Goal: Task Accomplishment & Management: Use online tool/utility

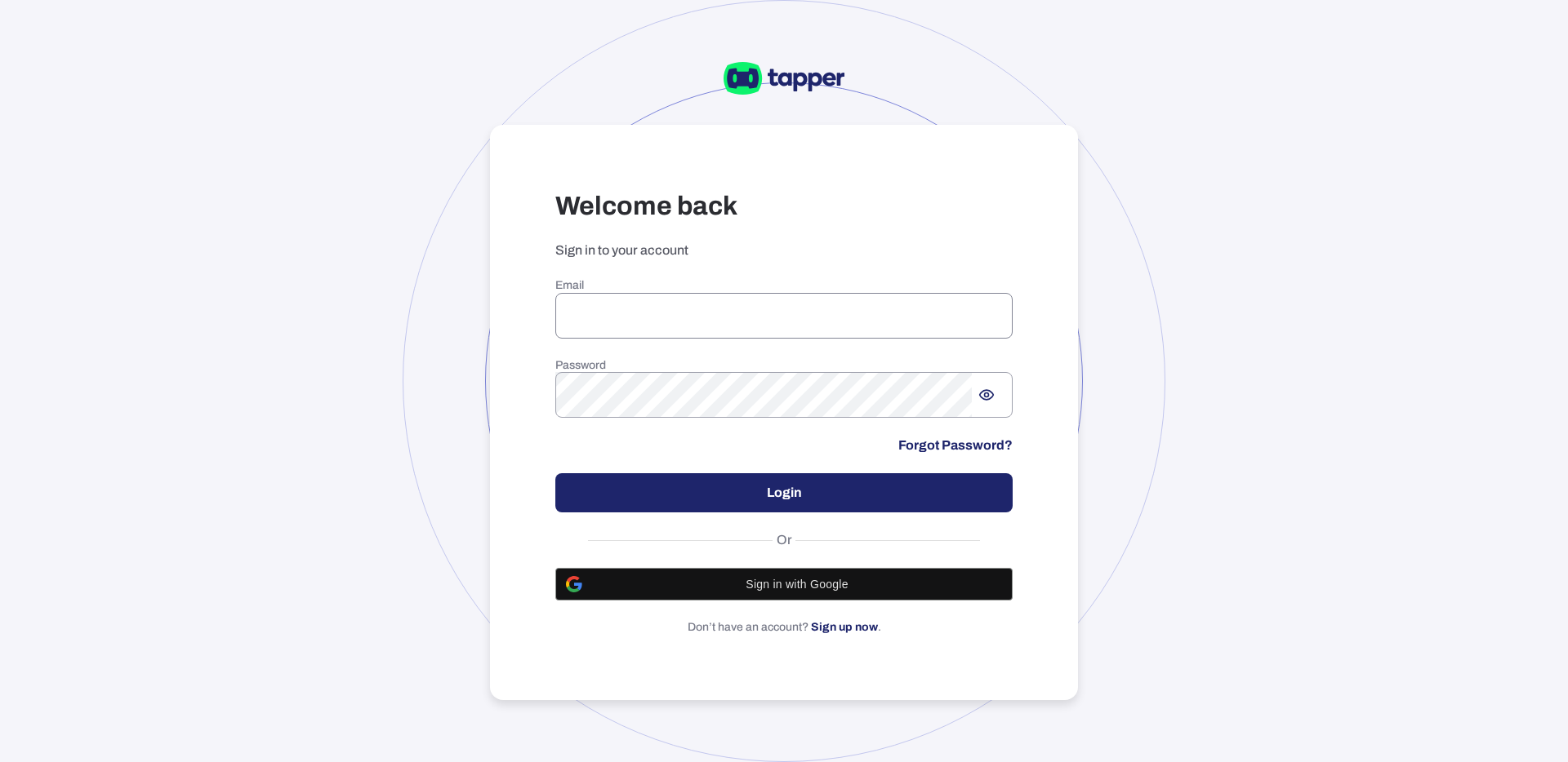
click at [734, 317] on input "email" at bounding box center [784, 316] width 458 height 46
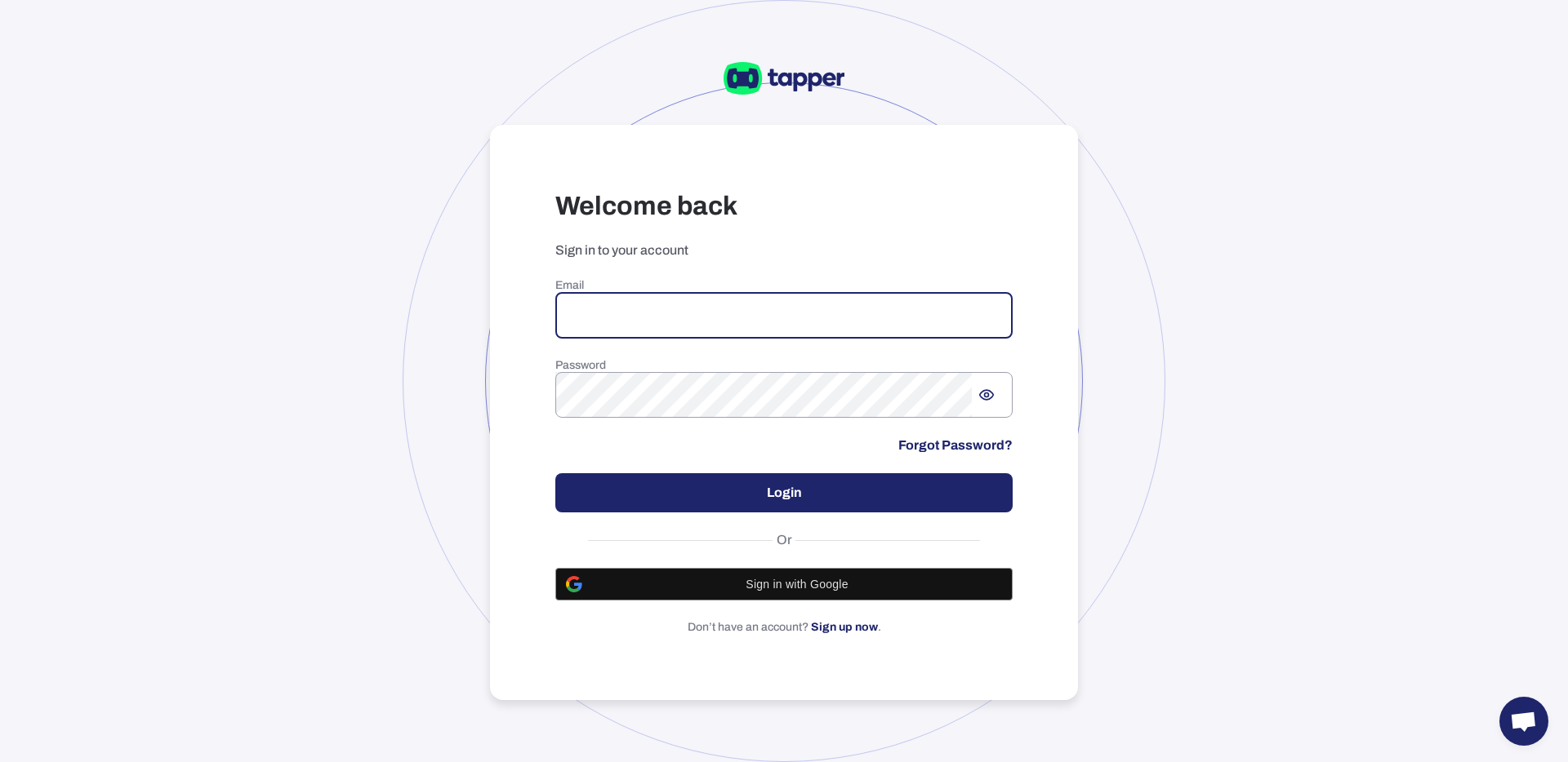
click at [703, 313] on input "email" at bounding box center [784, 316] width 458 height 46
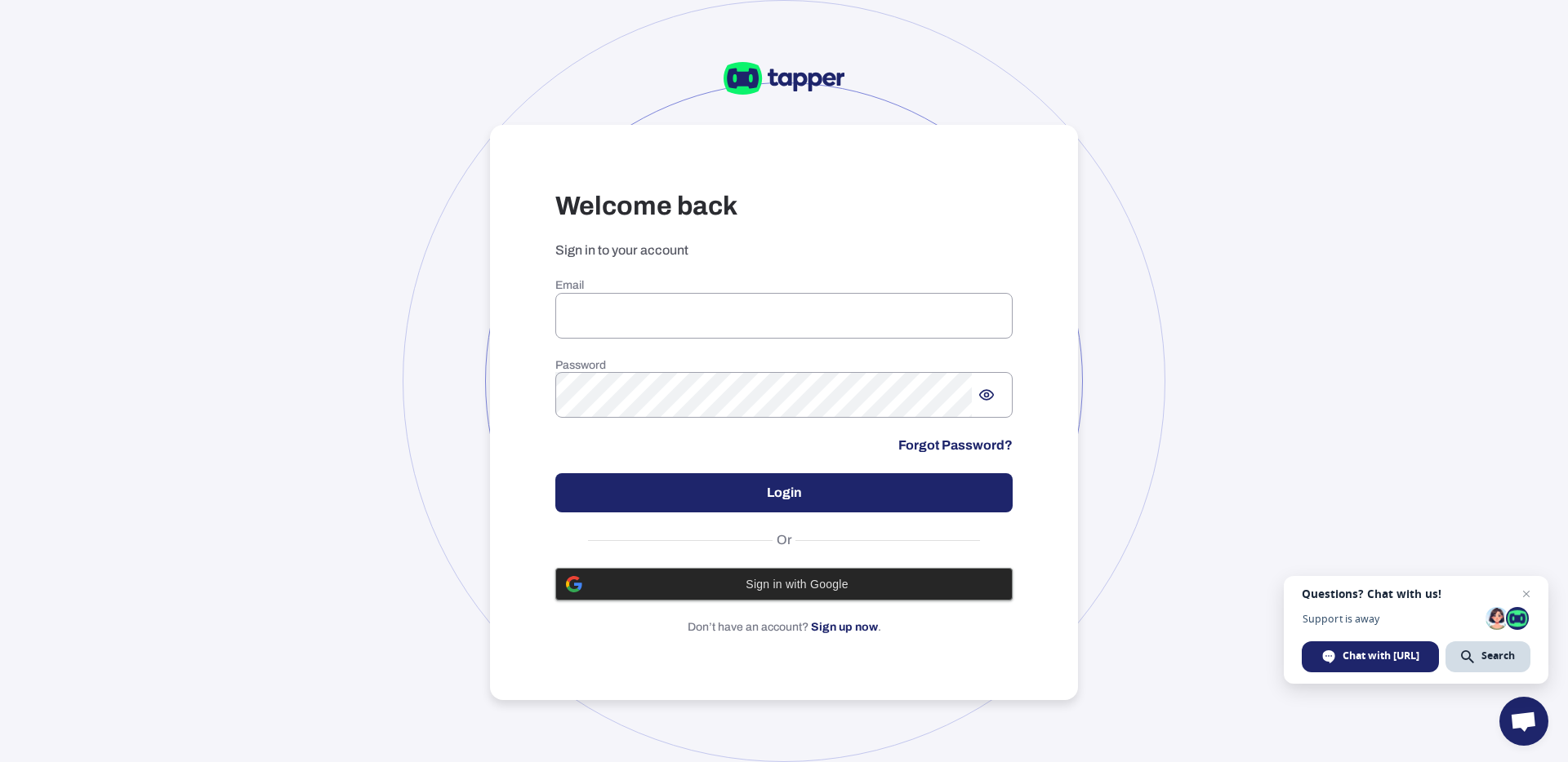
click at [849, 574] on div "Sign in with Google" at bounding box center [784, 584] width 436 height 31
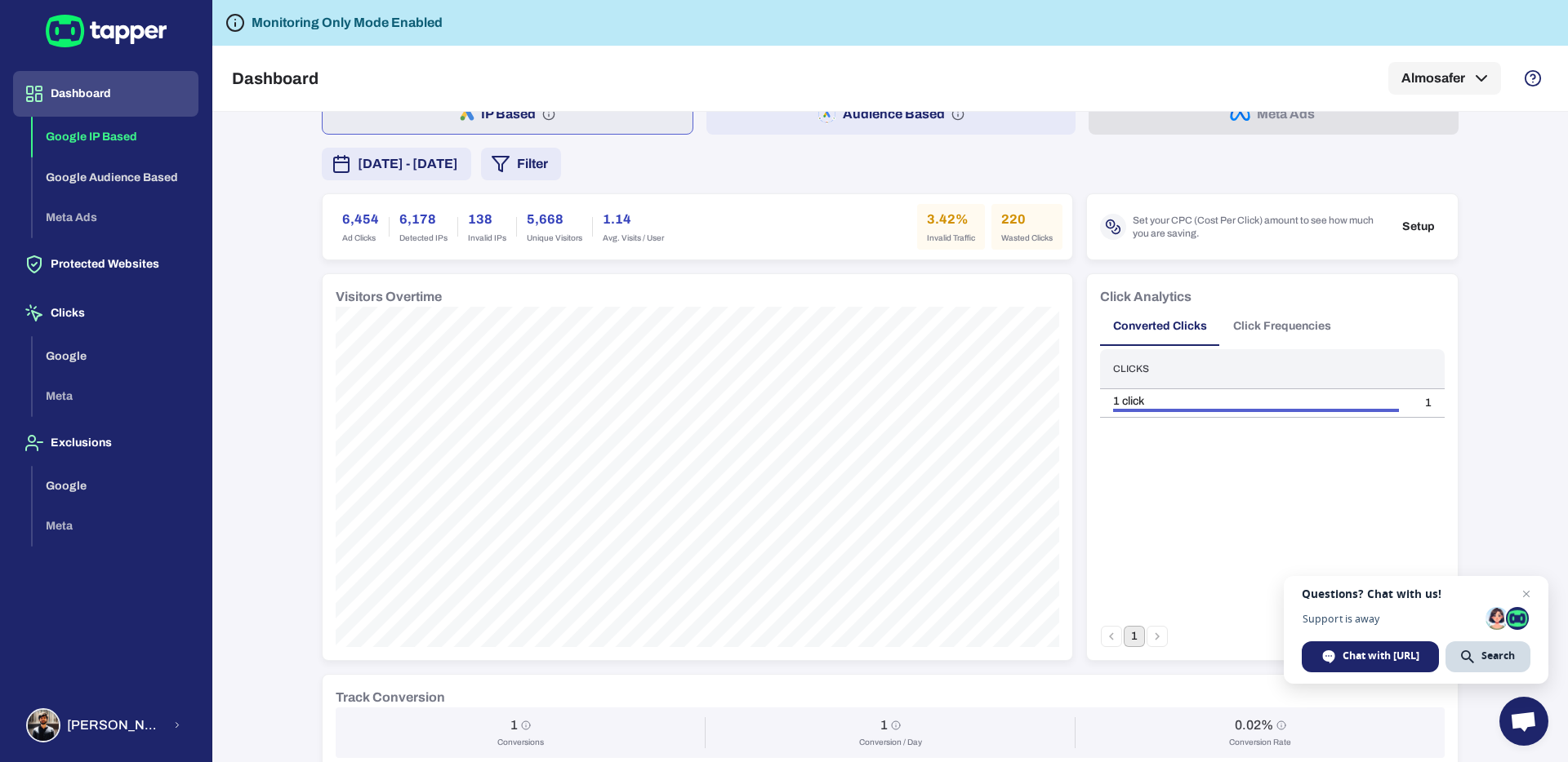
scroll to position [155, 0]
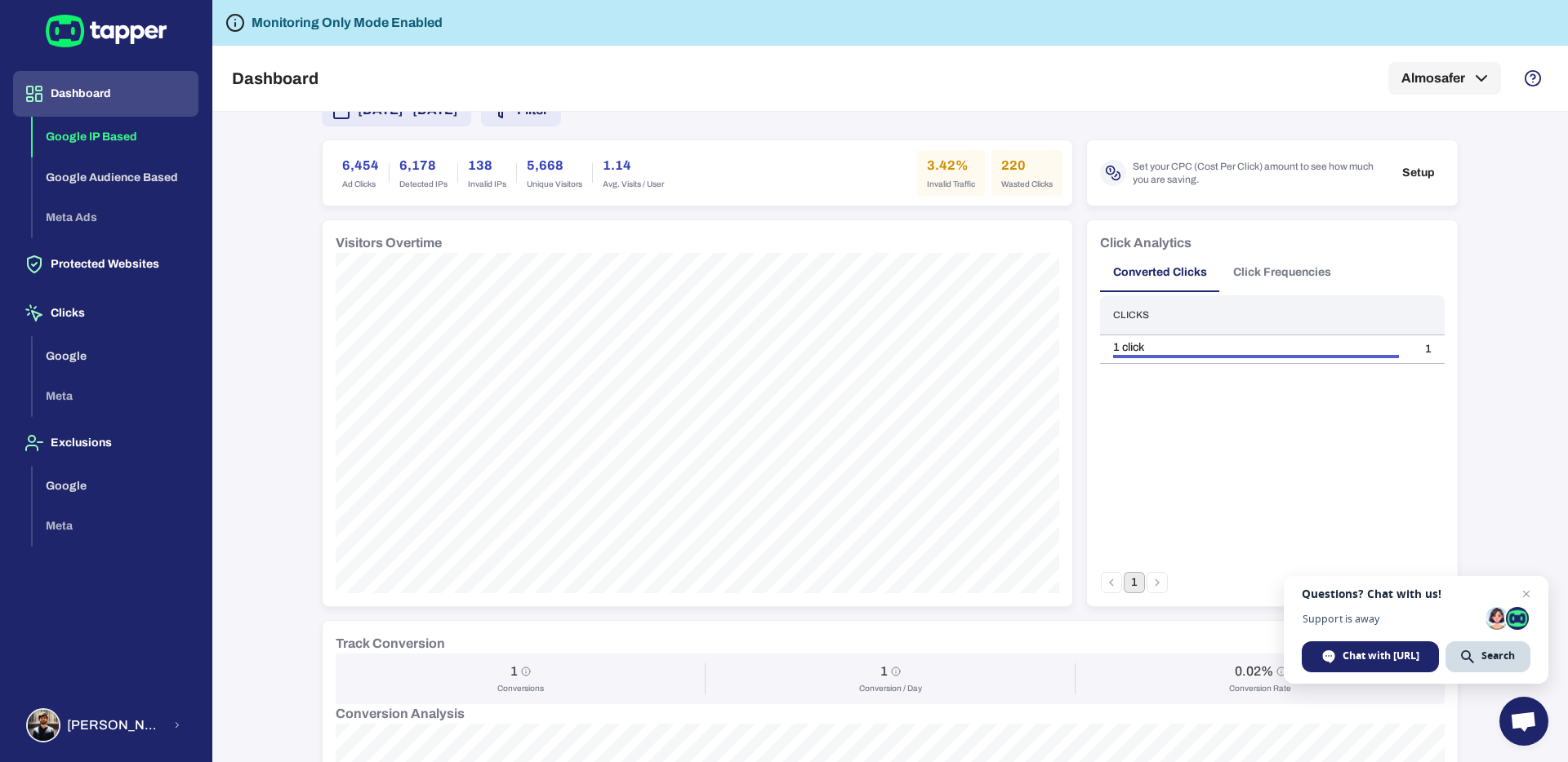
click at [292, 234] on div "Important note Some campaigns have lower-level tracking that overrides Tapper’s…" at bounding box center [890, 436] width 1355 height 651
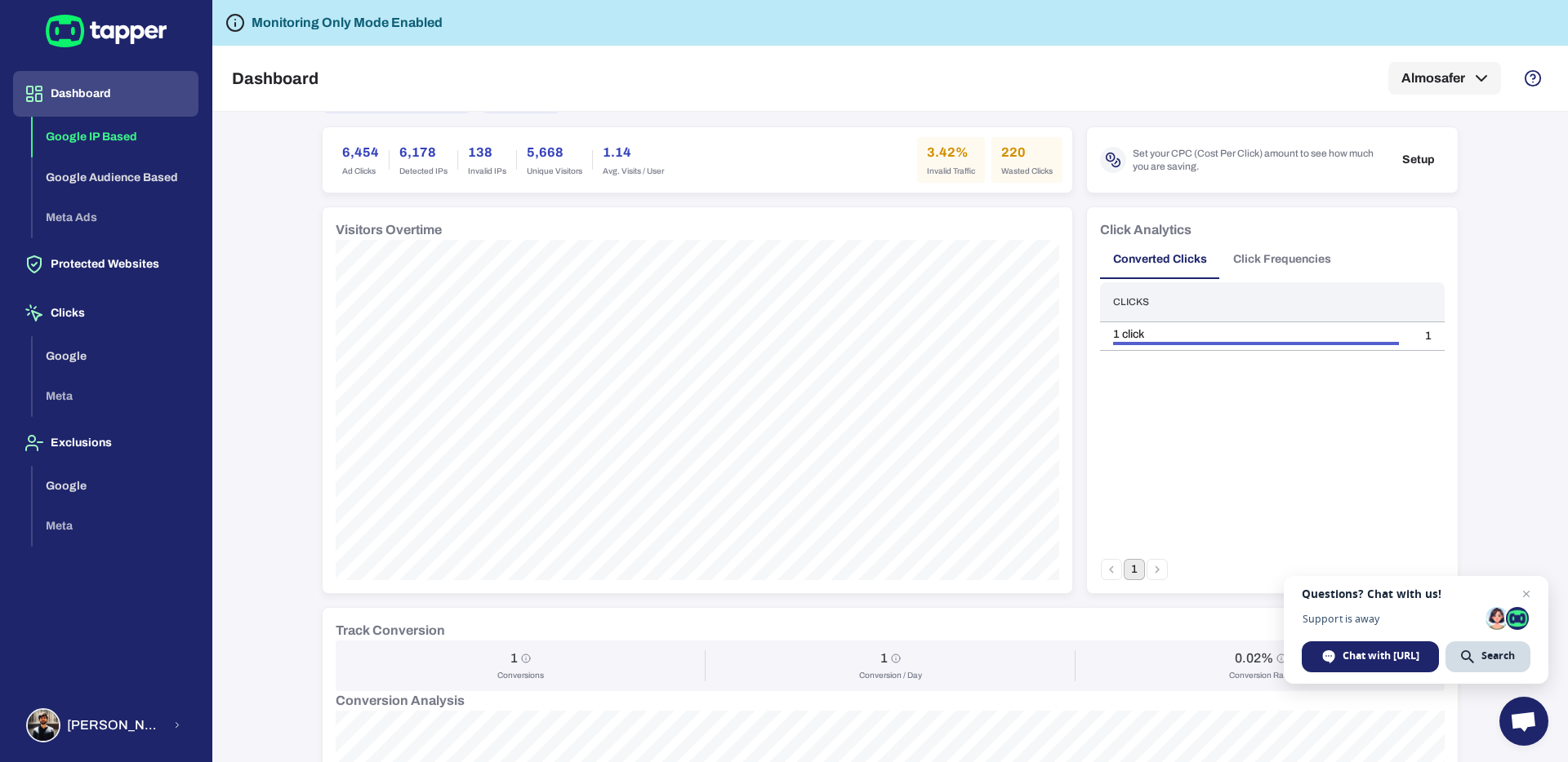
scroll to position [171, 0]
click at [1275, 252] on button "Click Frequencies" at bounding box center [1282, 256] width 124 height 40
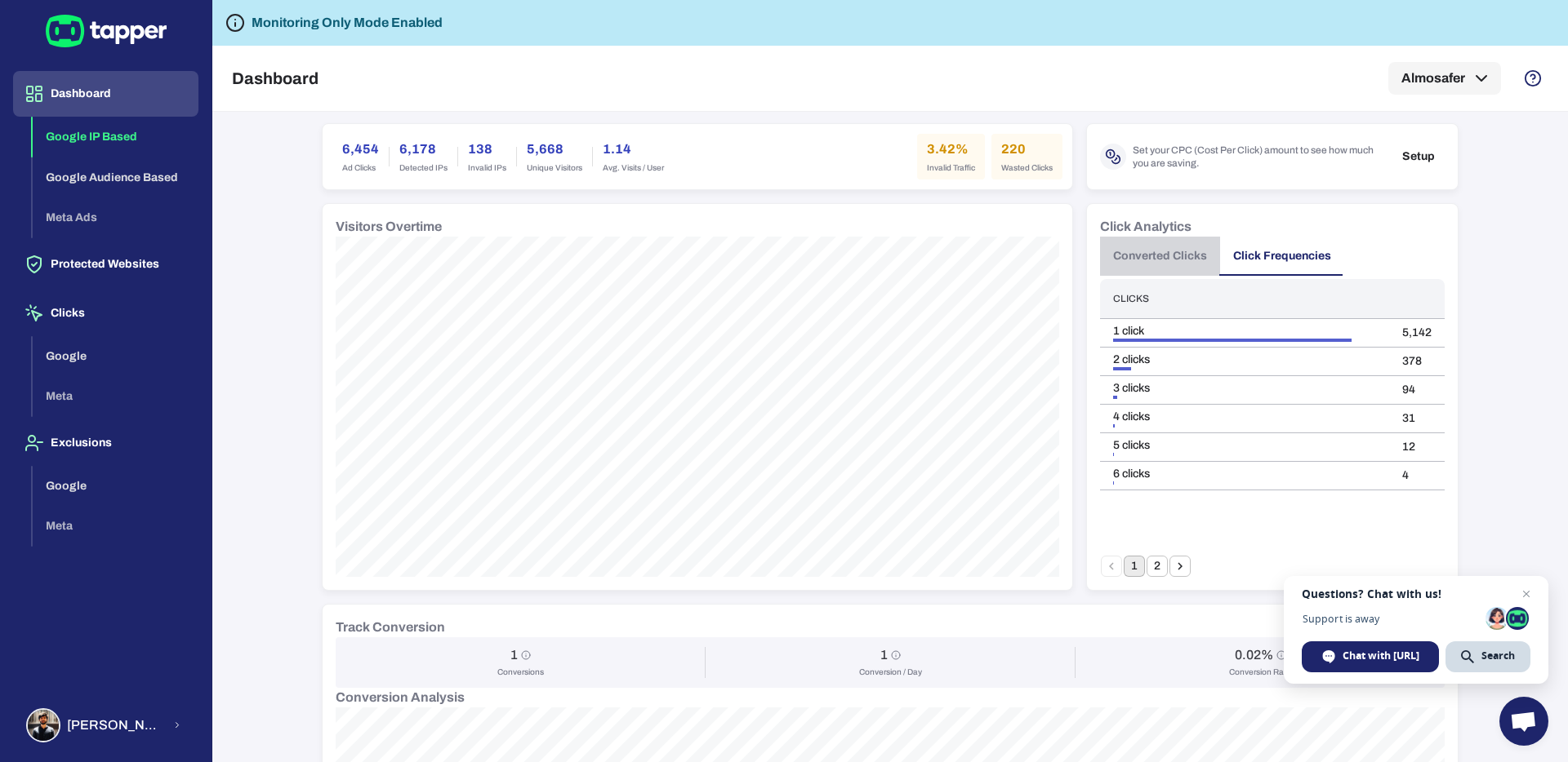
click at [1180, 254] on button "Converted Clicks" at bounding box center [1160, 256] width 120 height 40
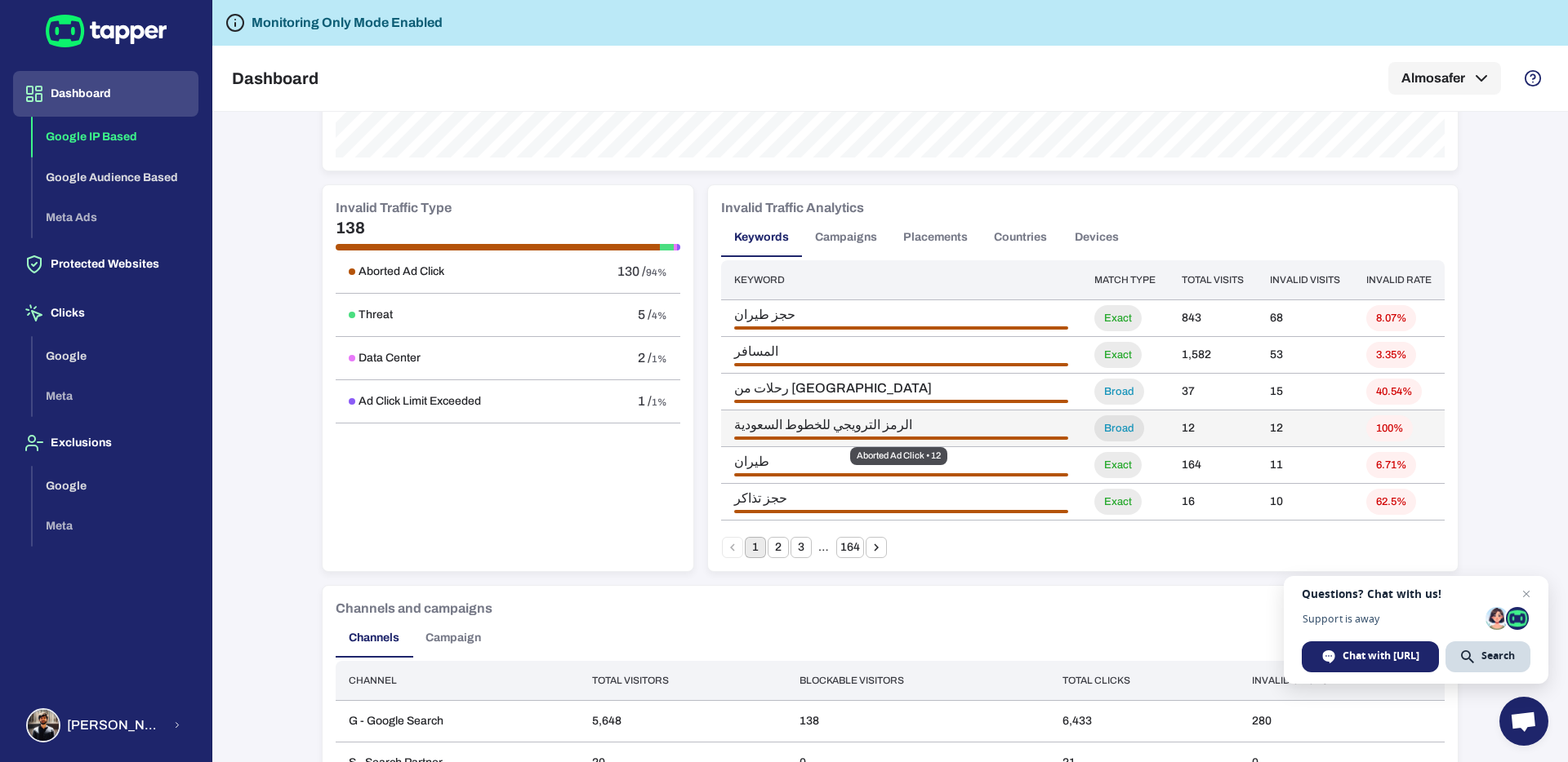
scroll to position [895, 0]
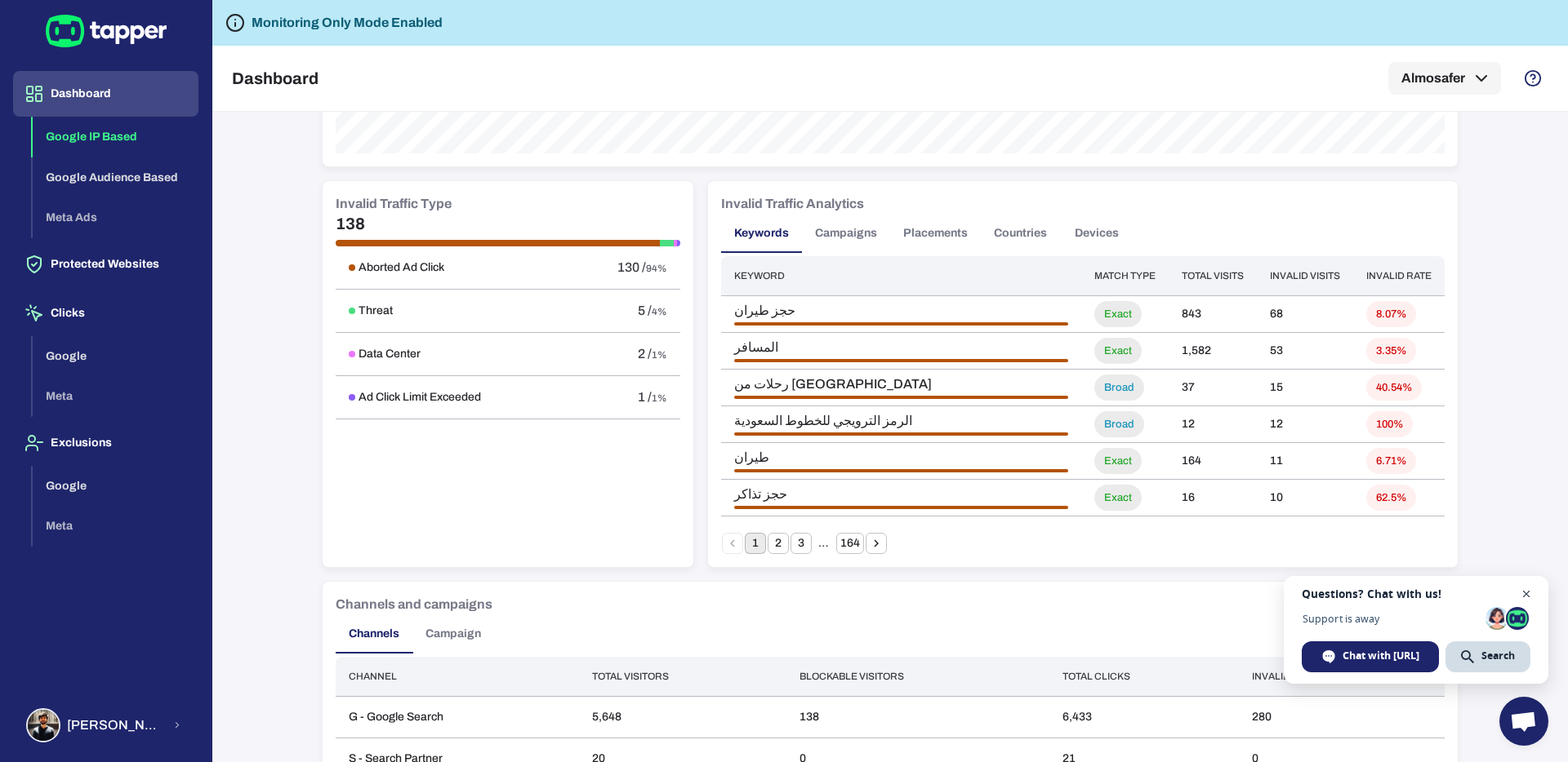
click at [1523, 587] on span "Open chat" at bounding box center [1526, 594] width 20 height 20
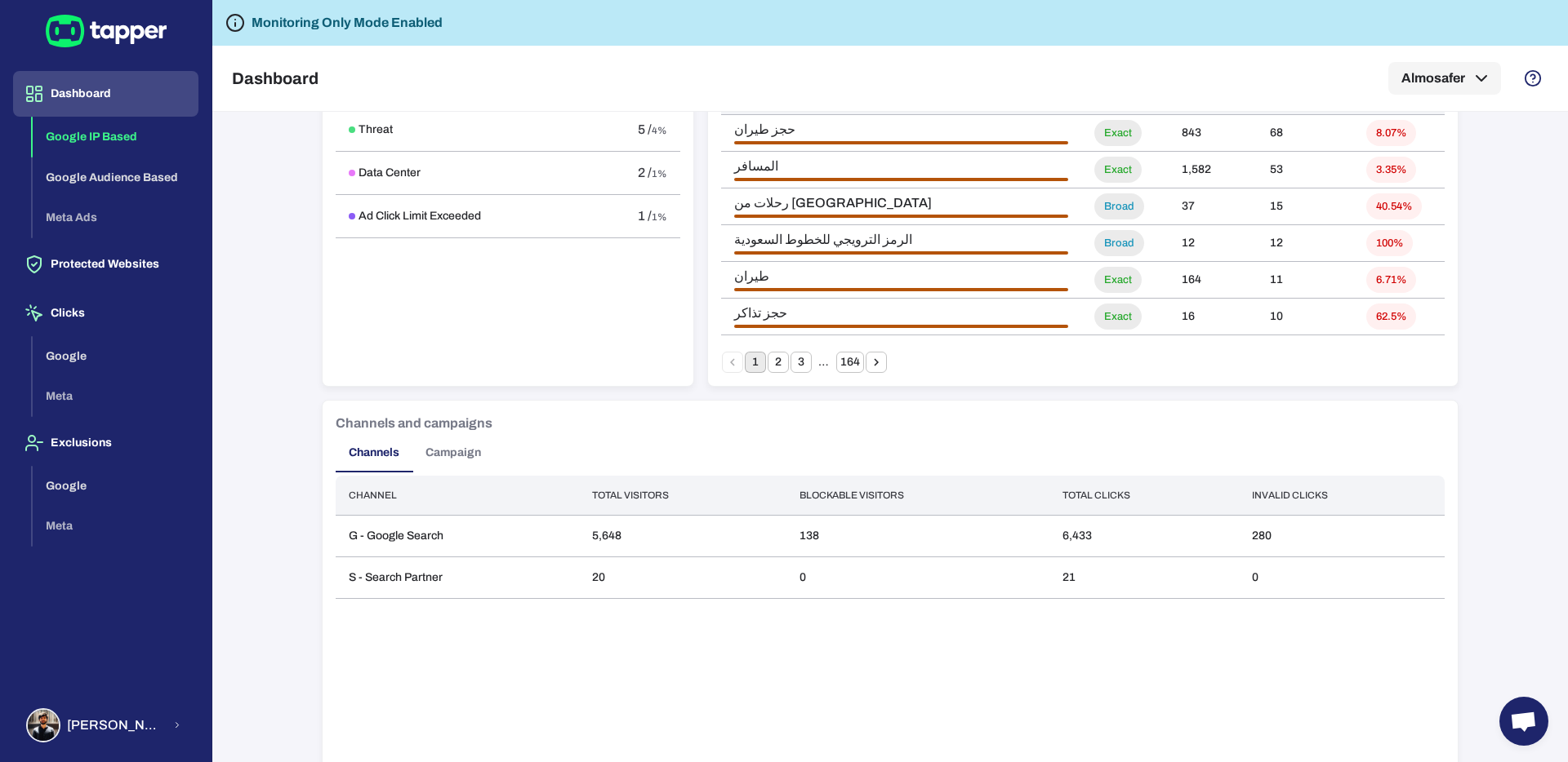
scroll to position [1070, 0]
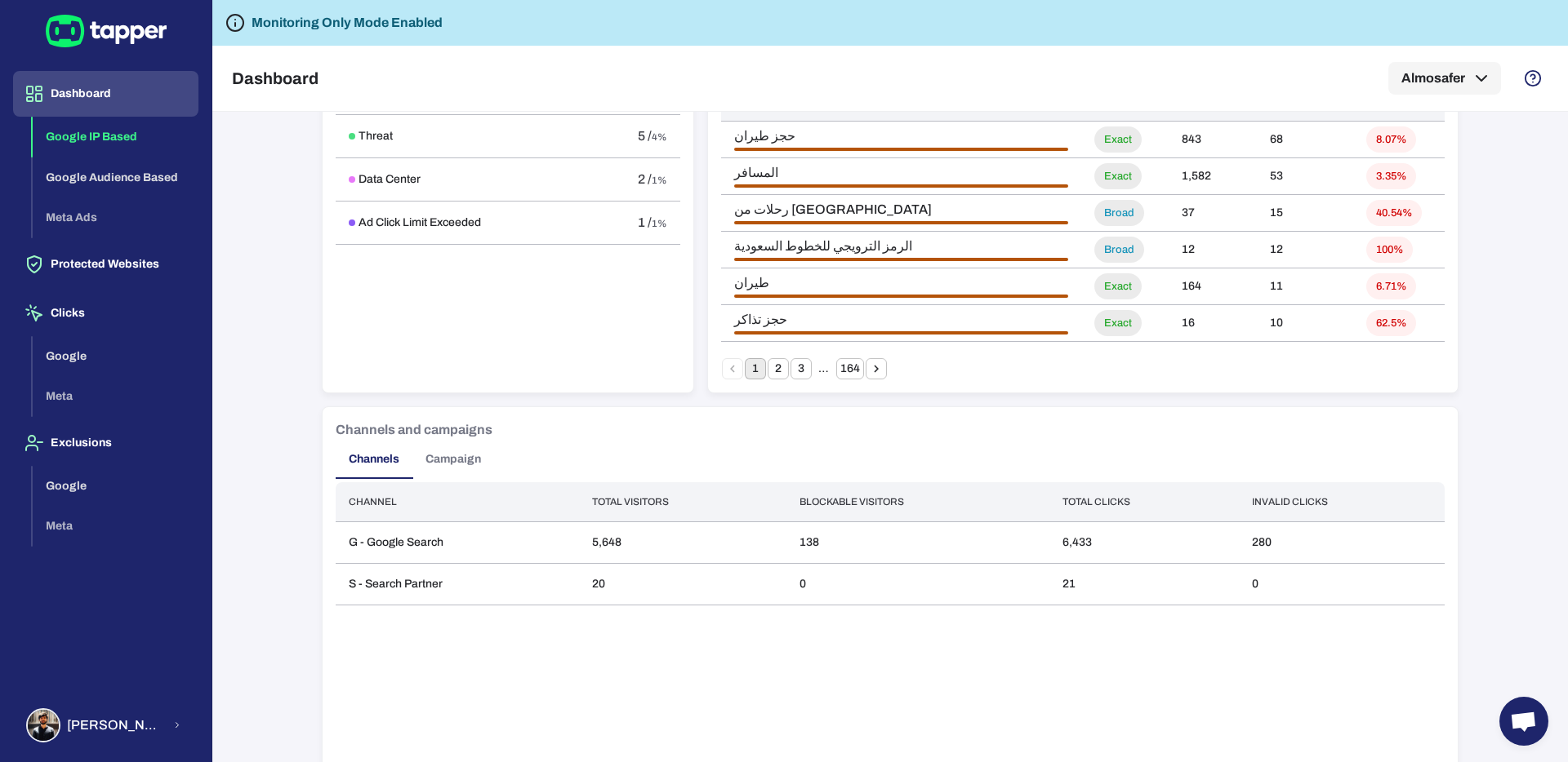
click at [481, 458] on button "Campaign" at bounding box center [453, 459] width 82 height 40
click at [357, 463] on button "Channels" at bounding box center [373, 459] width 76 height 40
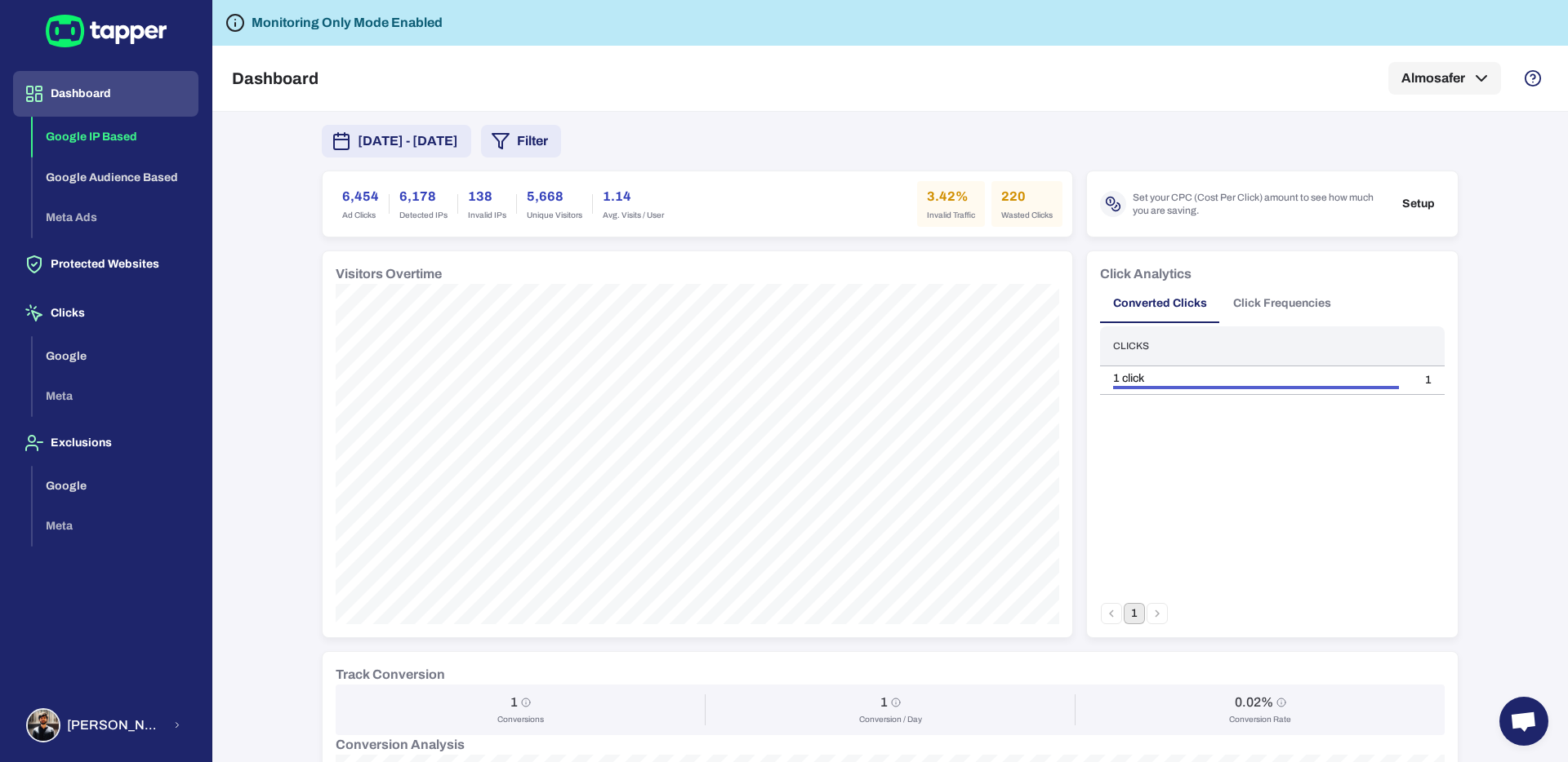
scroll to position [0, 0]
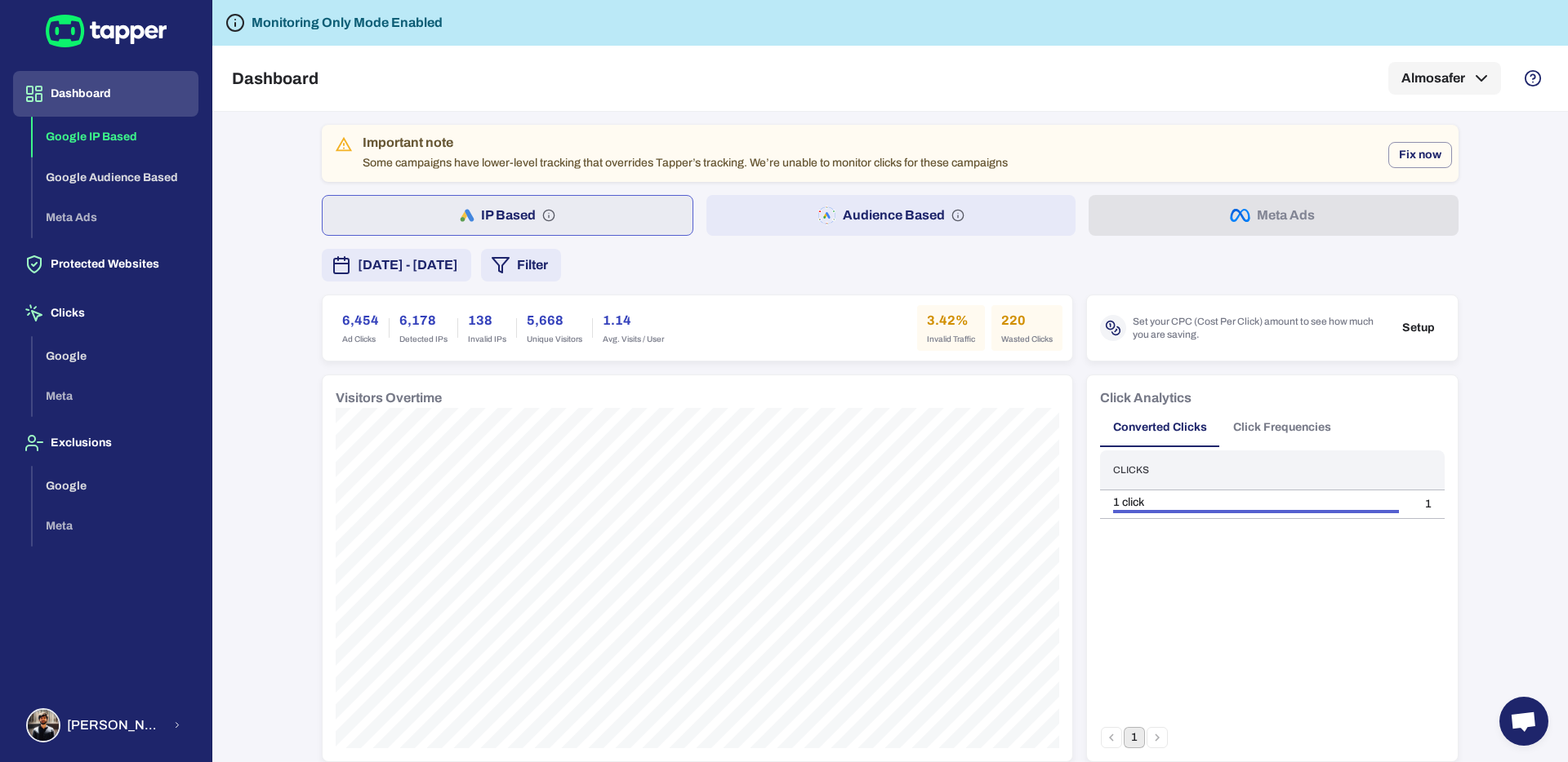
click at [848, 255] on div "[DATE] - [DATE] Filter" at bounding box center [890, 265] width 1137 height 32
click at [459, 265] on span "[DATE] - [DATE]" at bounding box center [408, 265] width 100 height 19
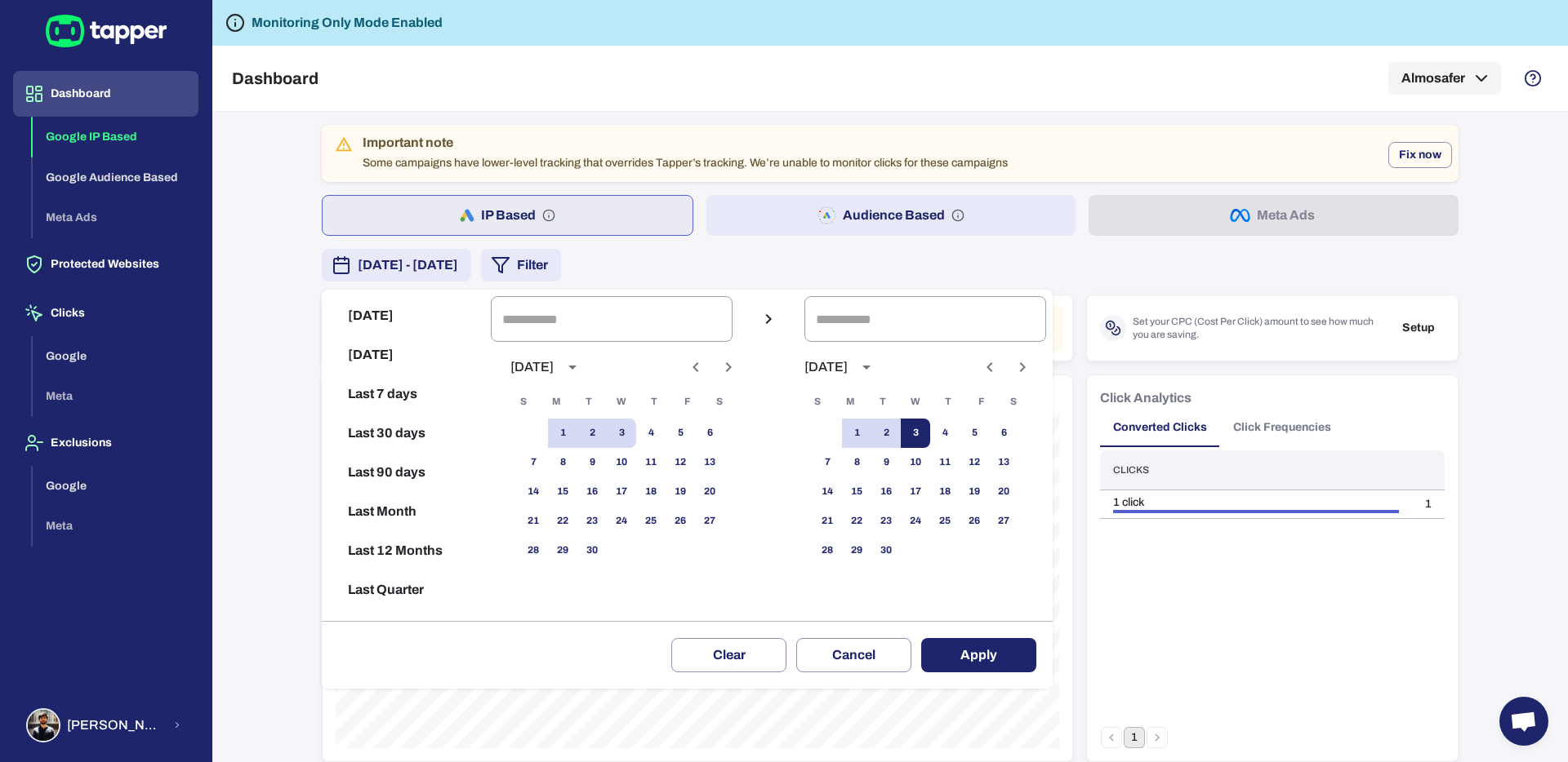
click at [928, 433] on button "3" at bounding box center [914, 433] width 29 height 29
type input "**********"
click at [928, 433] on button "3" at bounding box center [914, 433] width 29 height 29
click at [991, 657] on button "Apply" at bounding box center [979, 655] width 115 height 34
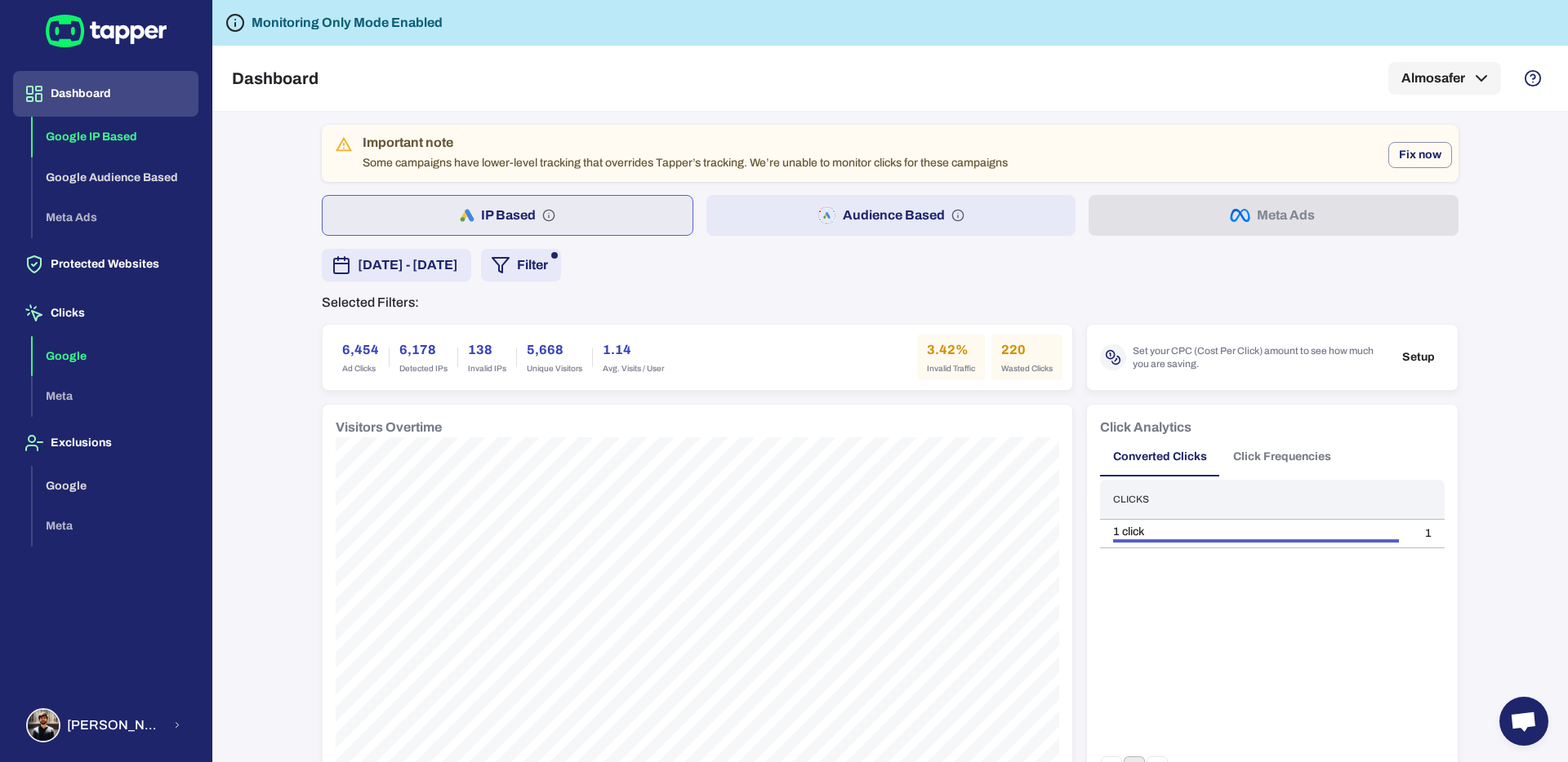
click at [119, 354] on button "Google" at bounding box center [115, 356] width 166 height 40
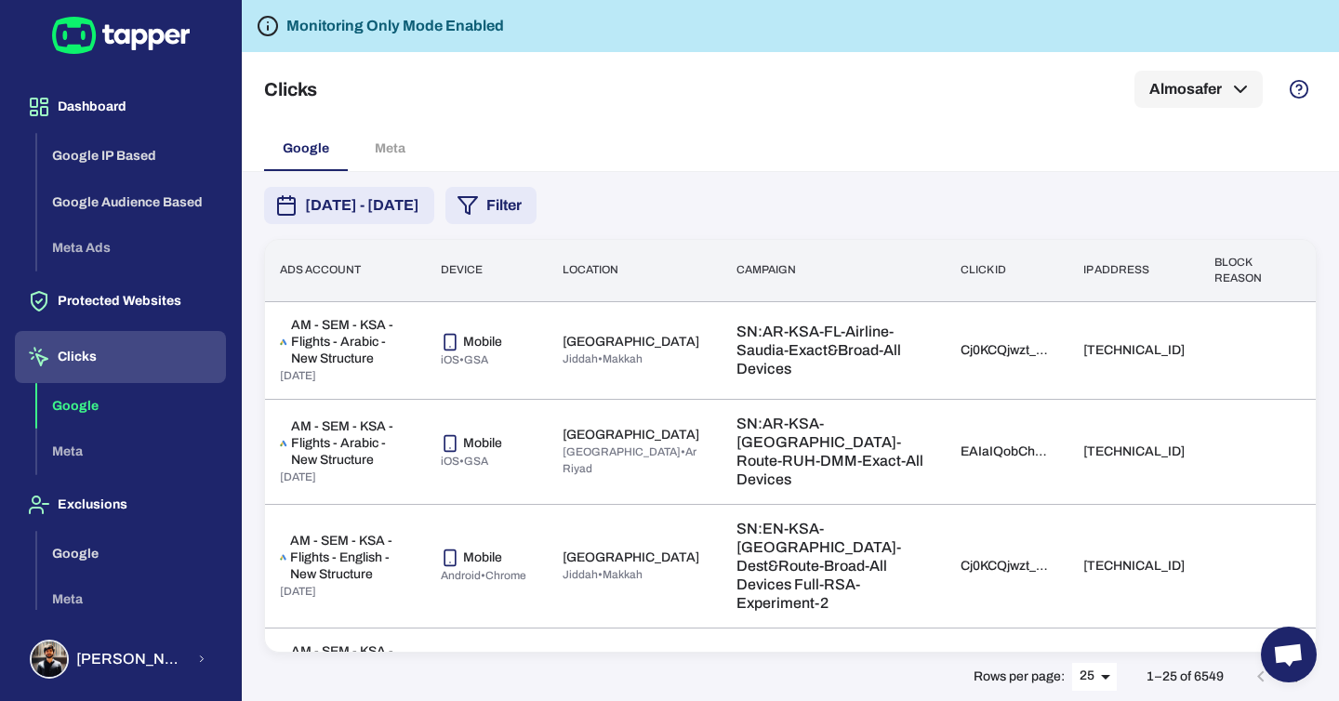
click at [820, 122] on div "Clicks Almosafer" at bounding box center [790, 89] width 1052 height 74
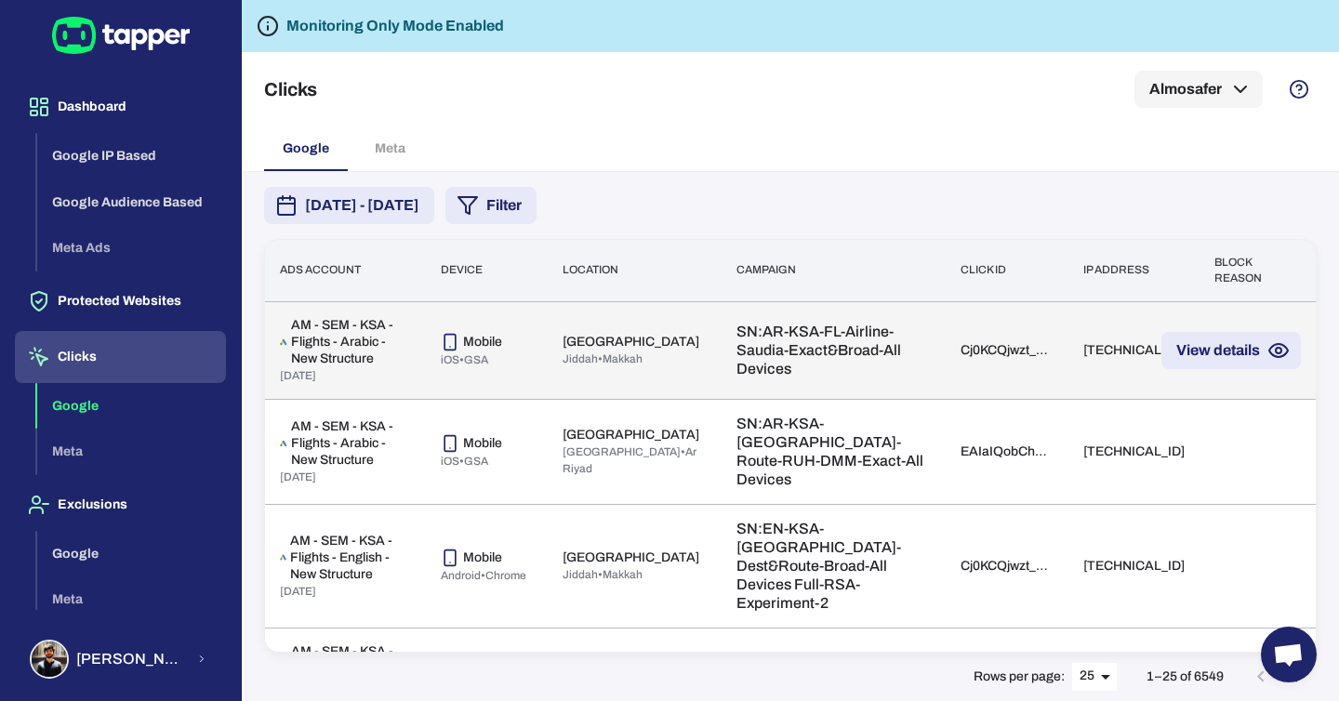
click at [1231, 362] on button "View details" at bounding box center [1230, 350] width 139 height 37
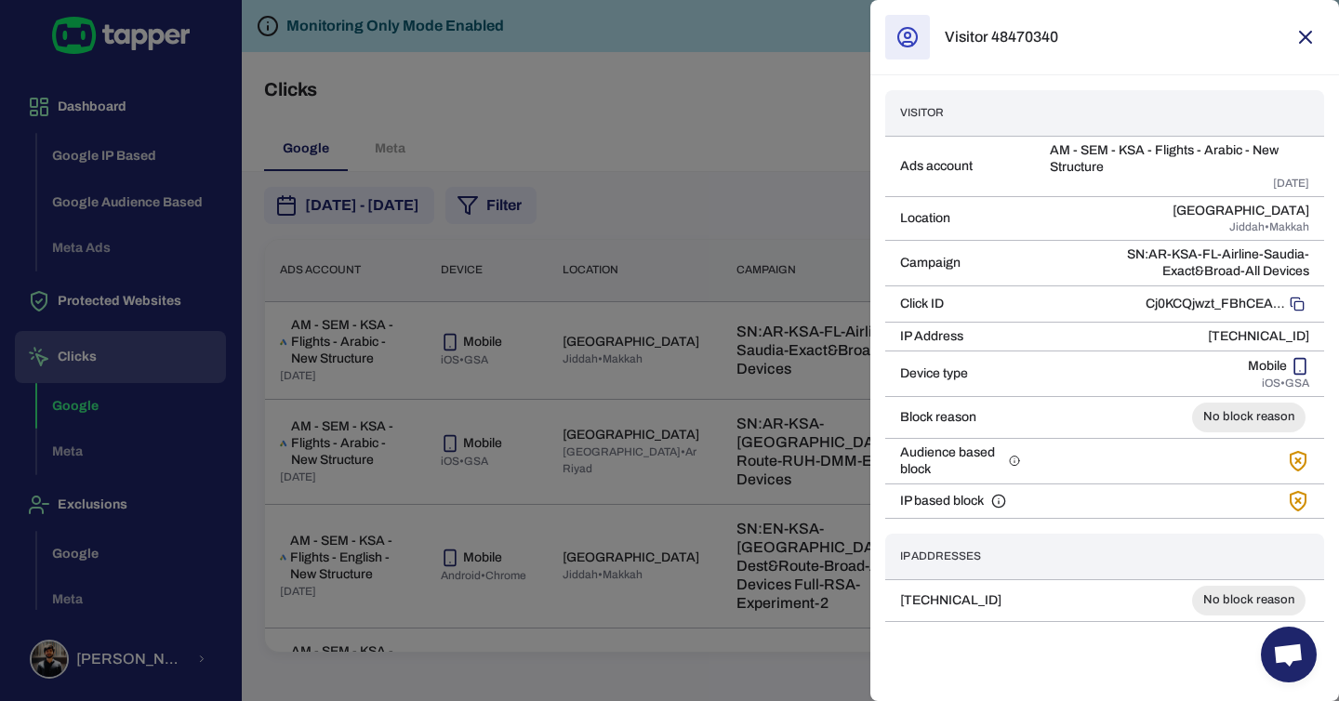
click at [1297, 37] on icon "button" at bounding box center [1305, 37] width 22 height 22
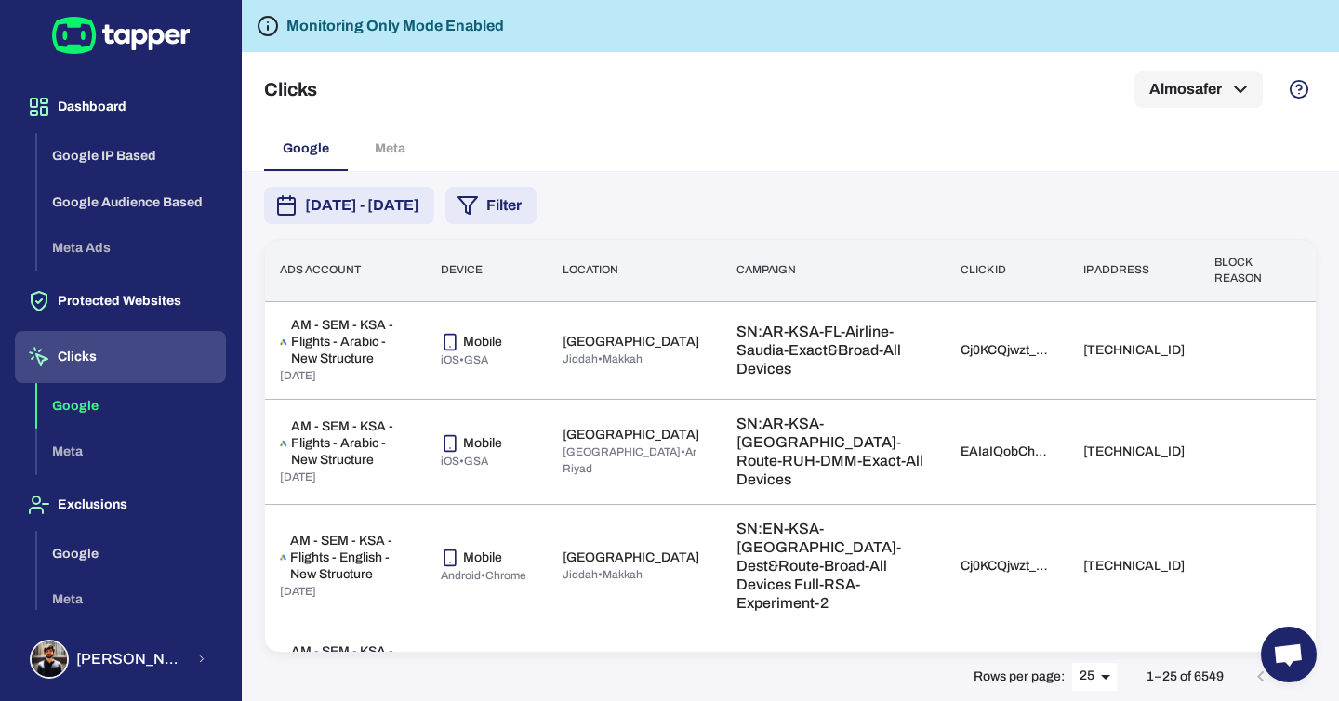
click at [1253, 270] on th "Block reason" at bounding box center [1242, 270] width 86 height 61
click at [1189, 76] on button "Almosafer" at bounding box center [1198, 89] width 128 height 37
click at [790, 123] on div at bounding box center [669, 350] width 1339 height 701
click at [357, 160] on div "Google Meta" at bounding box center [790, 148] width 1052 height 45
click at [384, 149] on div "Google Meta" at bounding box center [790, 148] width 1052 height 45
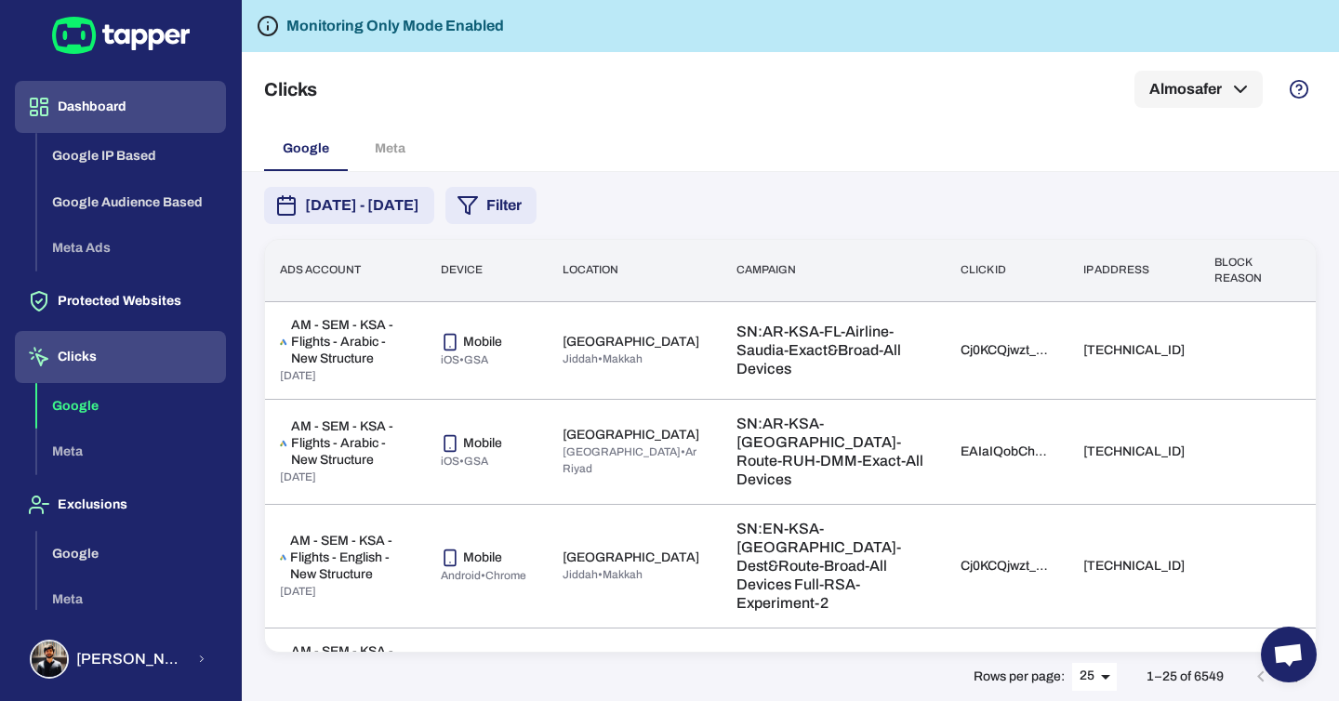
click at [100, 97] on button "Dashboard" at bounding box center [120, 107] width 211 height 52
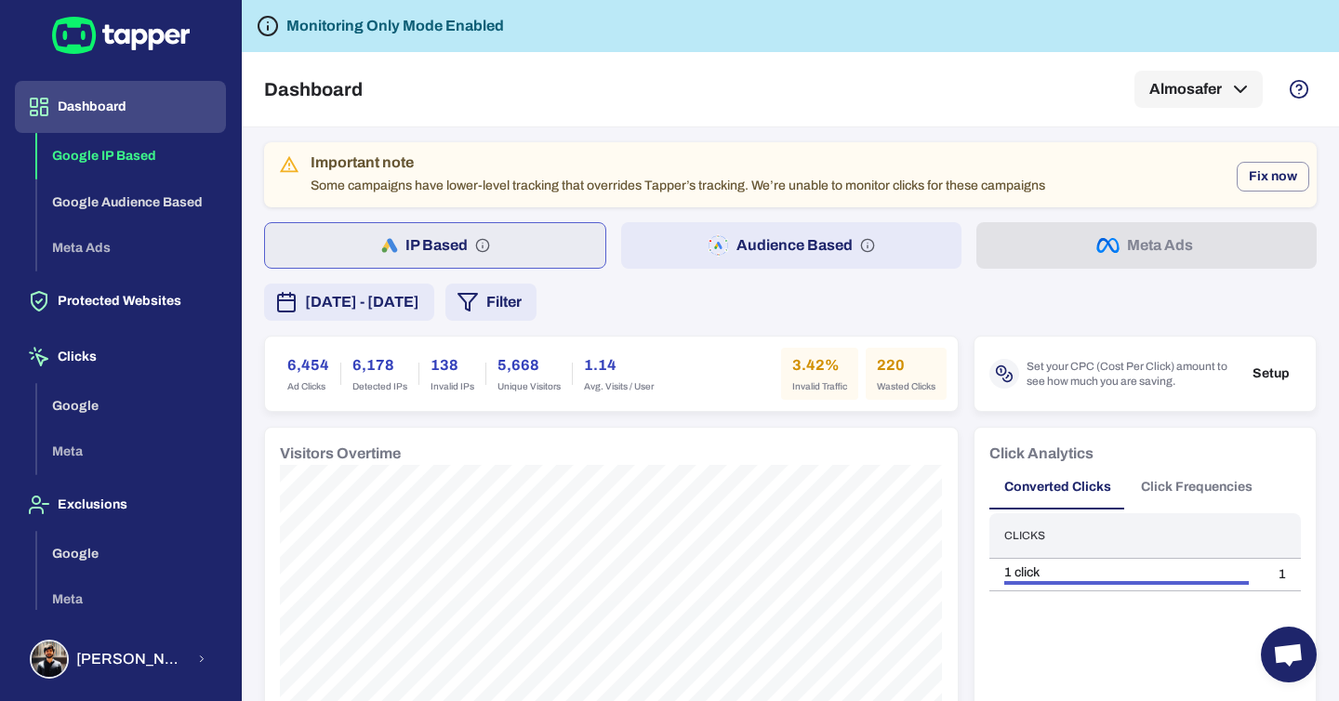
click at [821, 245] on button "Audience Based" at bounding box center [791, 245] width 340 height 46
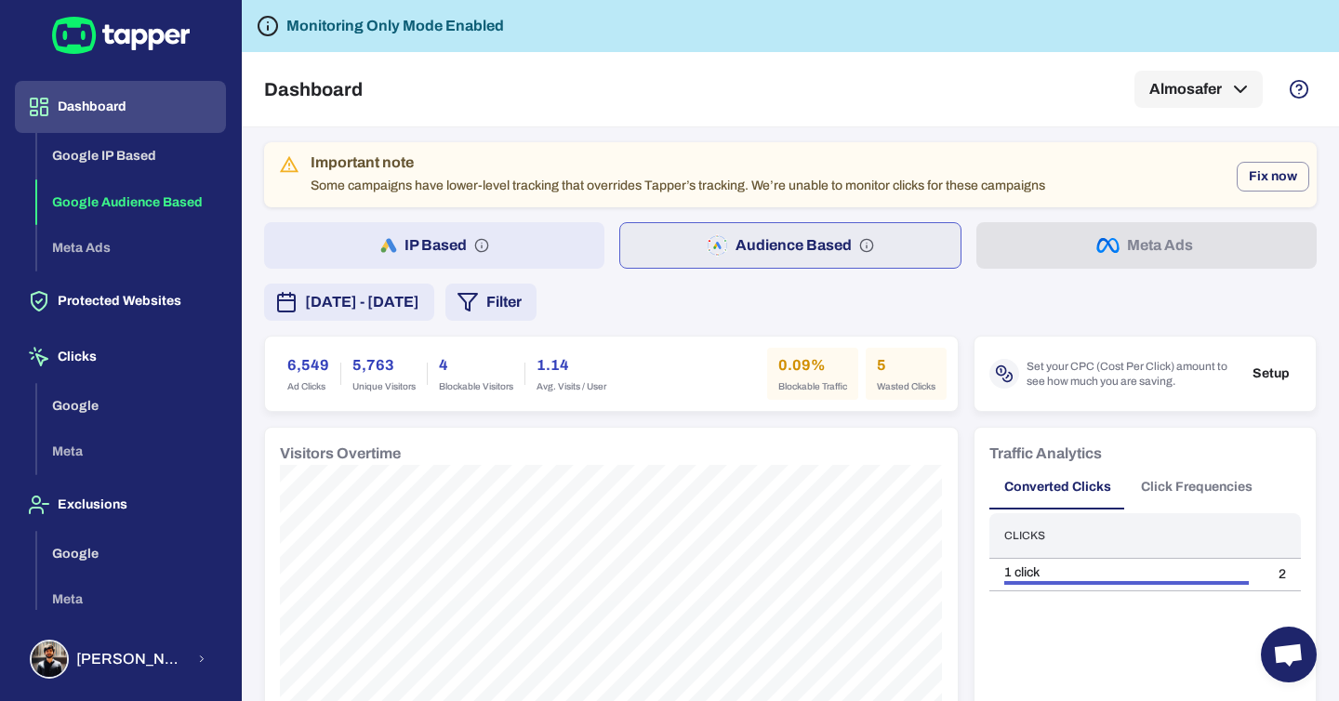
click at [394, 249] on icon "button" at bounding box center [391, 245] width 10 height 14
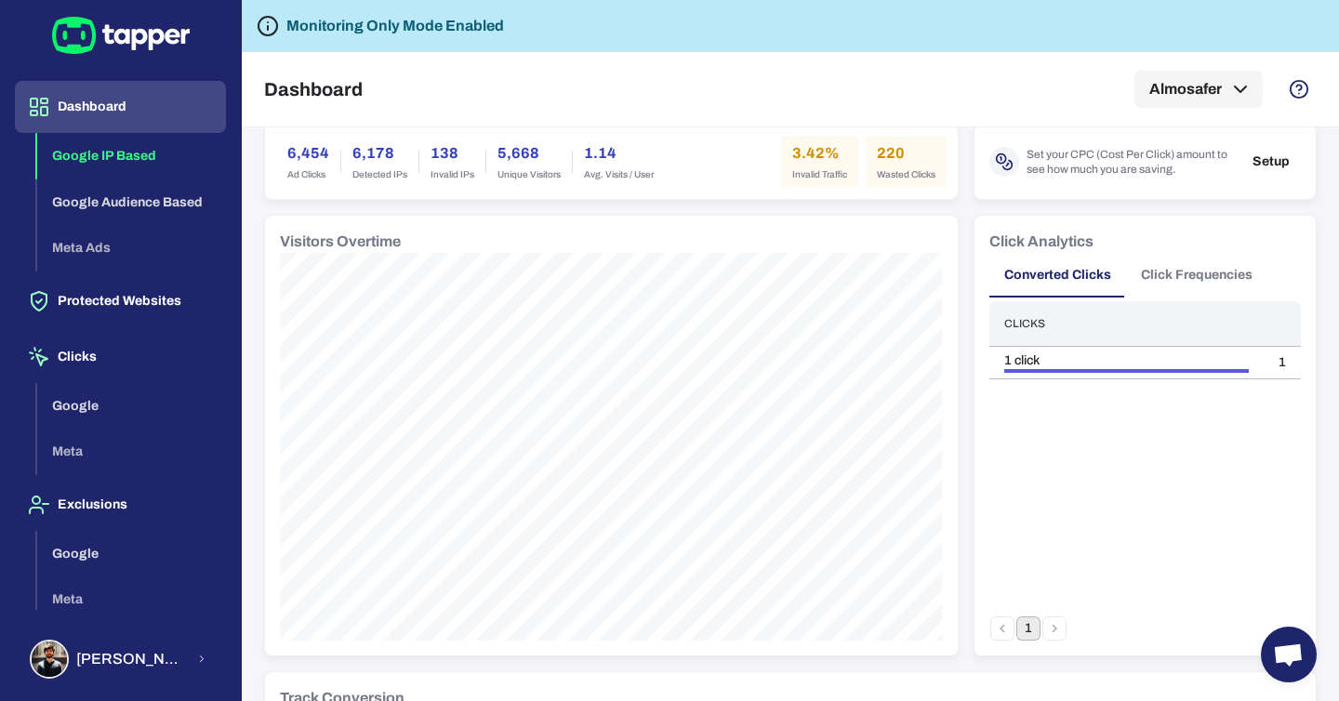
scroll to position [214, 0]
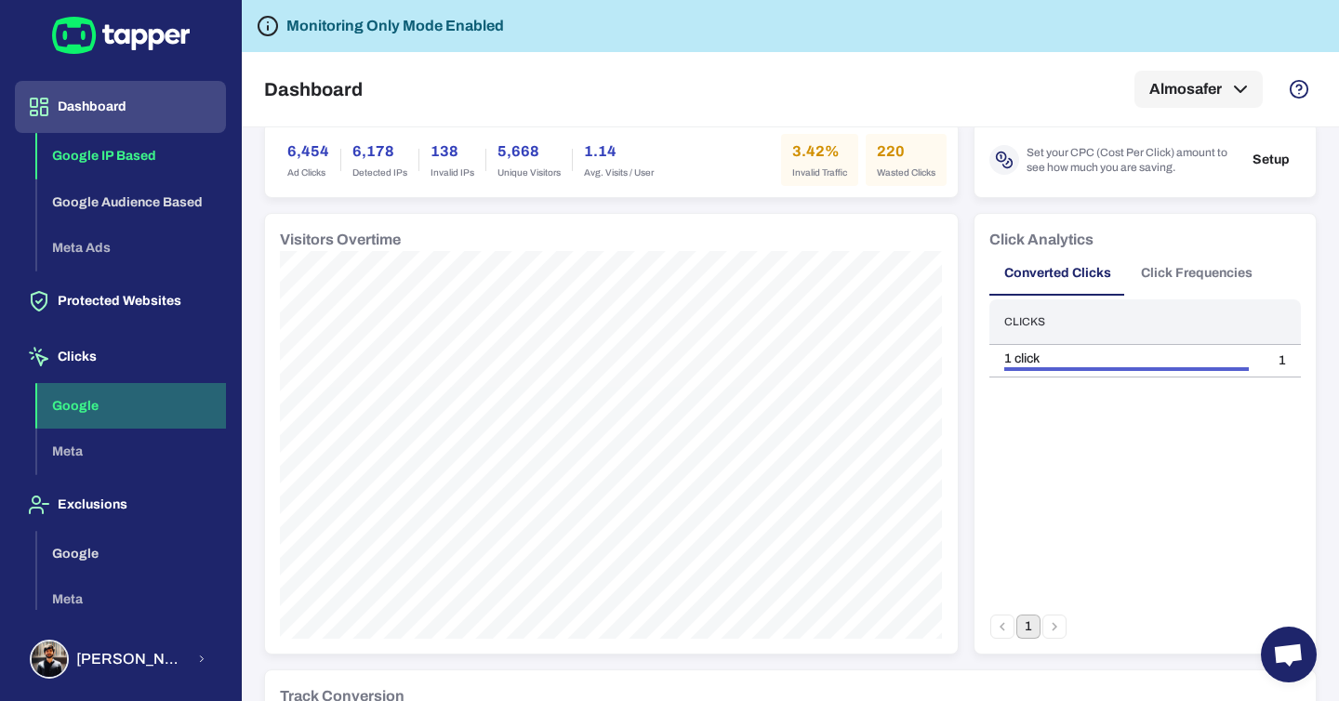
click at [91, 395] on button "Google" at bounding box center [131, 406] width 189 height 46
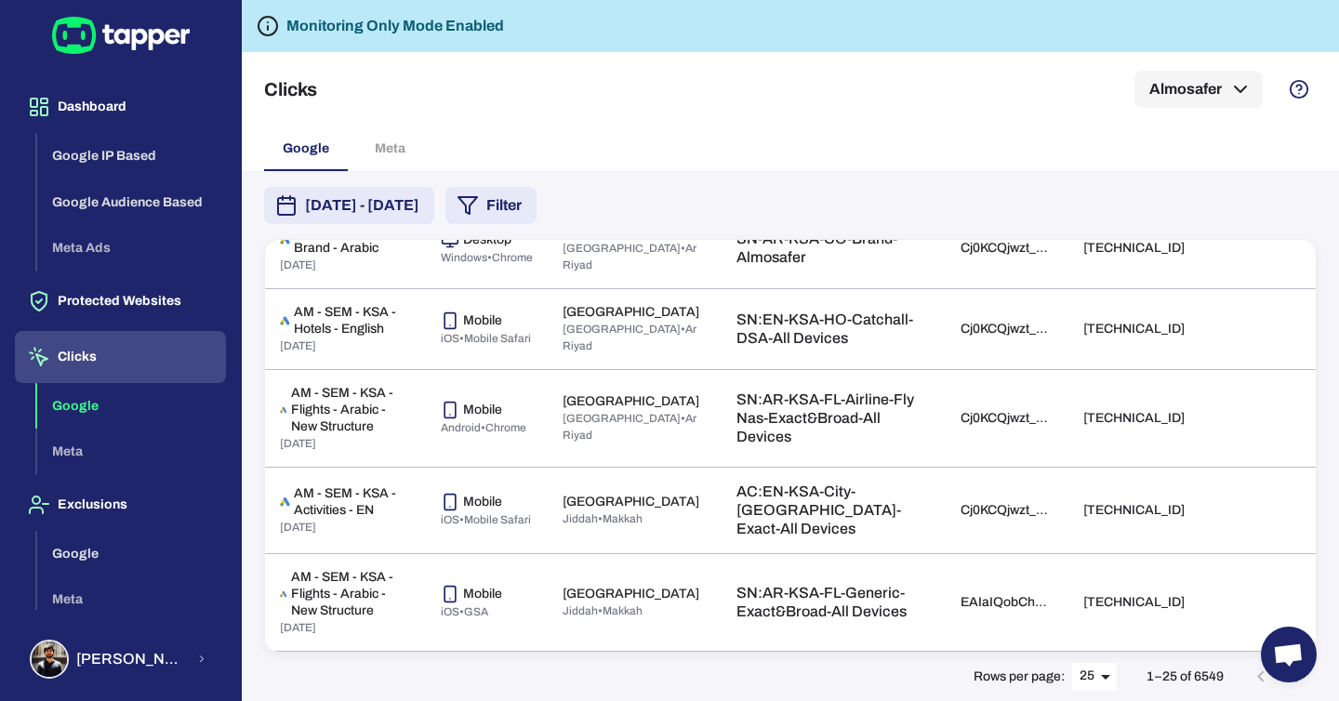
scroll to position [2170, 0]
click at [104, 554] on button "Google" at bounding box center [131, 554] width 189 height 46
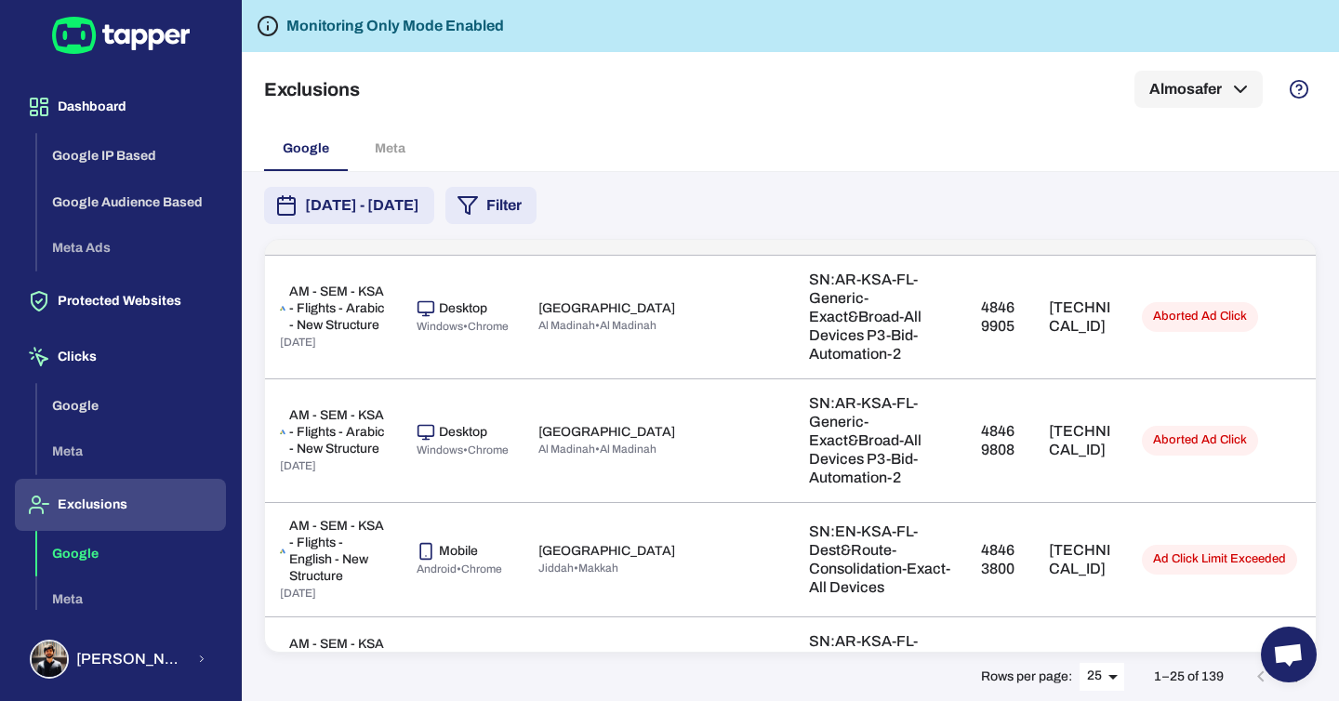
scroll to position [177, 0]
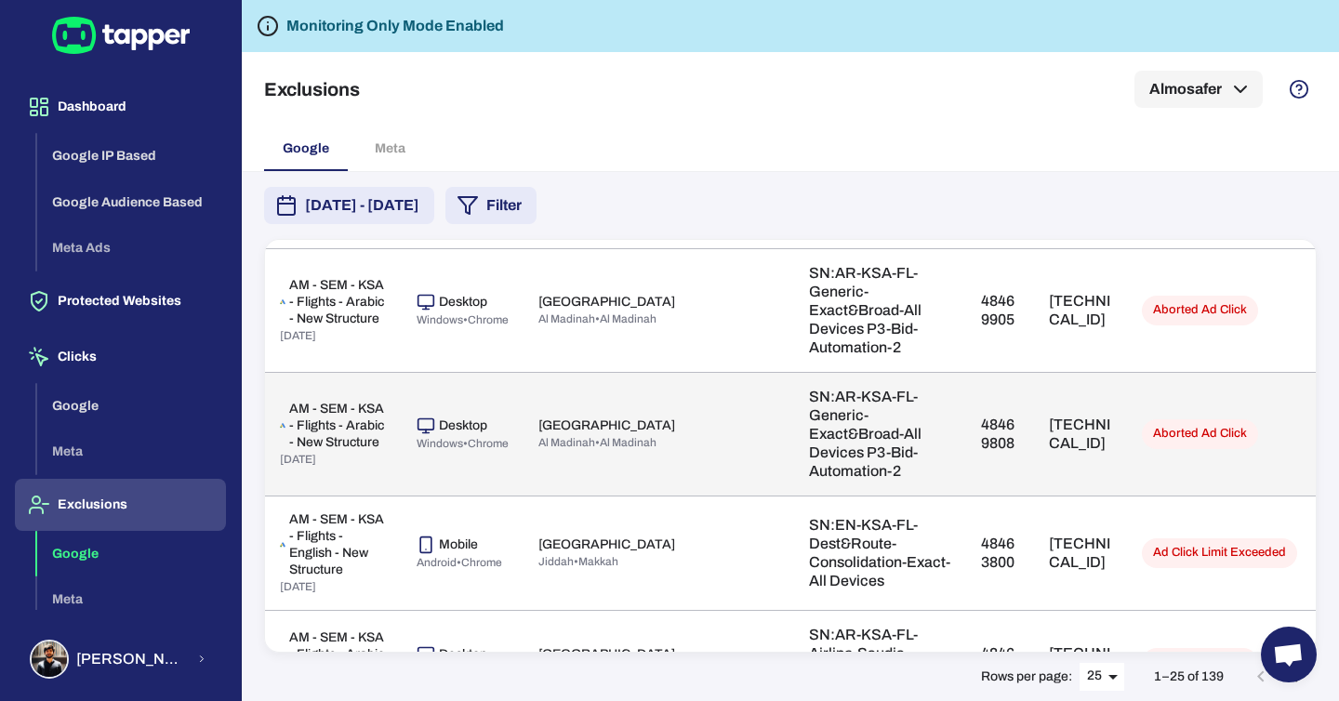
click at [981, 416] on p "48469808" at bounding box center [999, 434] width 37 height 37
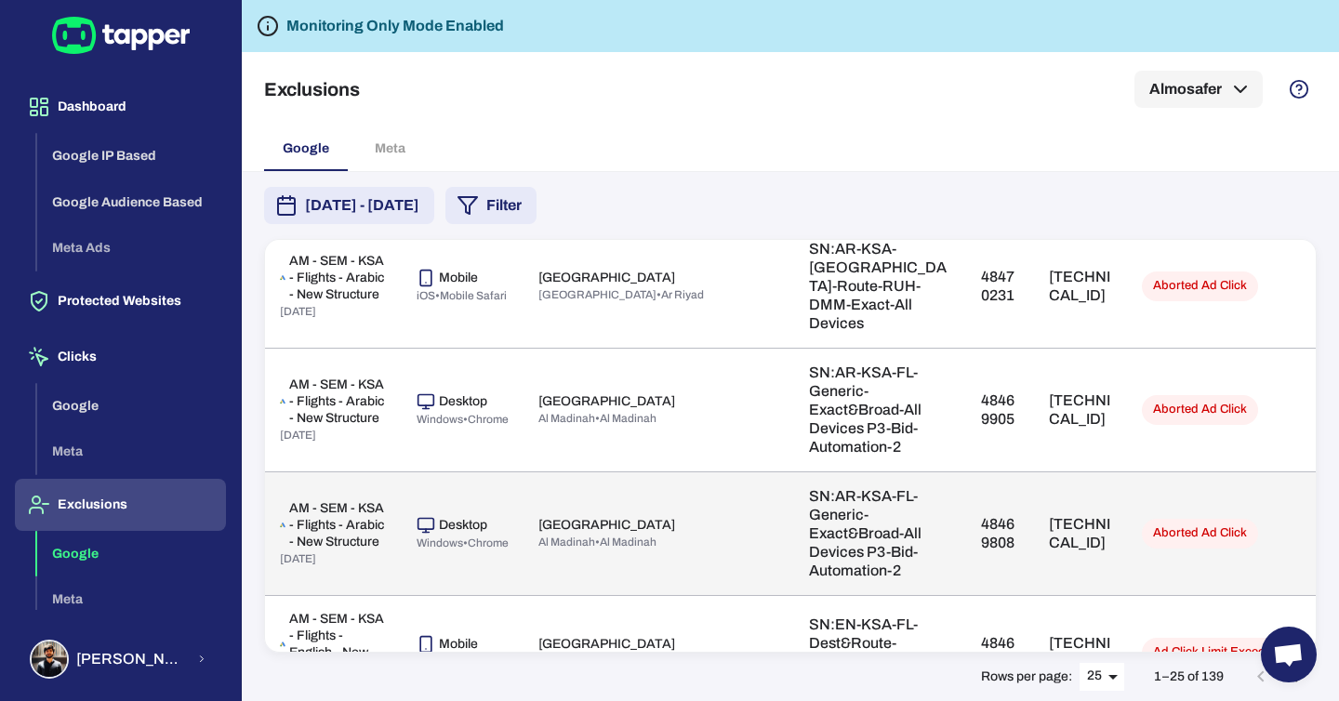
scroll to position [0, 0]
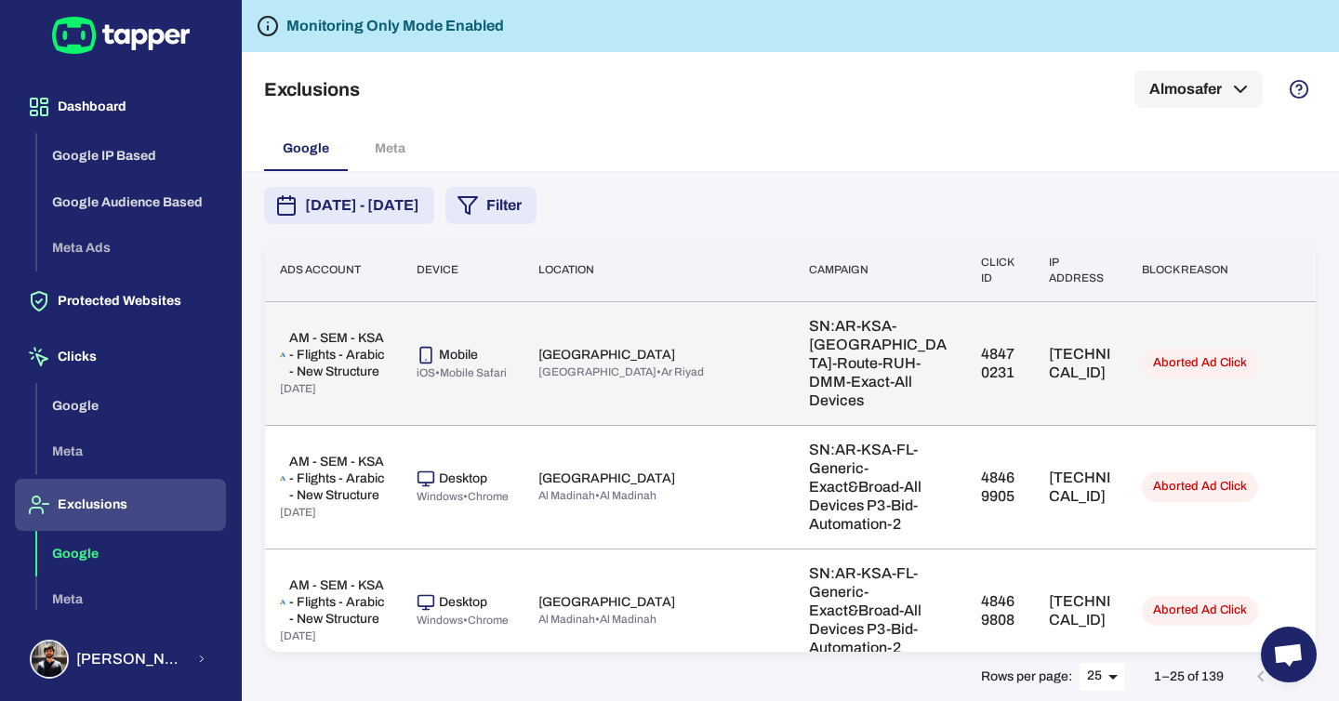
click at [981, 345] on p "48470231" at bounding box center [999, 363] width 37 height 37
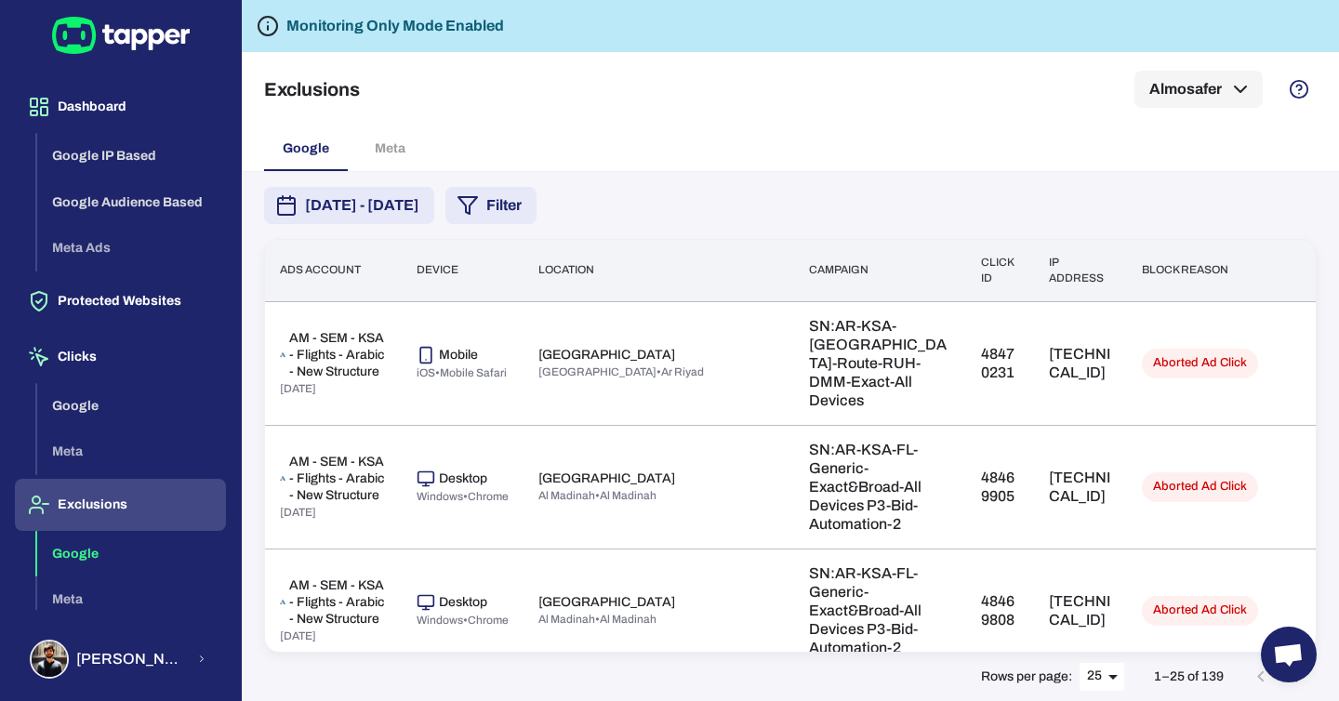
click at [999, 204] on div "[DATE] - [DATE] Filter" at bounding box center [790, 205] width 1052 height 37
click at [99, 394] on button "Google" at bounding box center [131, 406] width 189 height 46
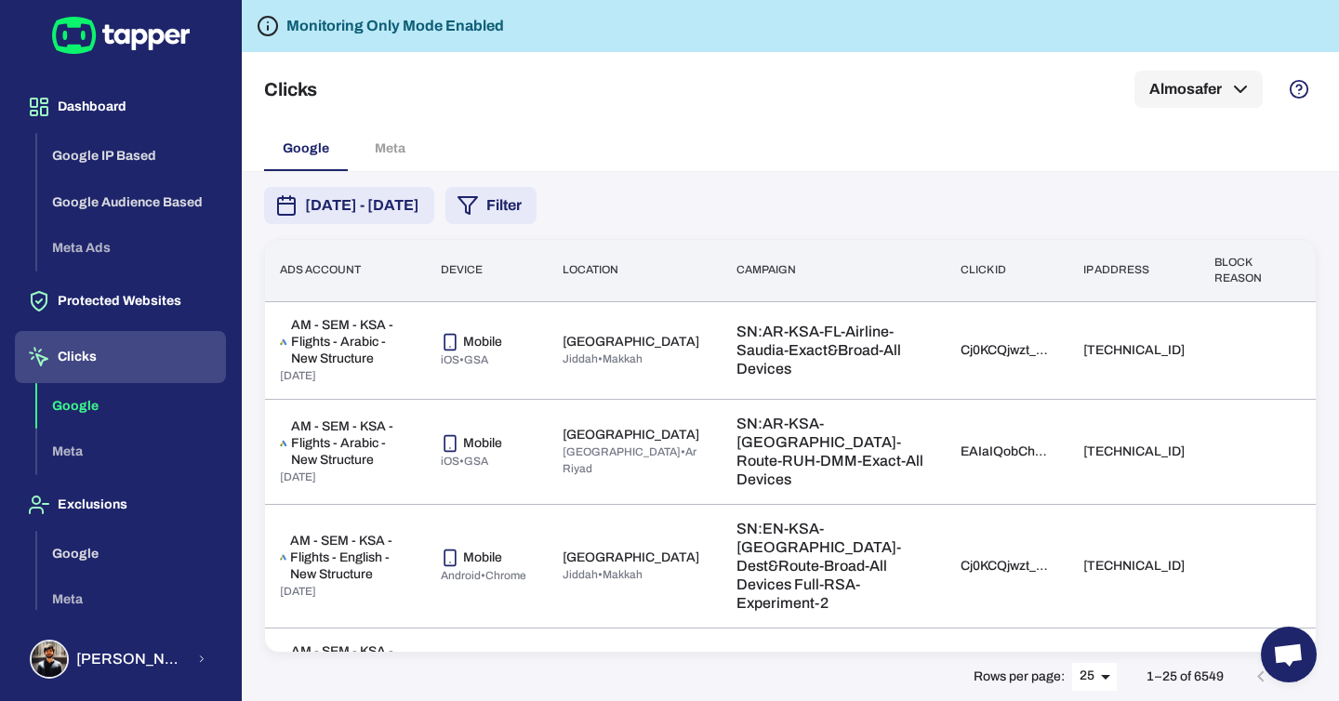
click at [536, 213] on button "Filter" at bounding box center [490, 205] width 91 height 37
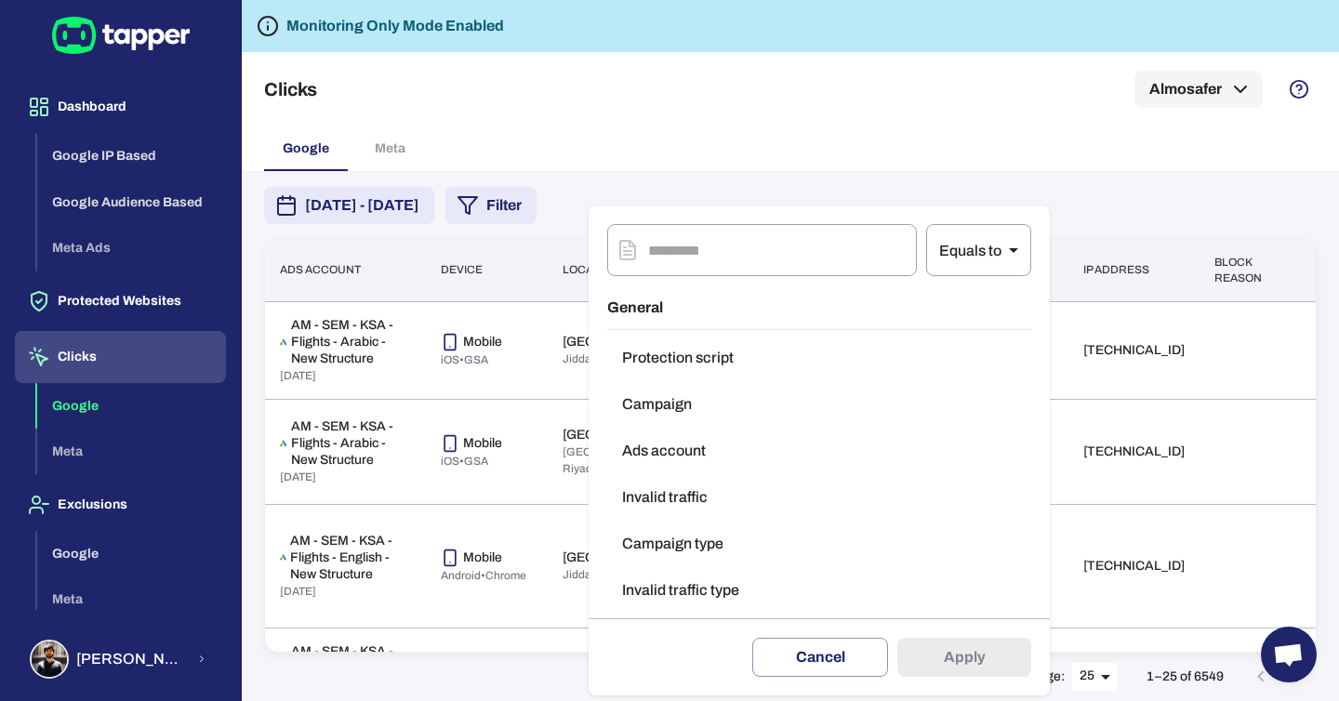
click at [740, 588] on button "Invalid traffic type" at bounding box center [819, 590] width 424 height 37
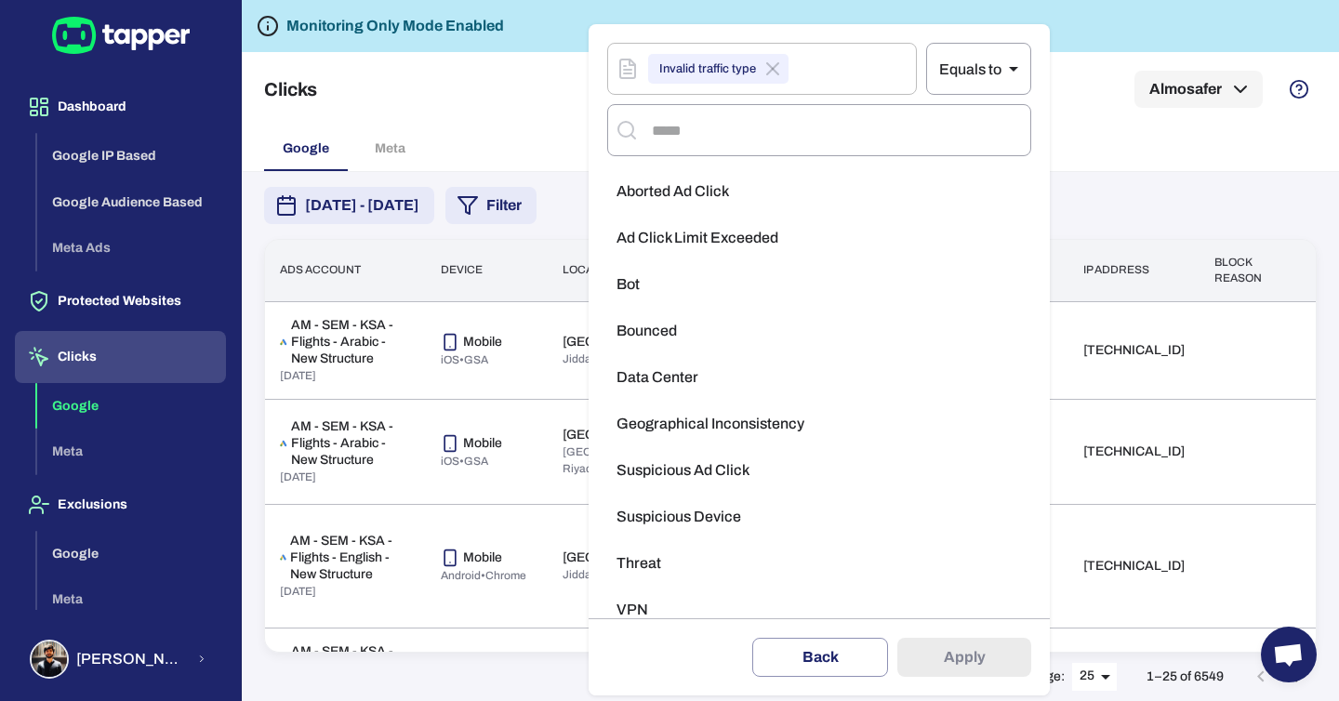
click at [748, 203] on li "Aborted Ad Click" at bounding box center [819, 191] width 424 height 37
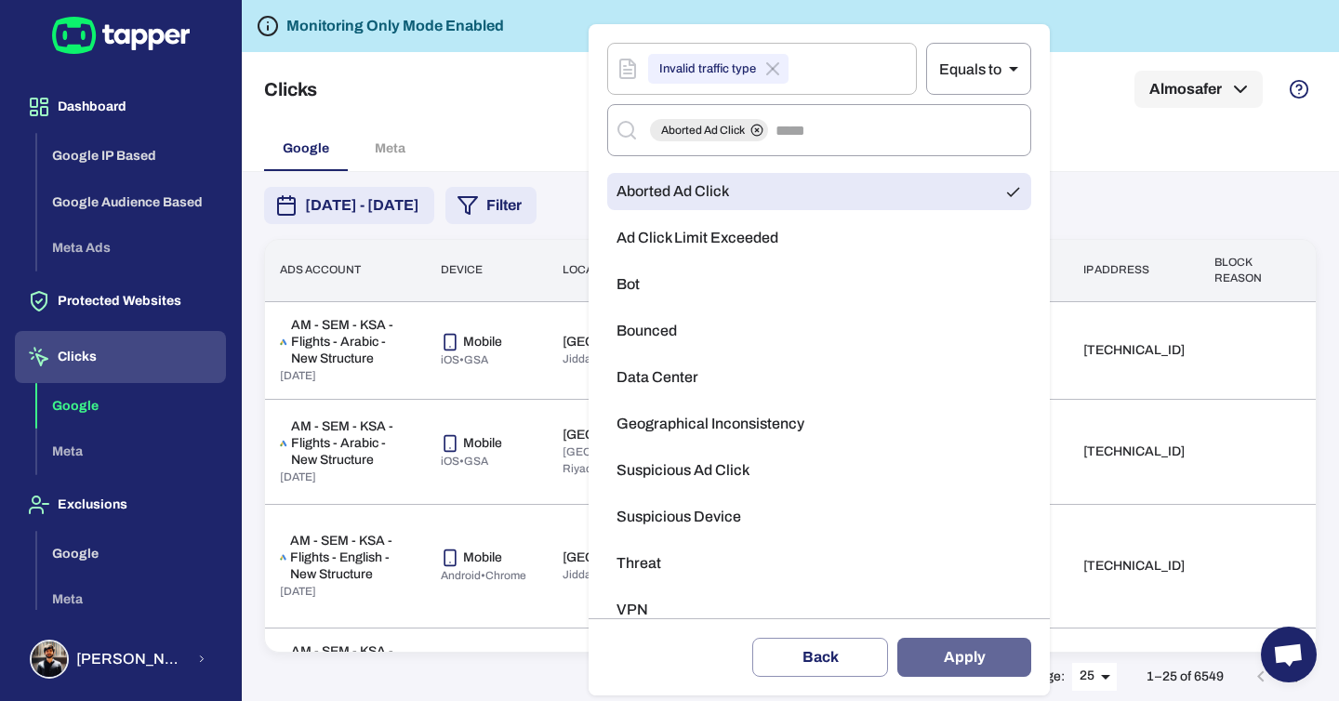
click at [948, 662] on button "Apply" at bounding box center [964, 657] width 134 height 39
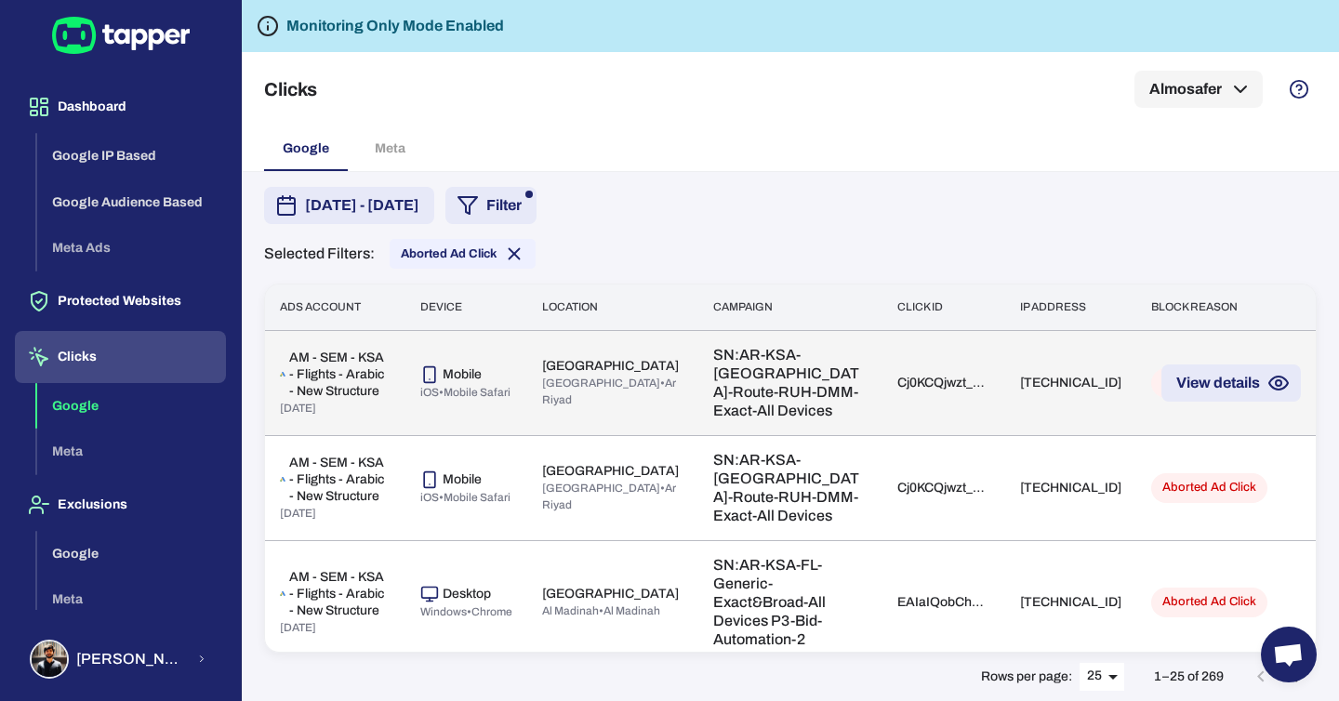
click at [882, 397] on td "Cj0KCQjwzt_FBhCEARIsAJGFWVkqSYQZBYSaUmSEhE3R4I8xQpdjFRatihCnDHZ0o6bF9ovdhQouA6U…" at bounding box center [943, 382] width 123 height 105
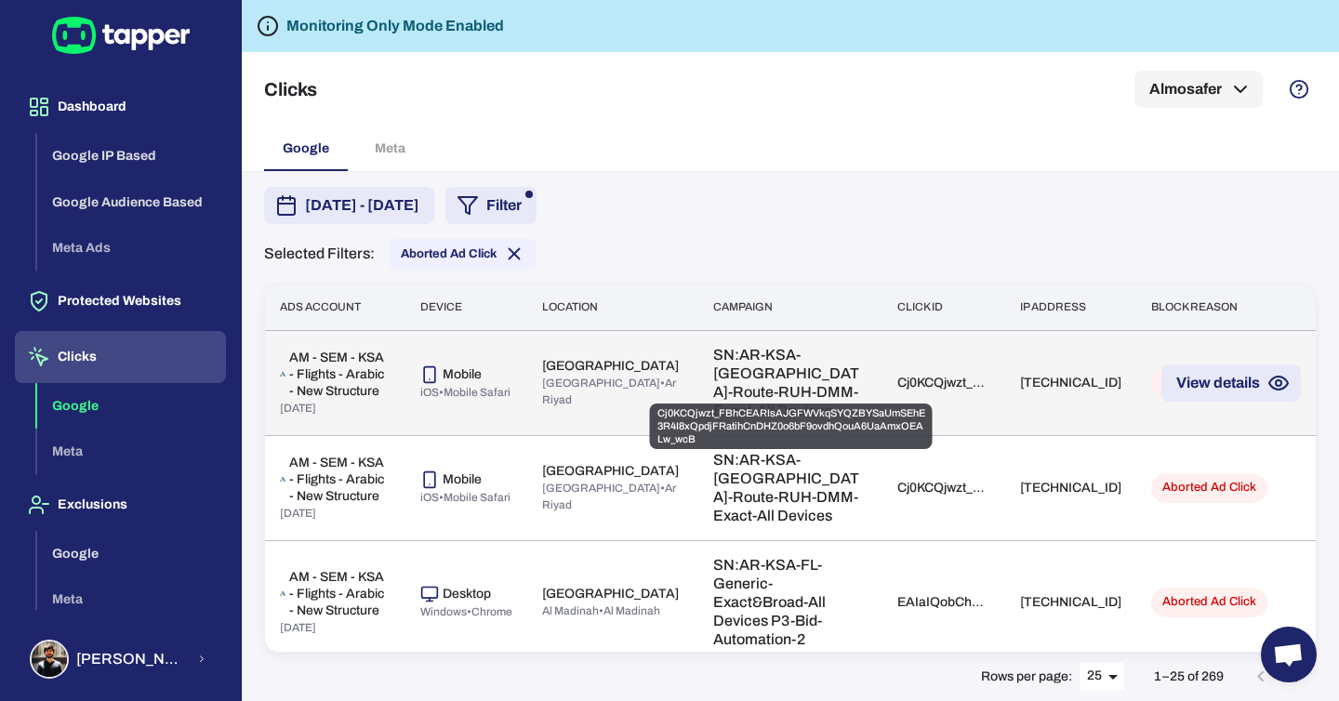
click at [897, 387] on div "Cj0KCQjwzt_FBhCEARIsAJGFWVkqSYQZBYSaUmSEhE3R4I8xQpdjFRatihCnDHZ0o6bF9ovdhQouA6U…" at bounding box center [943, 383] width 93 height 17
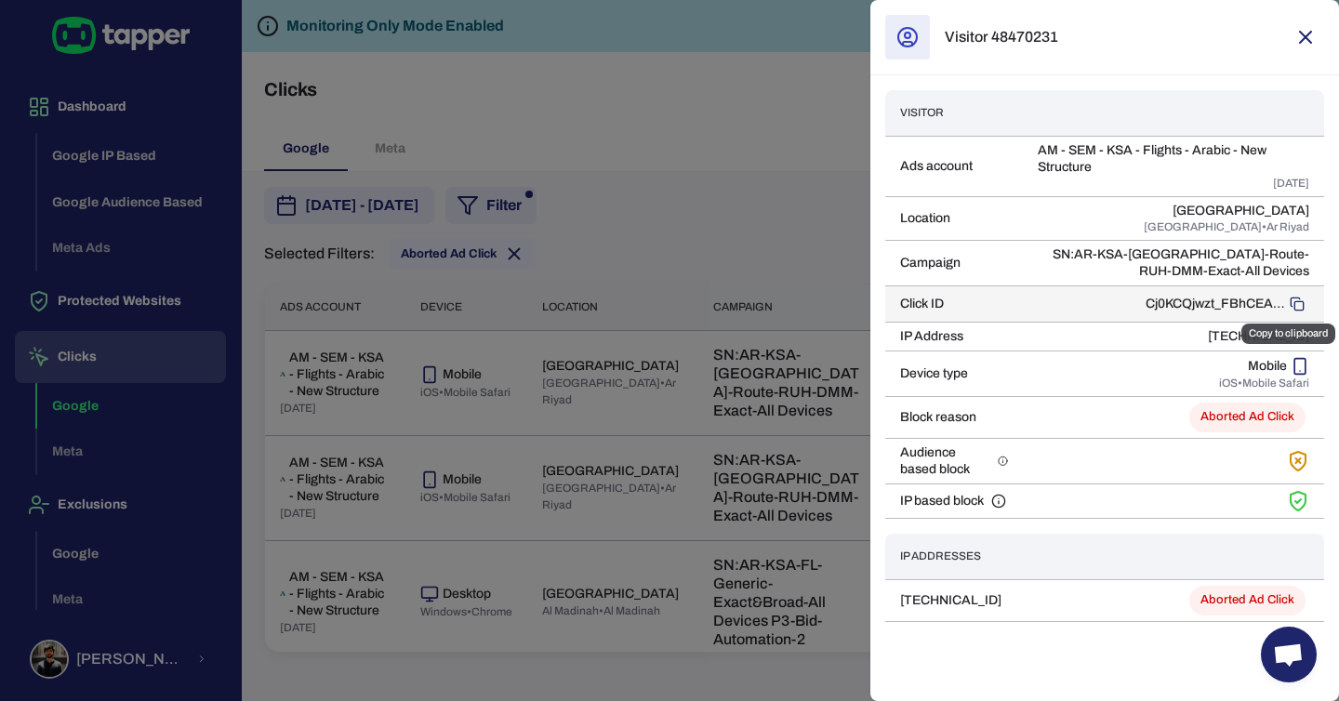
click at [1297, 303] on icon "Copy to clipboard" at bounding box center [1297, 304] width 15 height 15
click at [740, 210] on div at bounding box center [669, 350] width 1339 height 701
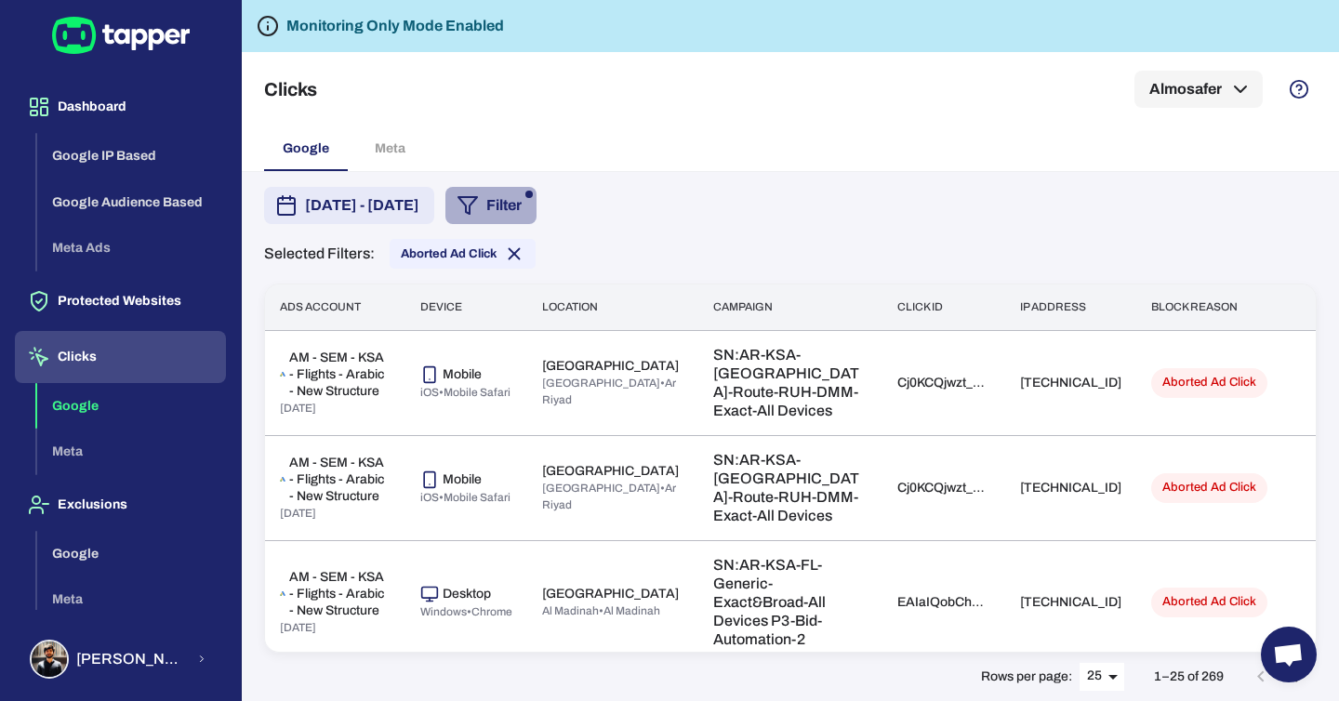
click at [536, 203] on button "Filter" at bounding box center [490, 205] width 91 height 37
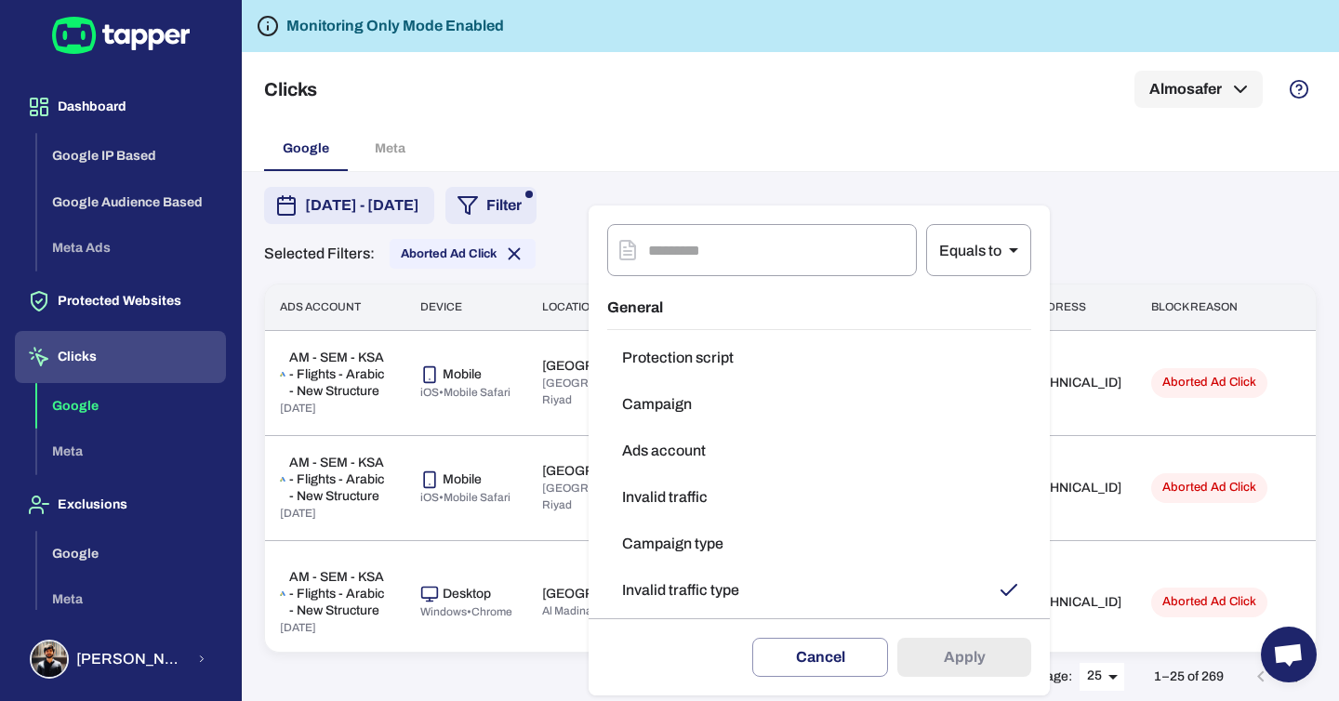
click at [800, 593] on button "Invalid traffic type" at bounding box center [819, 590] width 424 height 37
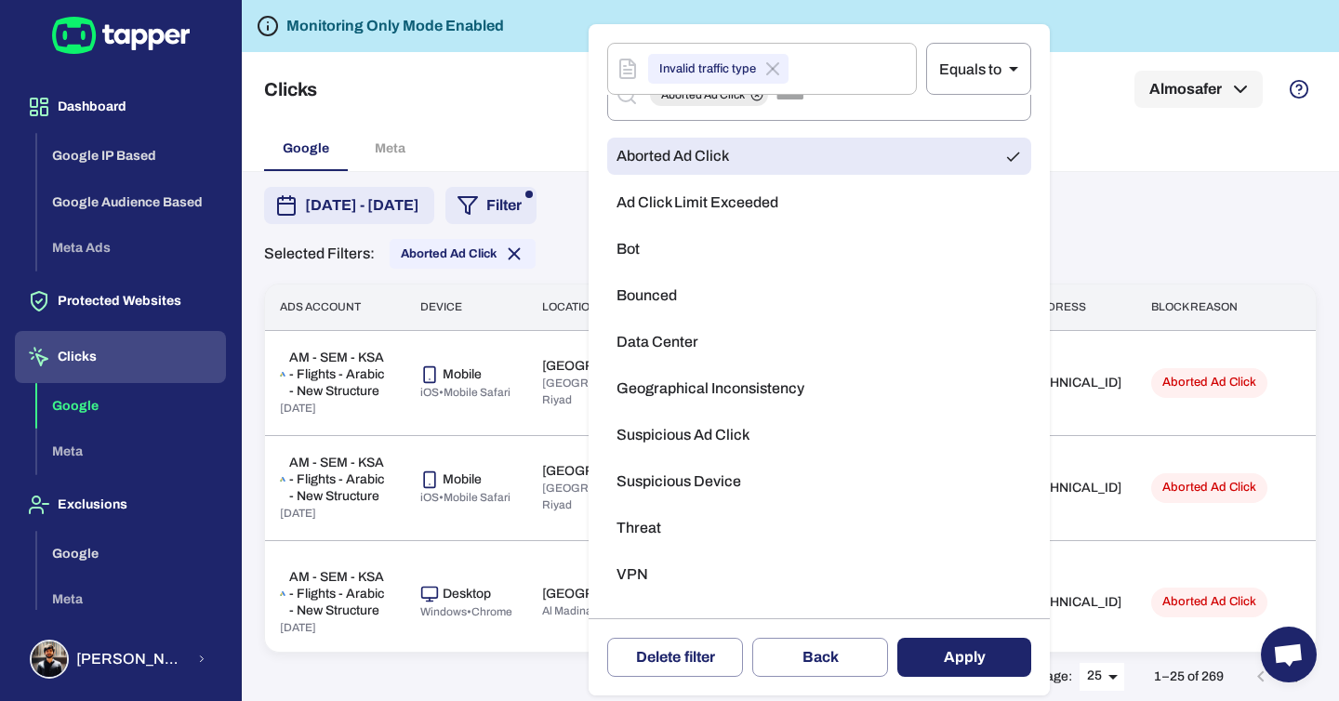
scroll to position [36, 0]
click at [1197, 167] on div at bounding box center [669, 350] width 1339 height 701
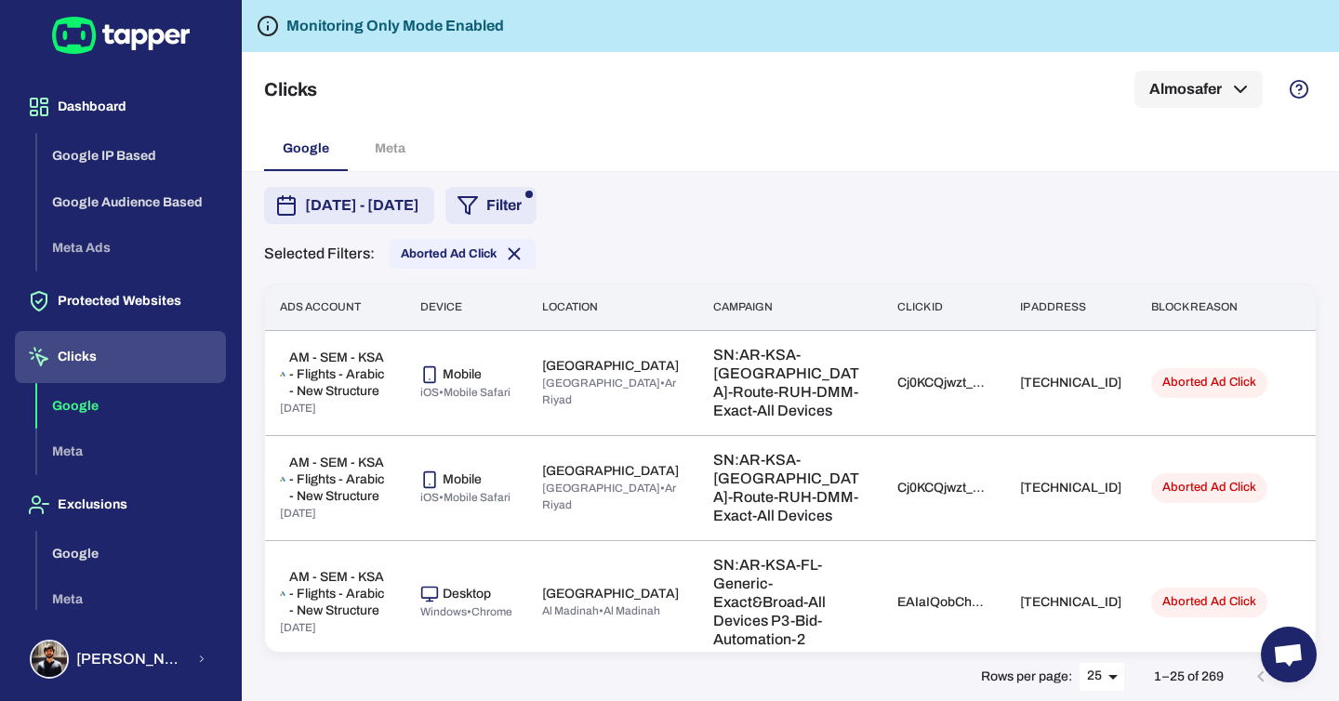
scroll to position [0, 0]
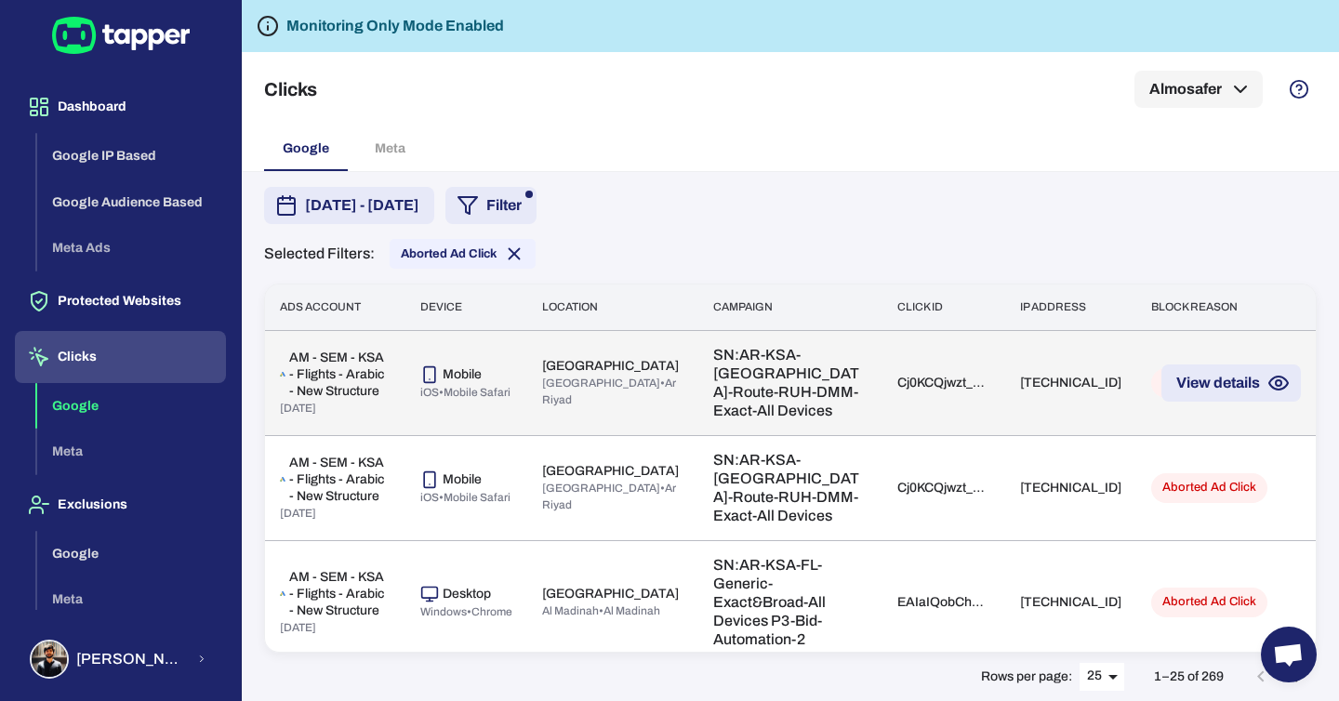
click at [882, 396] on td "Cj0KCQjwzt_FBhCEARIsAJGFWVkqSYQZBYSaUmSEhE3R4I8xQpdjFRatihCnDHZ0o6bF9ovdhQouA6U…" at bounding box center [943, 382] width 123 height 105
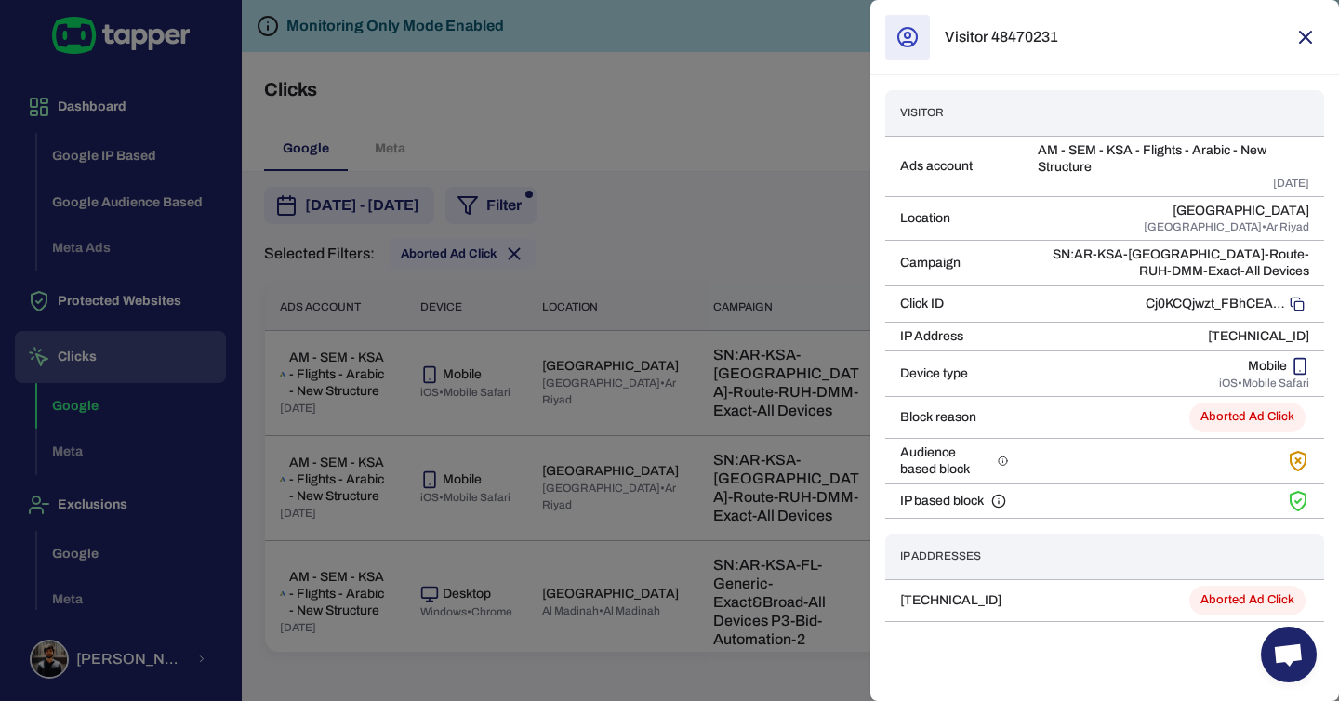
click at [659, 113] on div at bounding box center [669, 350] width 1339 height 701
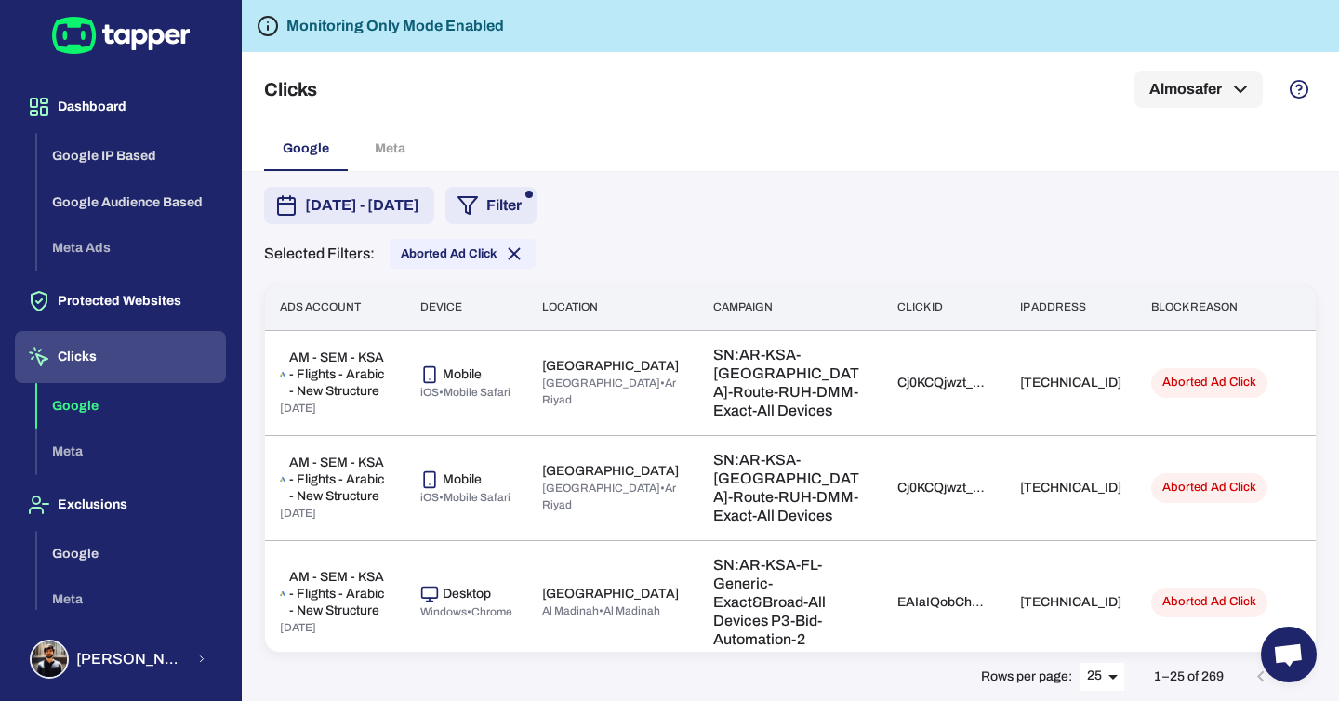
click at [1307, 88] on circle "button" at bounding box center [1298, 89] width 17 height 17
click at [972, 164] on div "Google Meta" at bounding box center [790, 148] width 1052 height 45
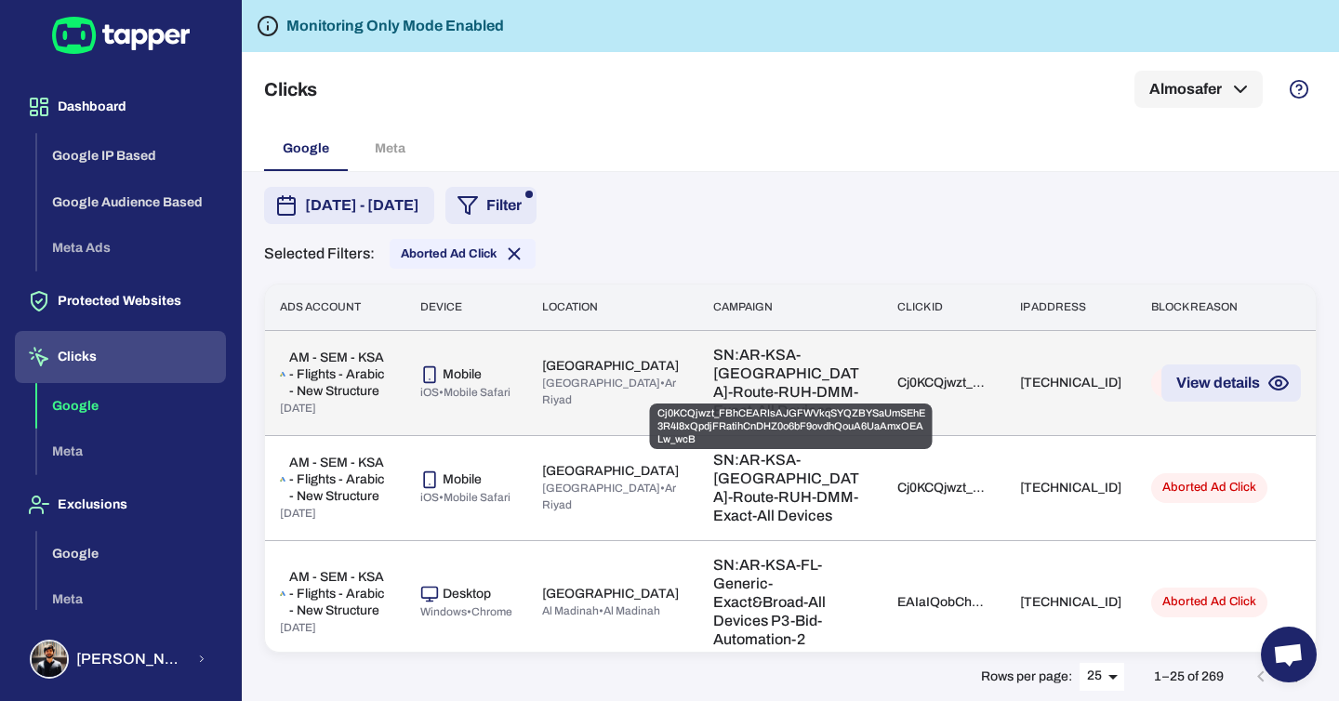
click at [897, 383] on div "Cj0KCQjwzt_FBhCEARIsAJGFWVkqSYQZBYSaUmSEhE3R4I8xQpdjFRatihCnDHZ0o6bF9ovdhQouA6U…" at bounding box center [943, 383] width 93 height 17
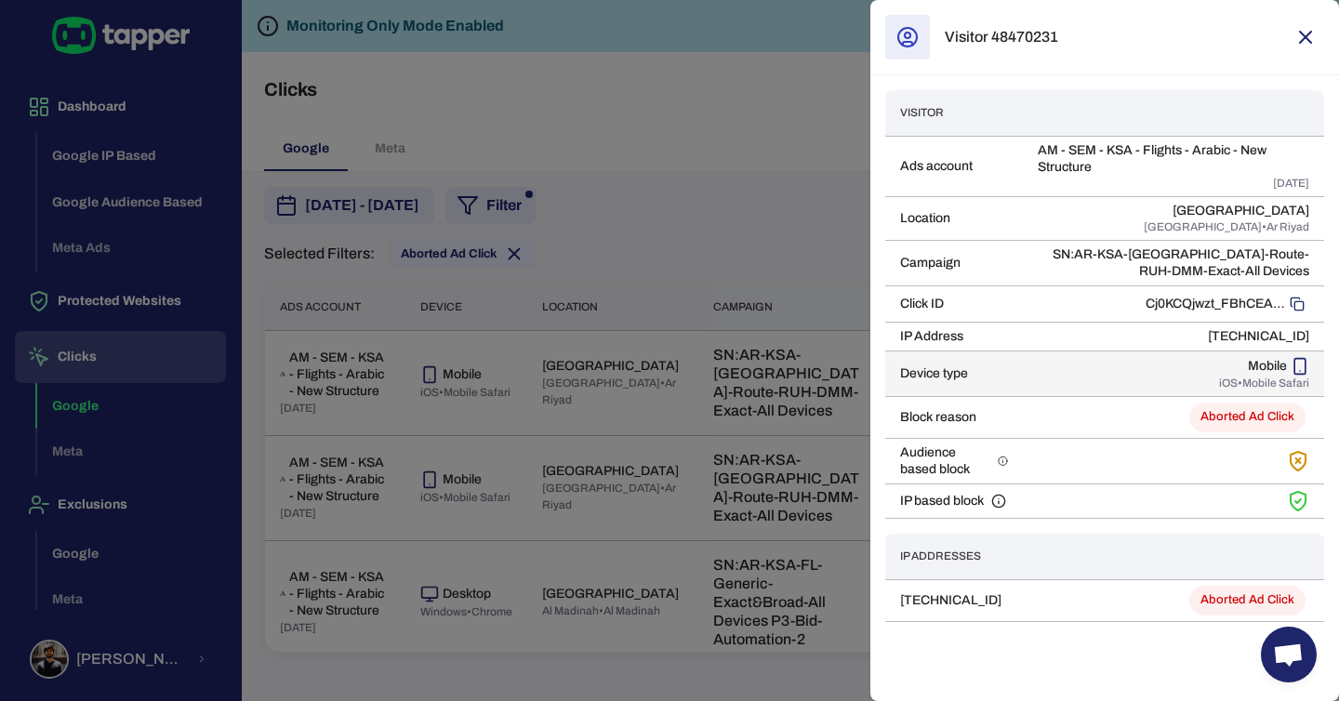
click at [1294, 364] on rect at bounding box center [1299, 366] width 11 height 16
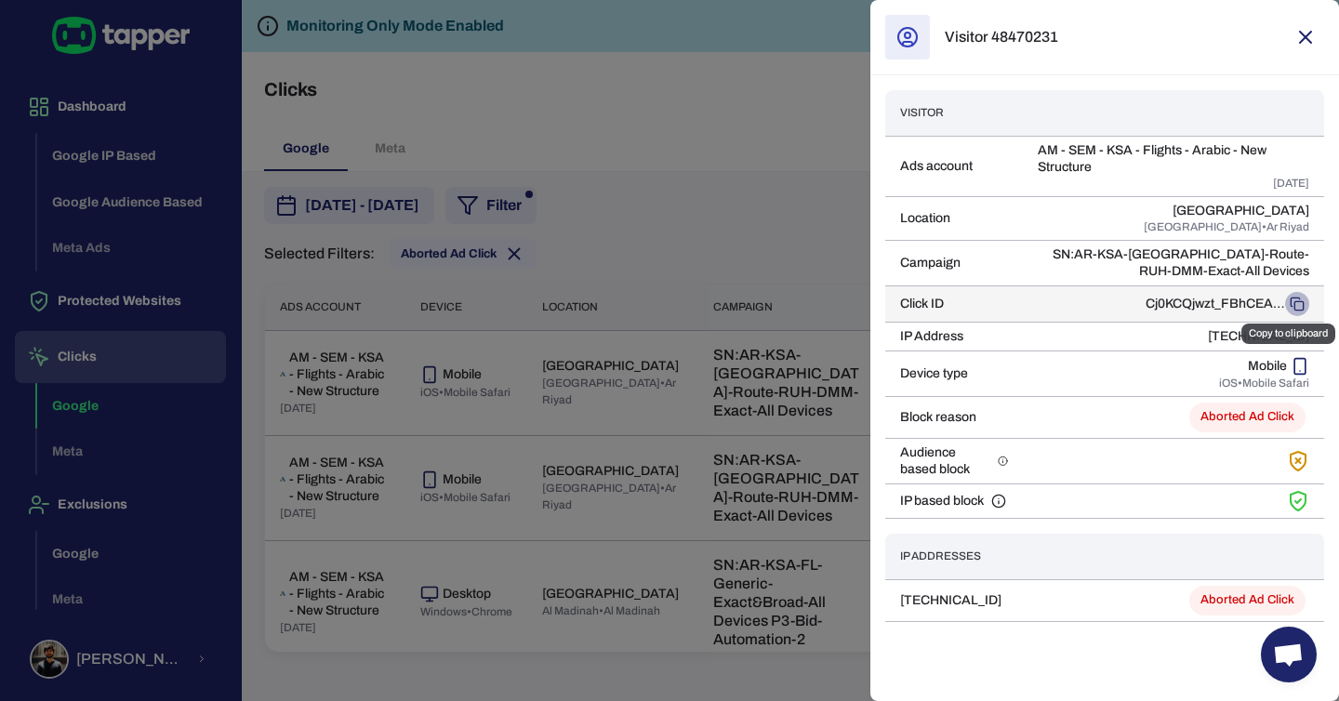
click at [1299, 302] on icon "Copy to clipboard" at bounding box center [1297, 304] width 15 height 15
click at [808, 73] on div at bounding box center [669, 350] width 1339 height 701
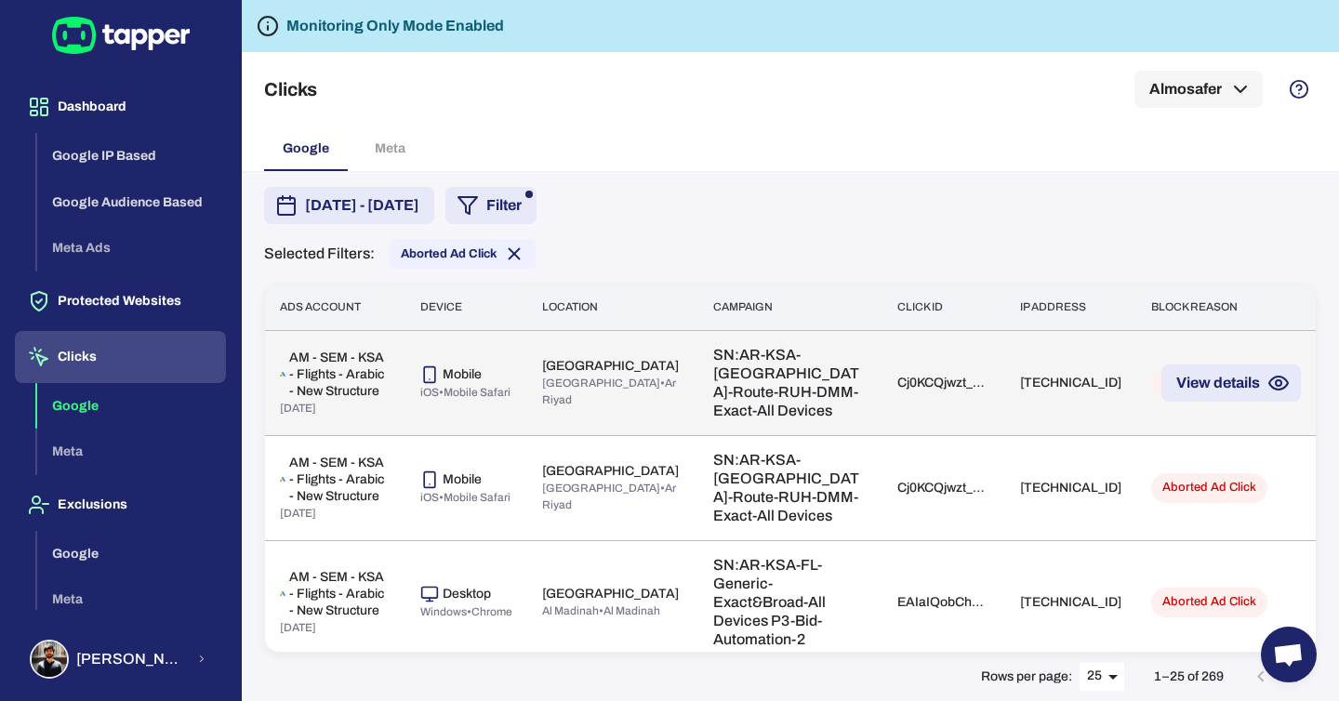
click at [897, 391] on div "Cj0KCQjwzt_FBhCEARIsAJGFWVkqSYQZBYSaUmSEhE3R4I8xQpdjFRatihCnDHZ0o6bF9ovdhQouA6U…" at bounding box center [943, 383] width 93 height 17
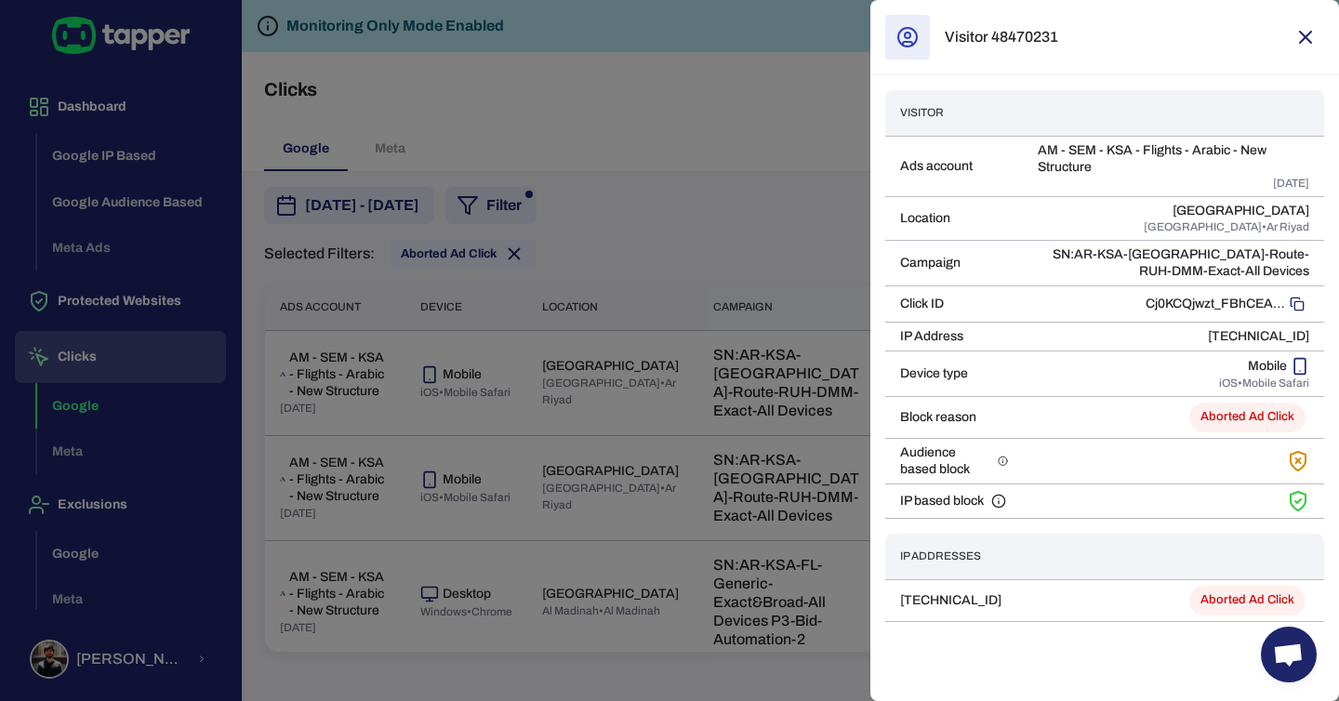
click at [1043, 39] on h6 "Visitor 48470231" at bounding box center [1001, 37] width 113 height 19
click at [1118, 36] on div "Visitor 48470231" at bounding box center [1104, 37] width 469 height 75
click at [685, 83] on div at bounding box center [669, 350] width 1339 height 701
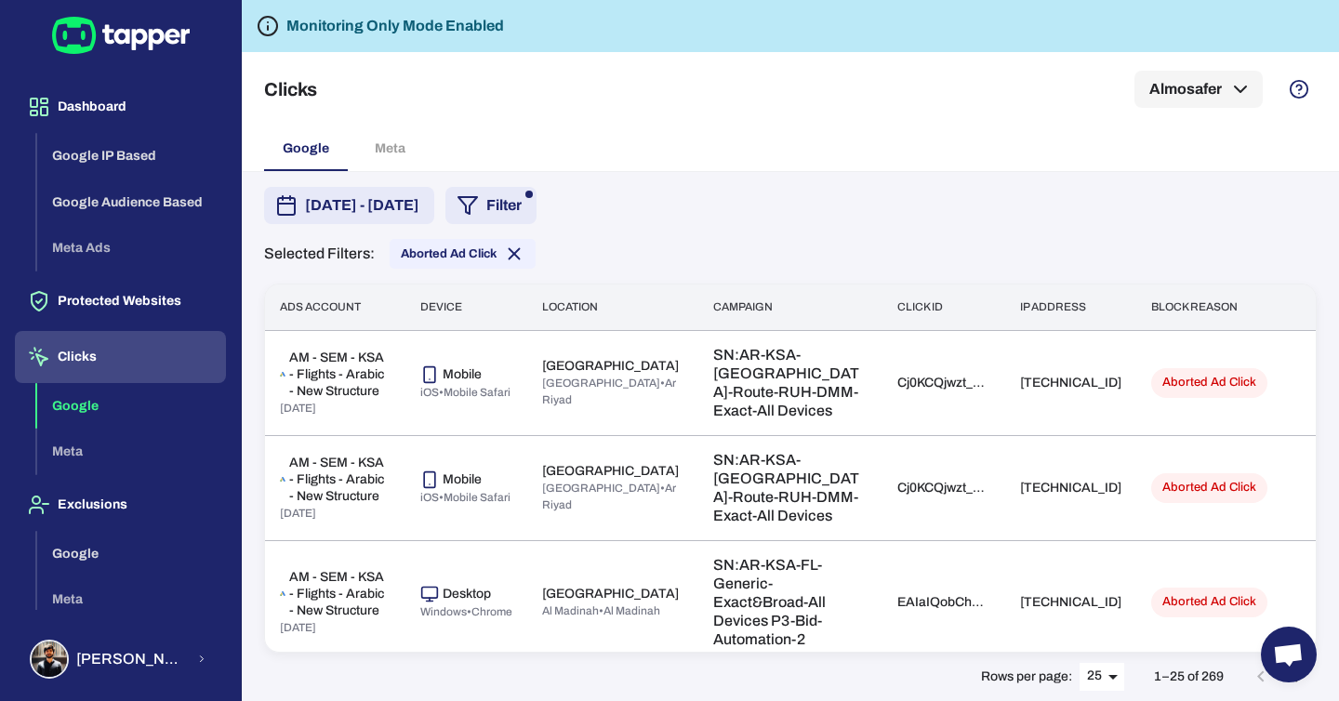
click at [179, 39] on icon at bounding box center [121, 35] width 138 height 37
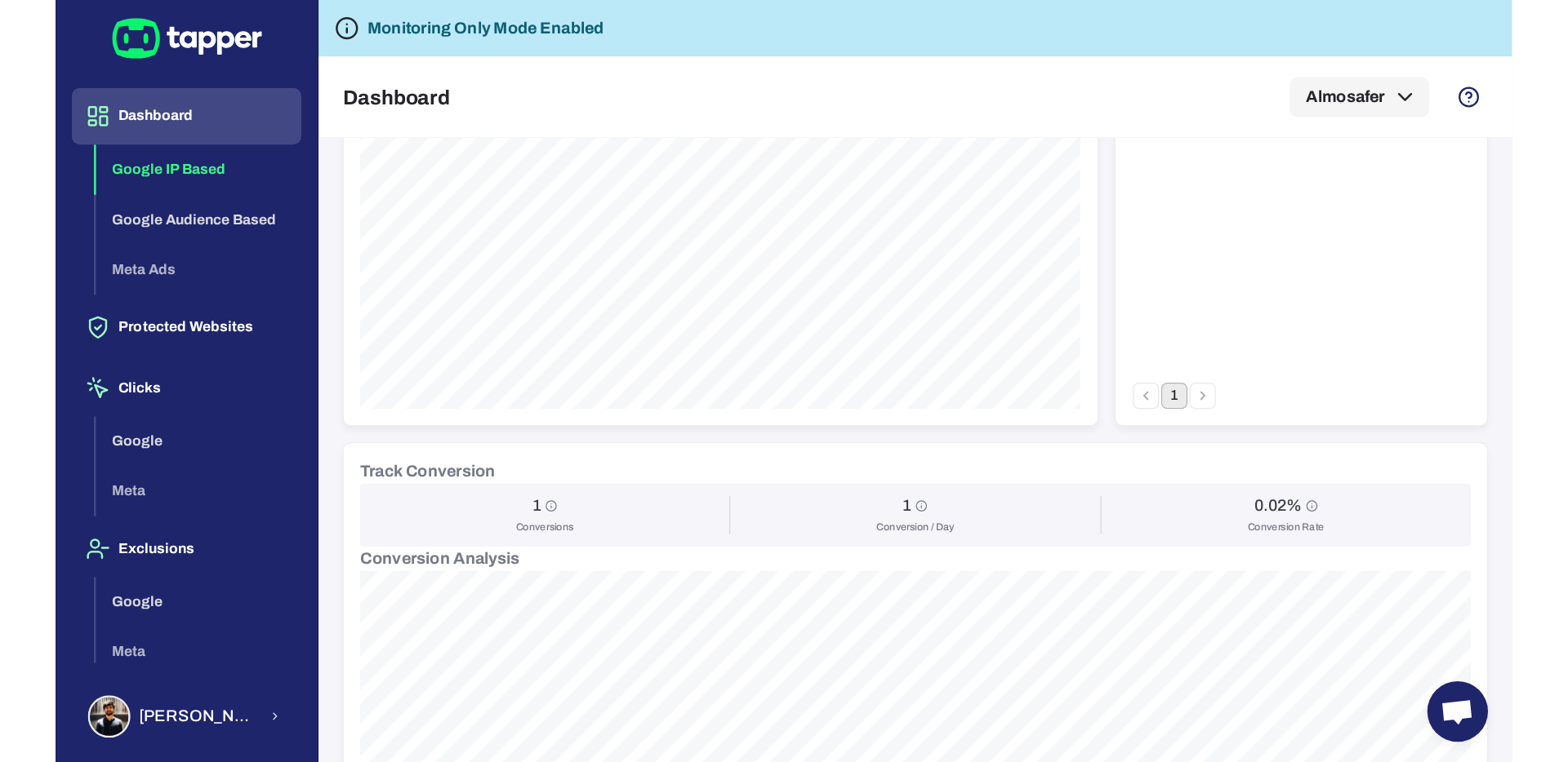
scroll to position [516, 0]
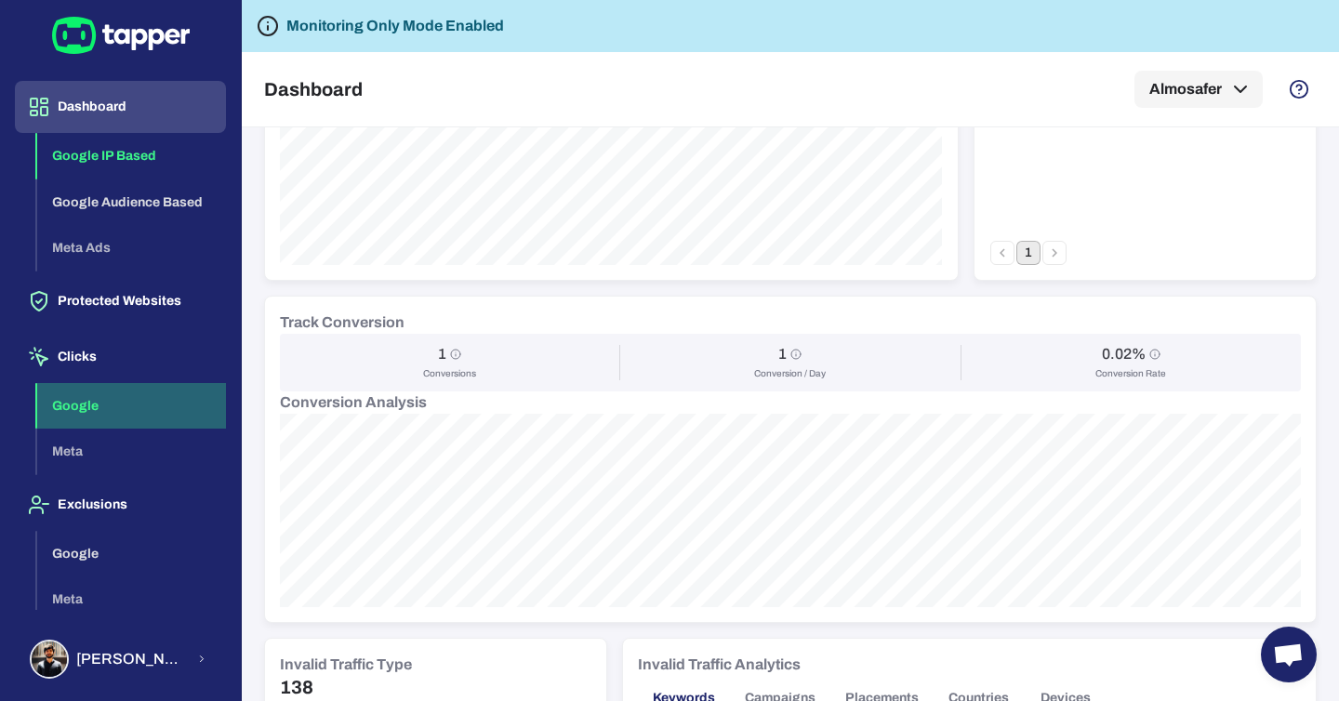
click at [101, 401] on button "Google" at bounding box center [131, 406] width 189 height 46
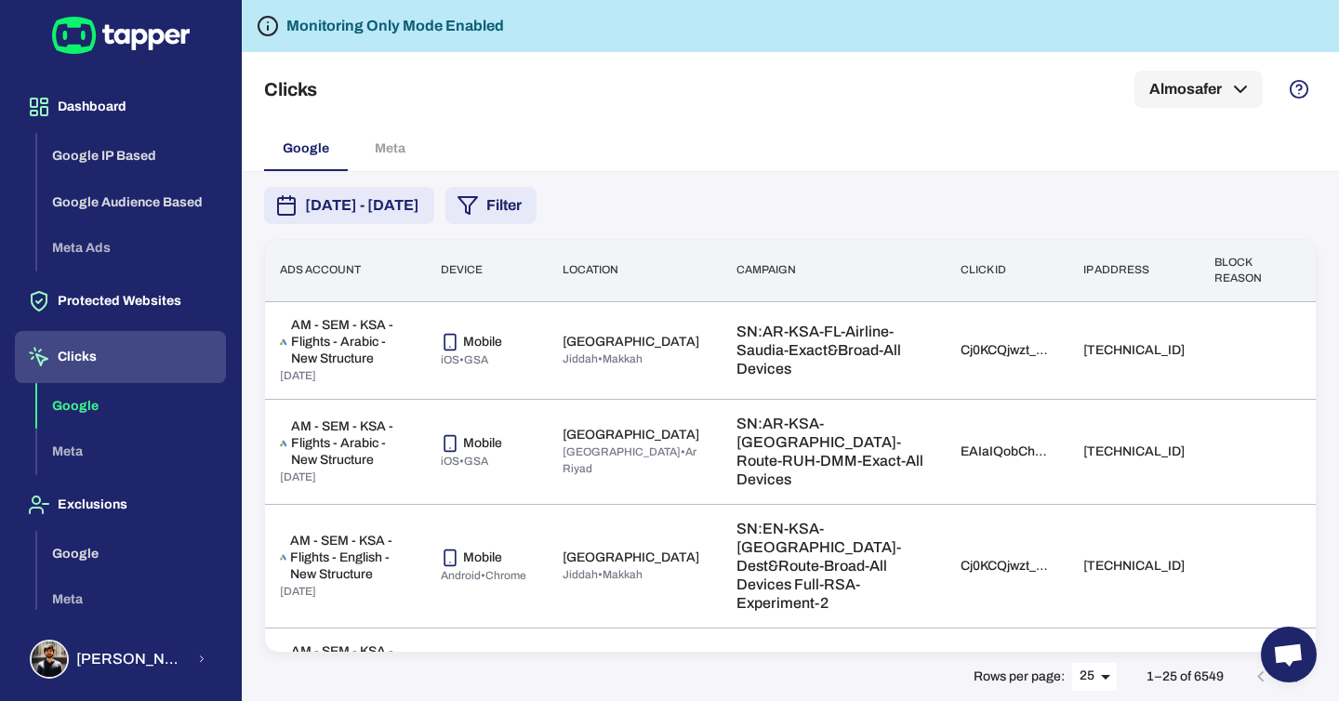
click at [112, 404] on button "Google" at bounding box center [131, 406] width 189 height 46
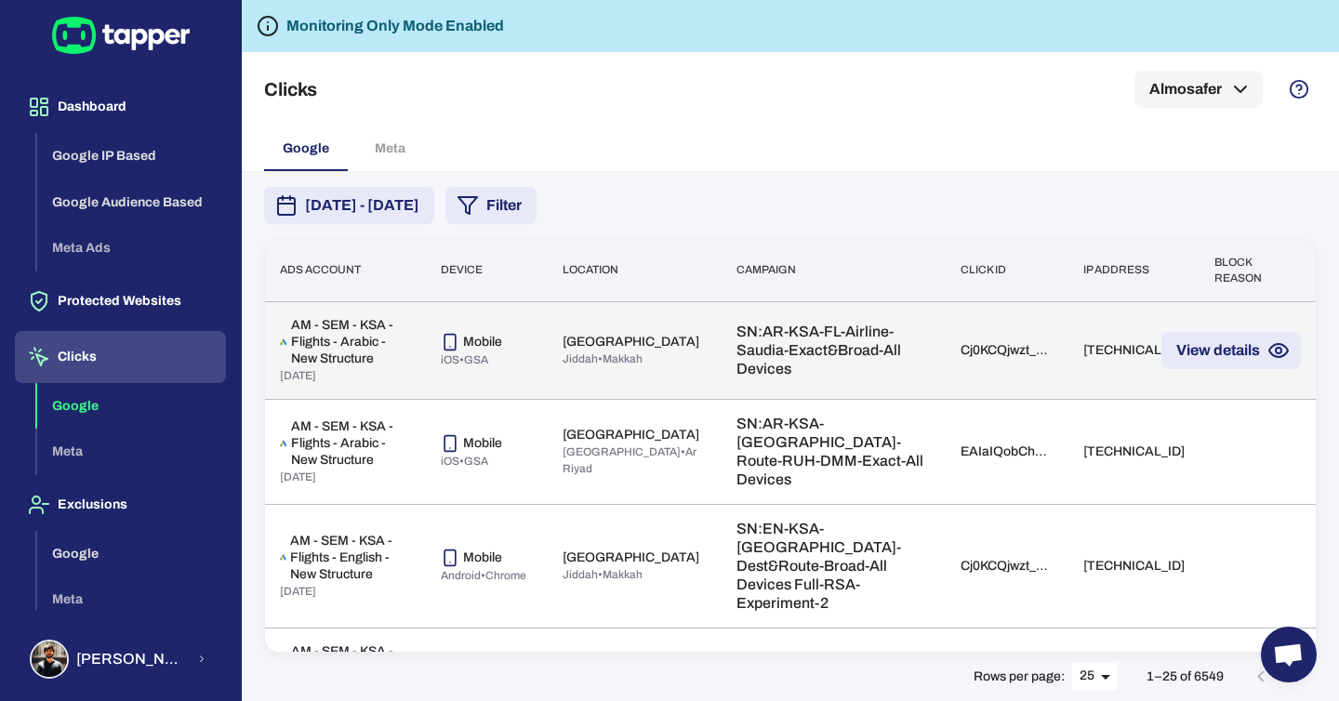
click at [1251, 351] on button "View details" at bounding box center [1230, 350] width 139 height 37
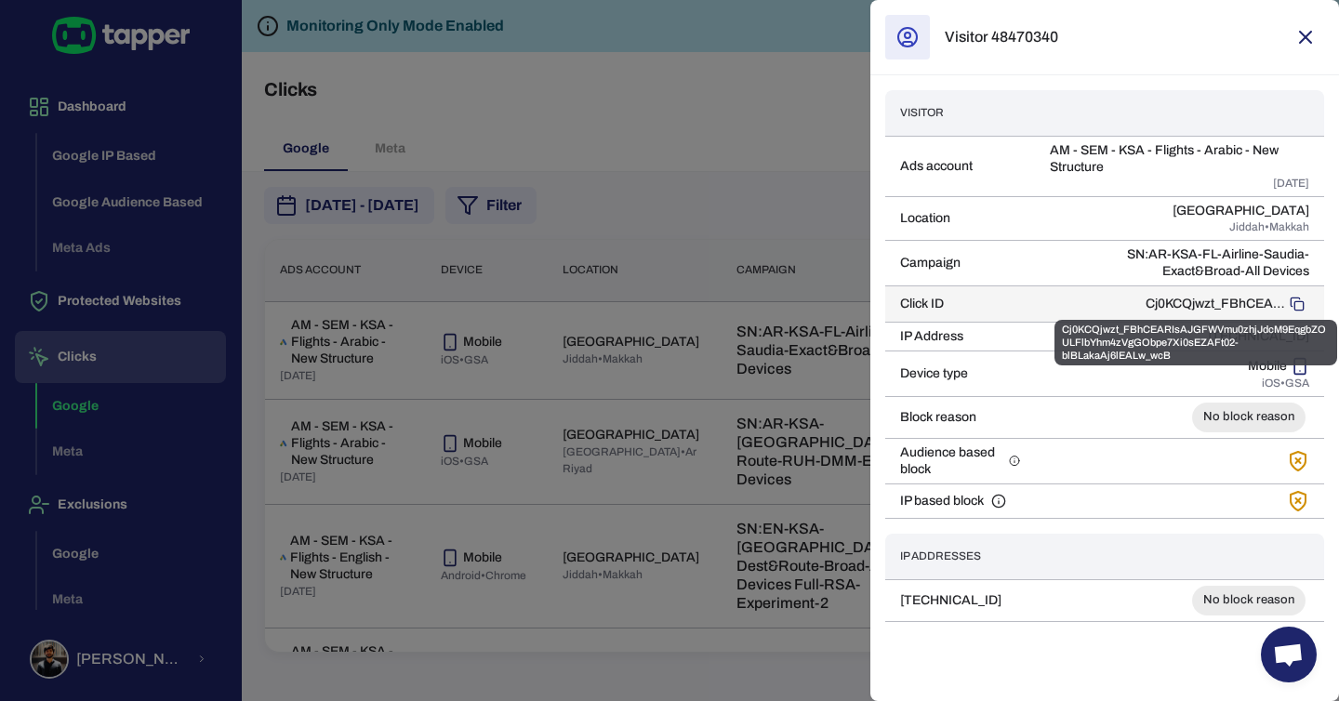
click at [1187, 298] on p "Cj0KCQjwzt_FBhCEARIsAJGFWVmu0zhjJdcM9EqgbZOULFlbYhm4zVgGObpe7Xi0sEZAFt02-blBLak…" at bounding box center [1214, 304] width 139 height 17
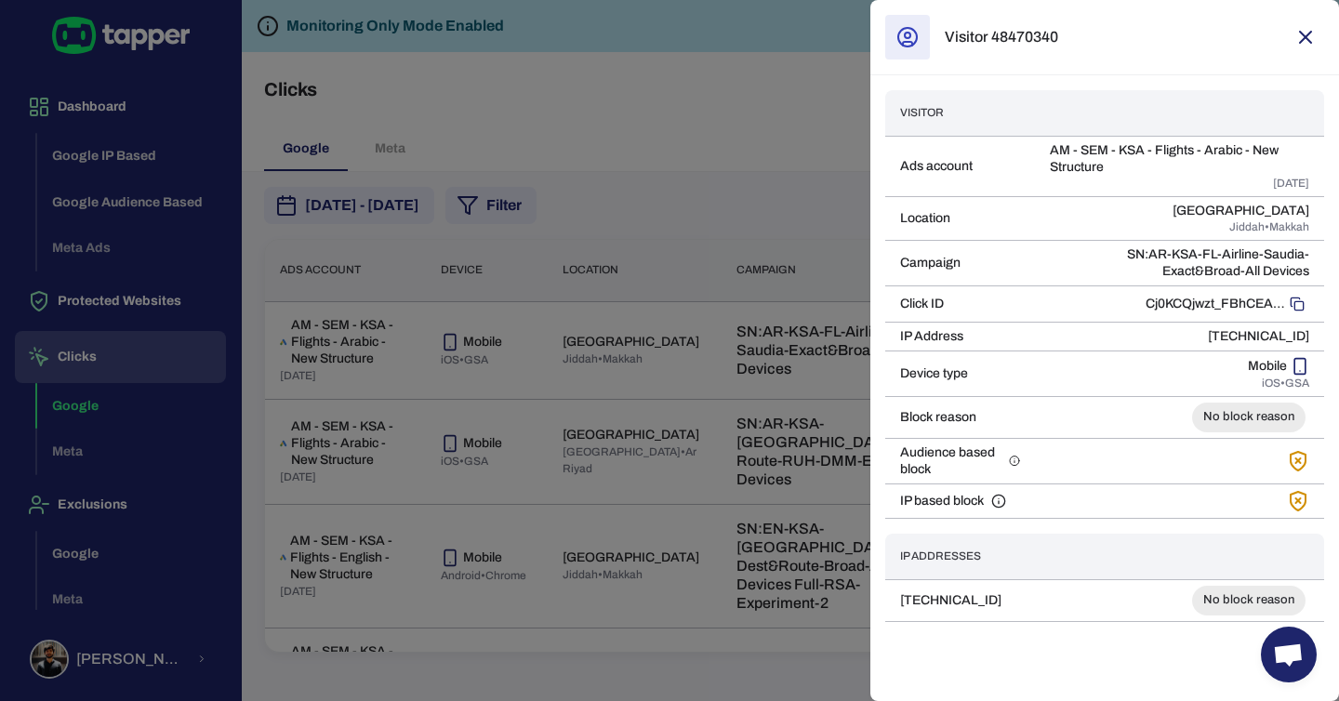
click at [984, 30] on h6 "Visitor 48470340" at bounding box center [1001, 37] width 113 height 19
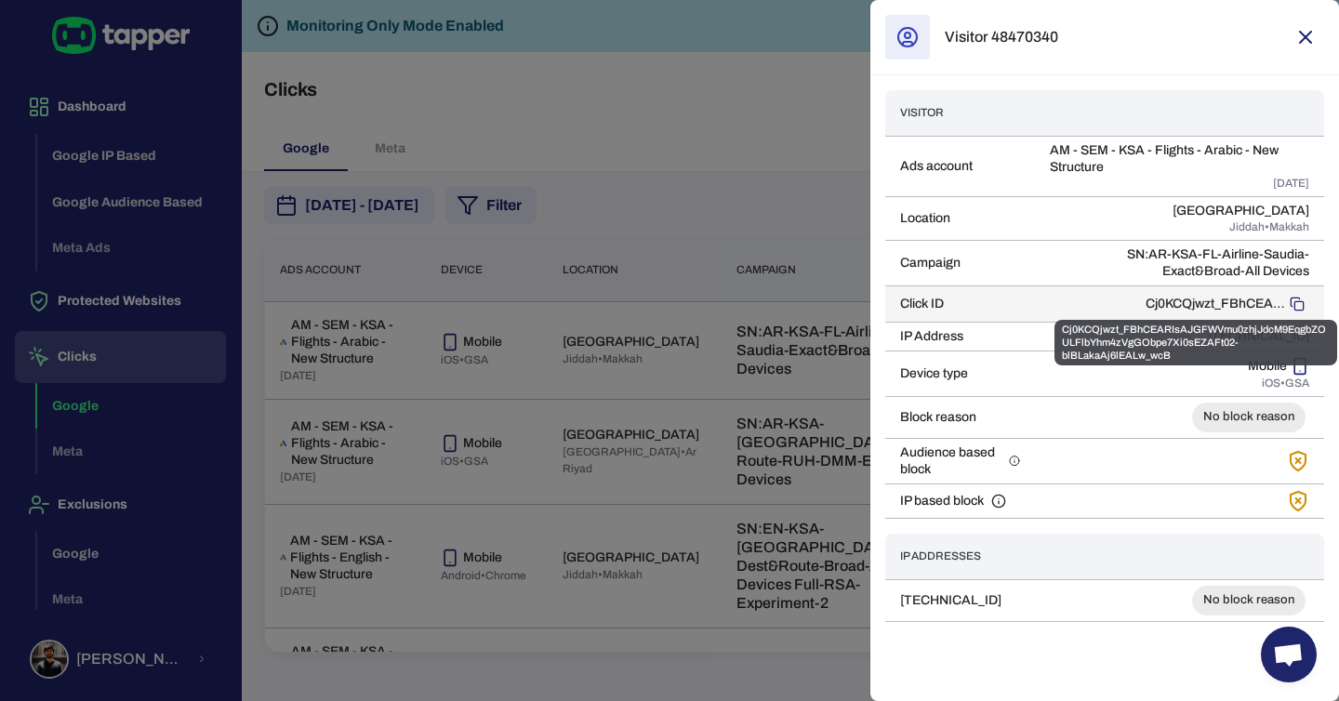
click at [1183, 303] on p "Cj0KCQjwzt_FBhCEARIsAJGFWVmu0zhjJdcM9EqgbZOULFlbYhm4zVgGObpe7Xi0sEZAFt02-blBLak…" at bounding box center [1214, 304] width 139 height 17
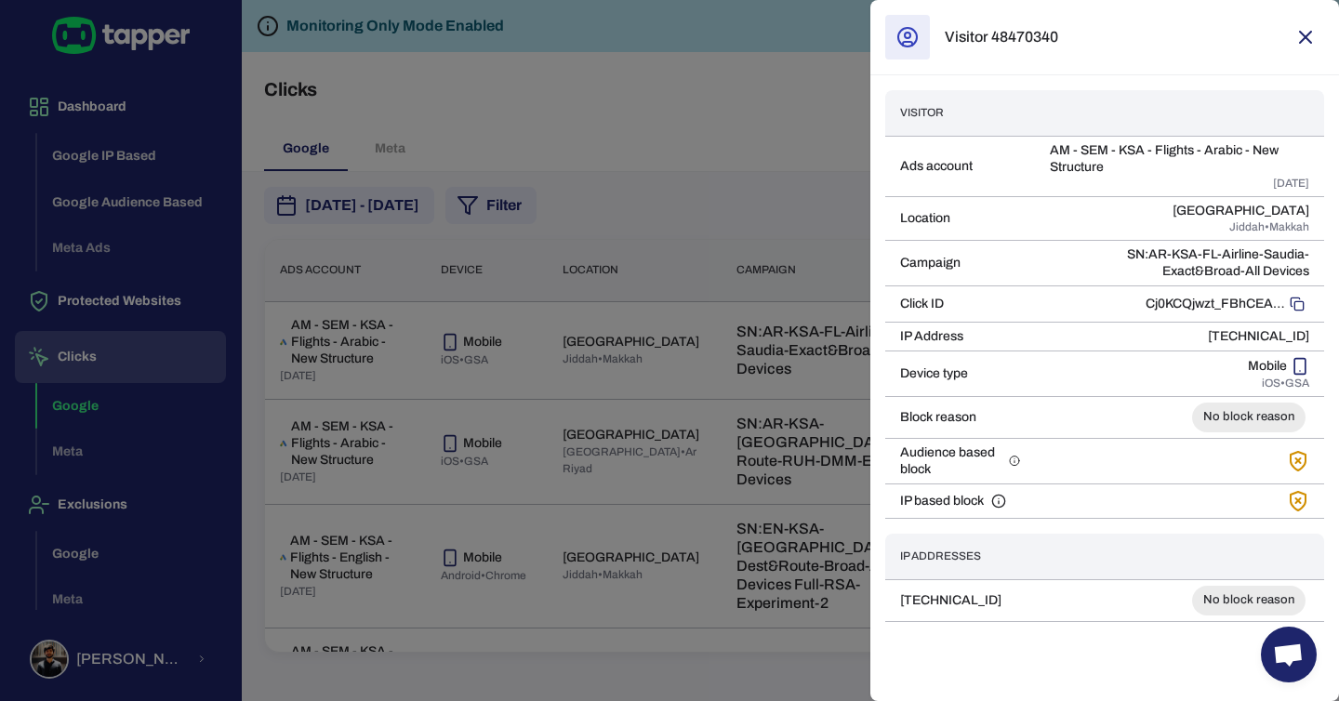
click at [754, 291] on div at bounding box center [669, 350] width 1339 height 701
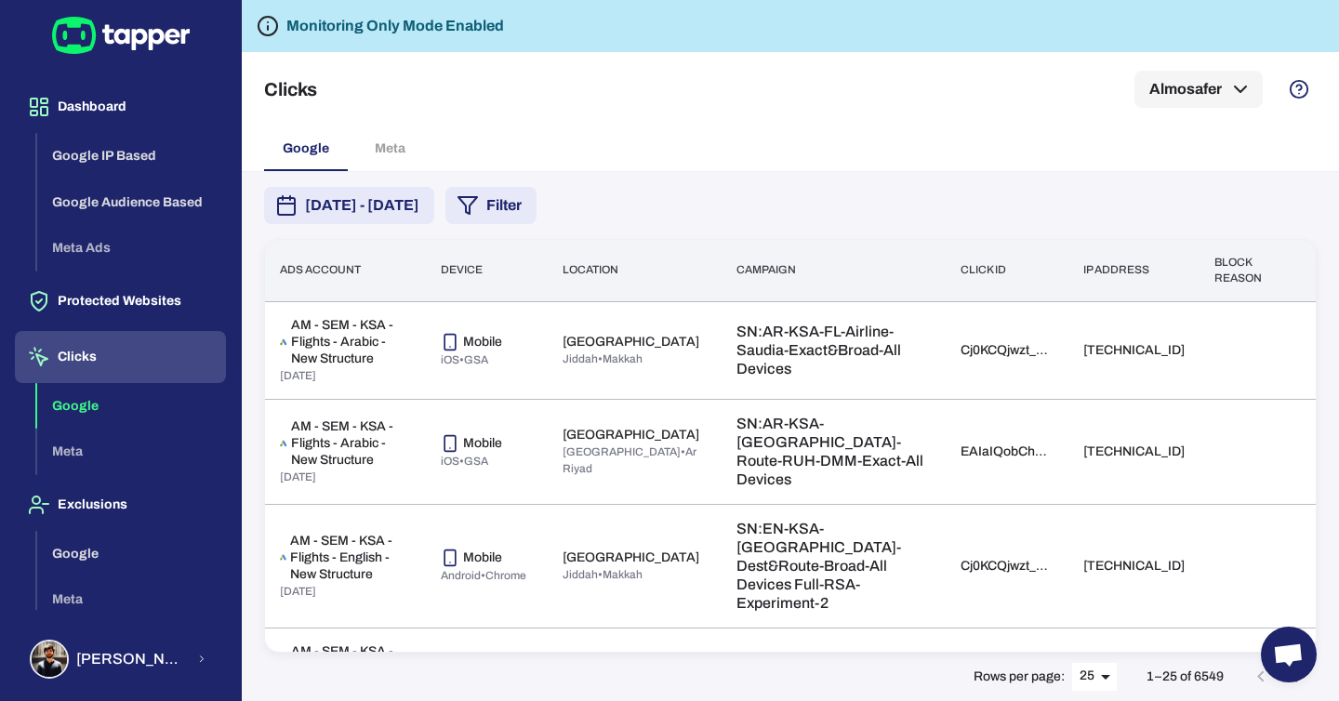
click at [536, 206] on button "Filter" at bounding box center [490, 205] width 91 height 37
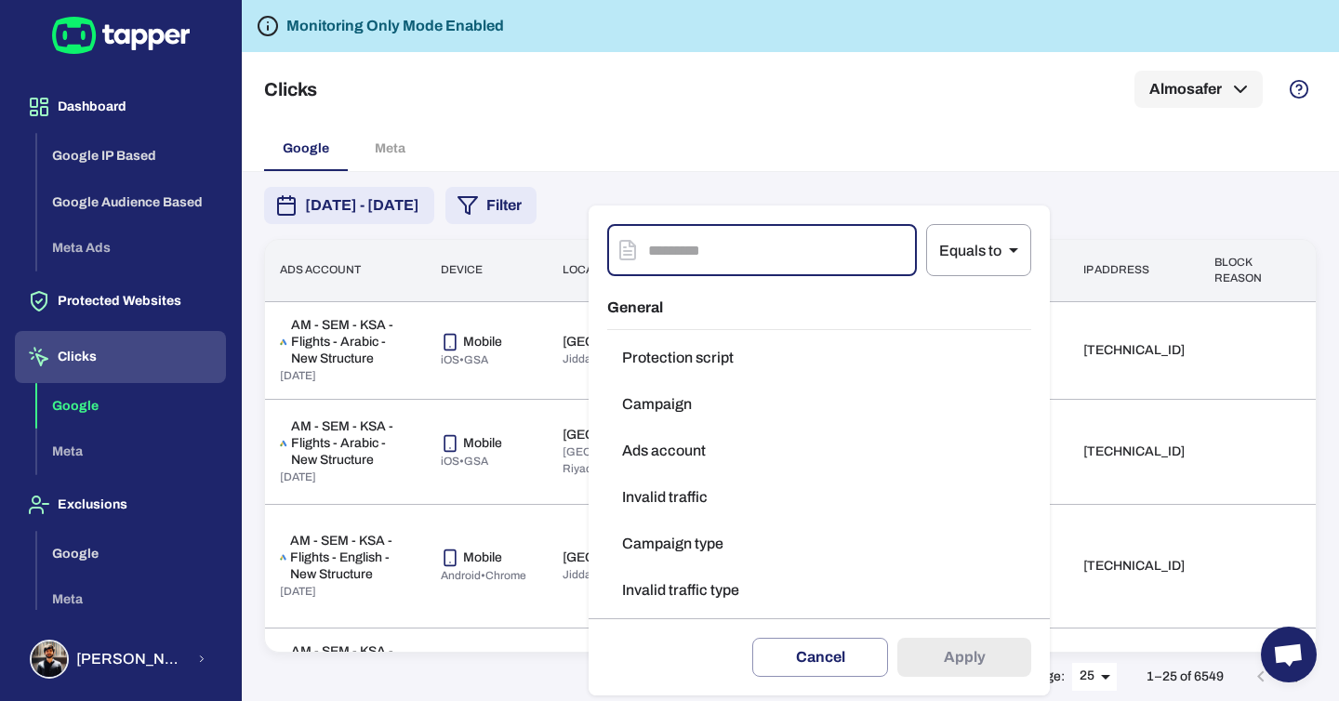
click at [772, 261] on input "text" at bounding box center [782, 250] width 269 height 52
type input "*"
click at [709, 588] on button "Invalid traffic type" at bounding box center [819, 590] width 424 height 37
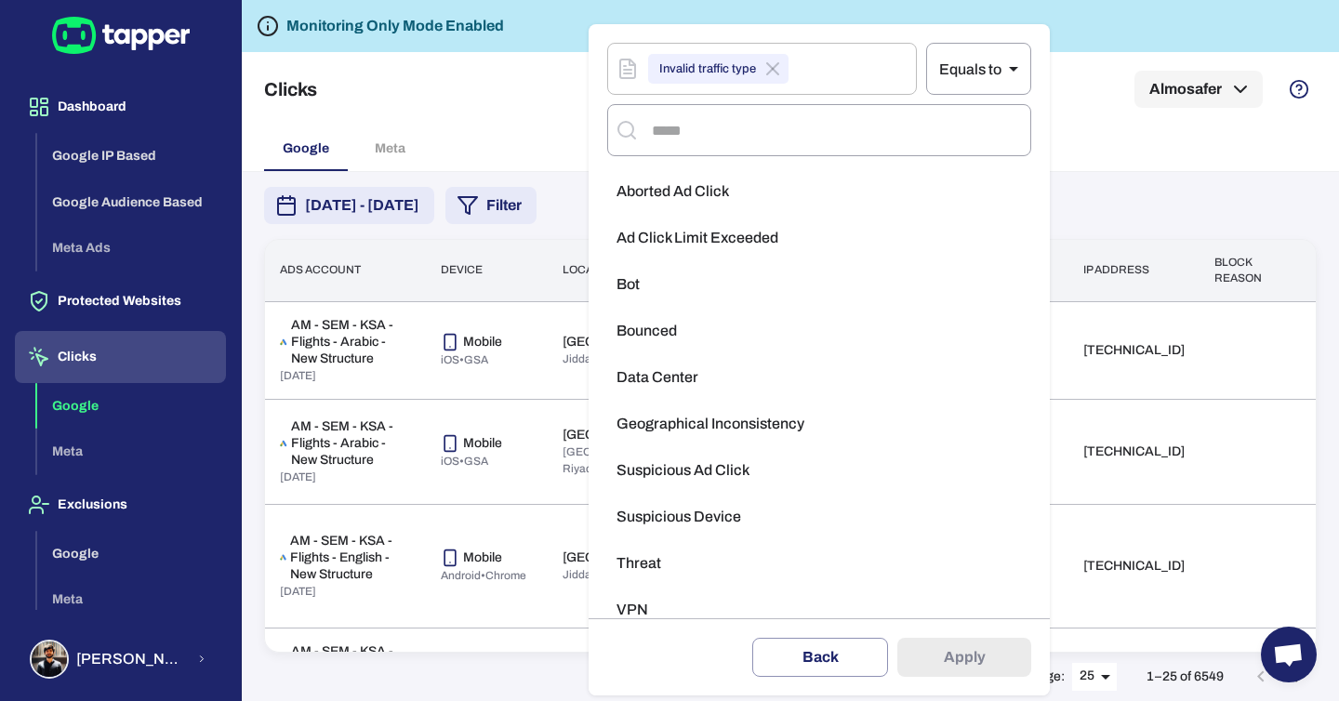
click at [702, 189] on span "Aborted Ad Click" at bounding box center [672, 191] width 112 height 19
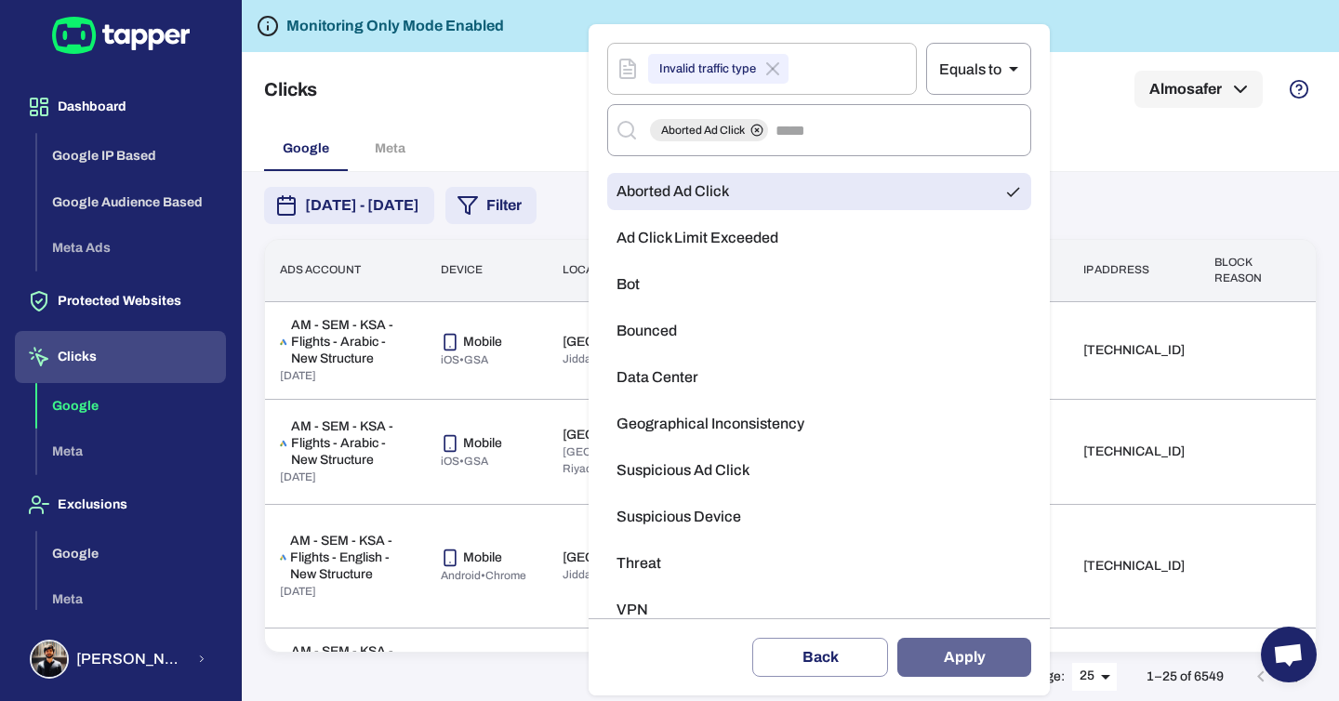
click at [941, 652] on button "Apply" at bounding box center [964, 657] width 134 height 39
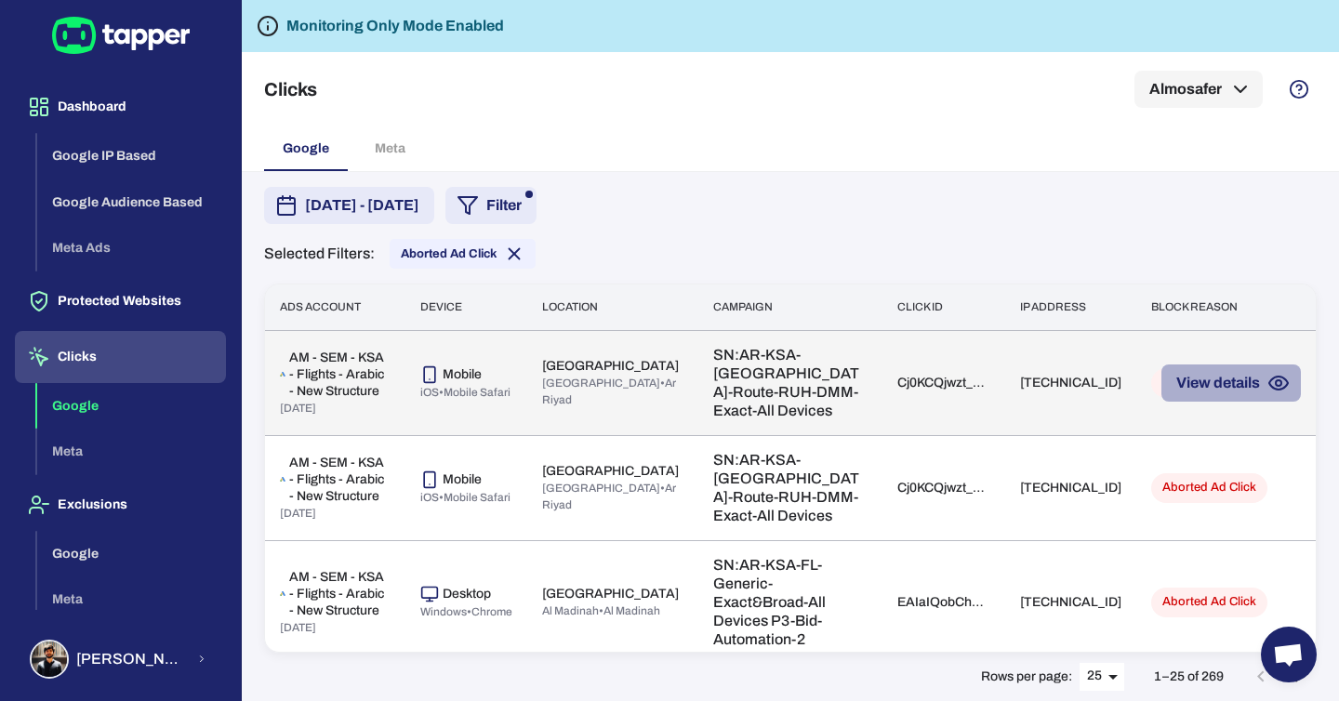
click at [1215, 390] on button "View details" at bounding box center [1230, 382] width 139 height 37
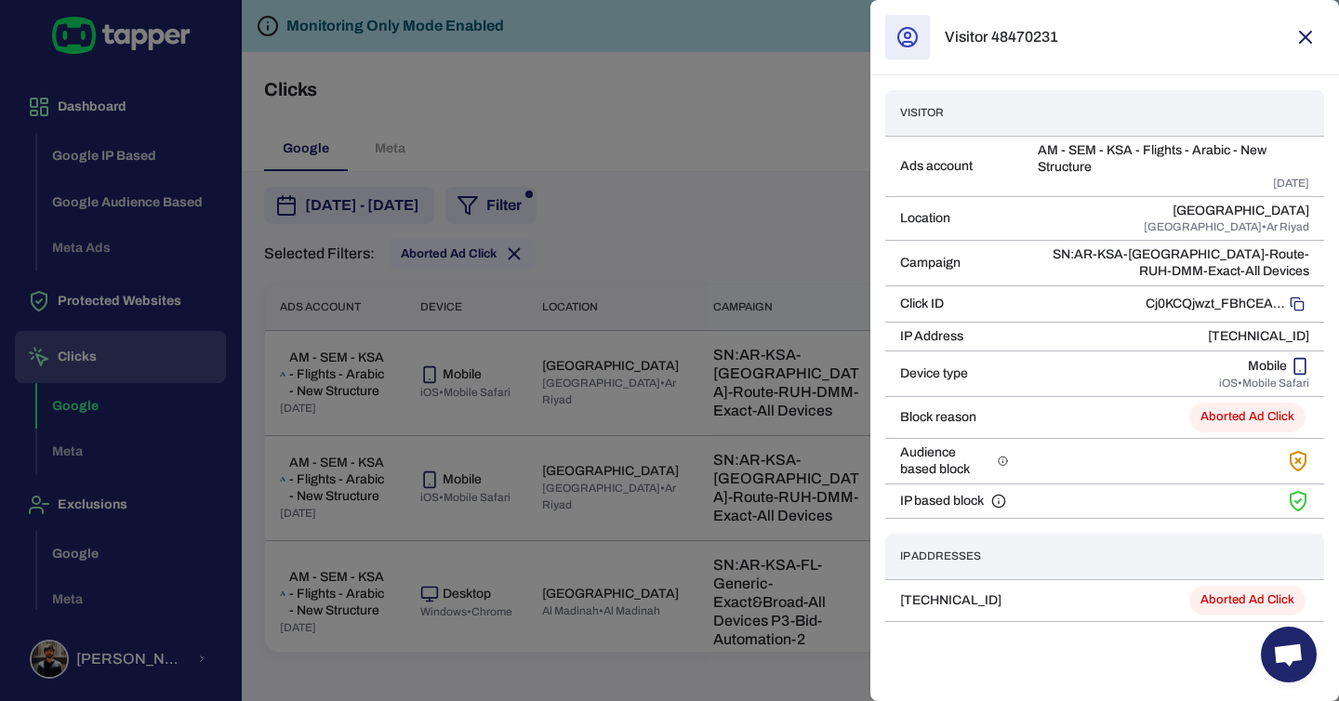
click at [1292, 39] on button "button" at bounding box center [1305, 37] width 37 height 37
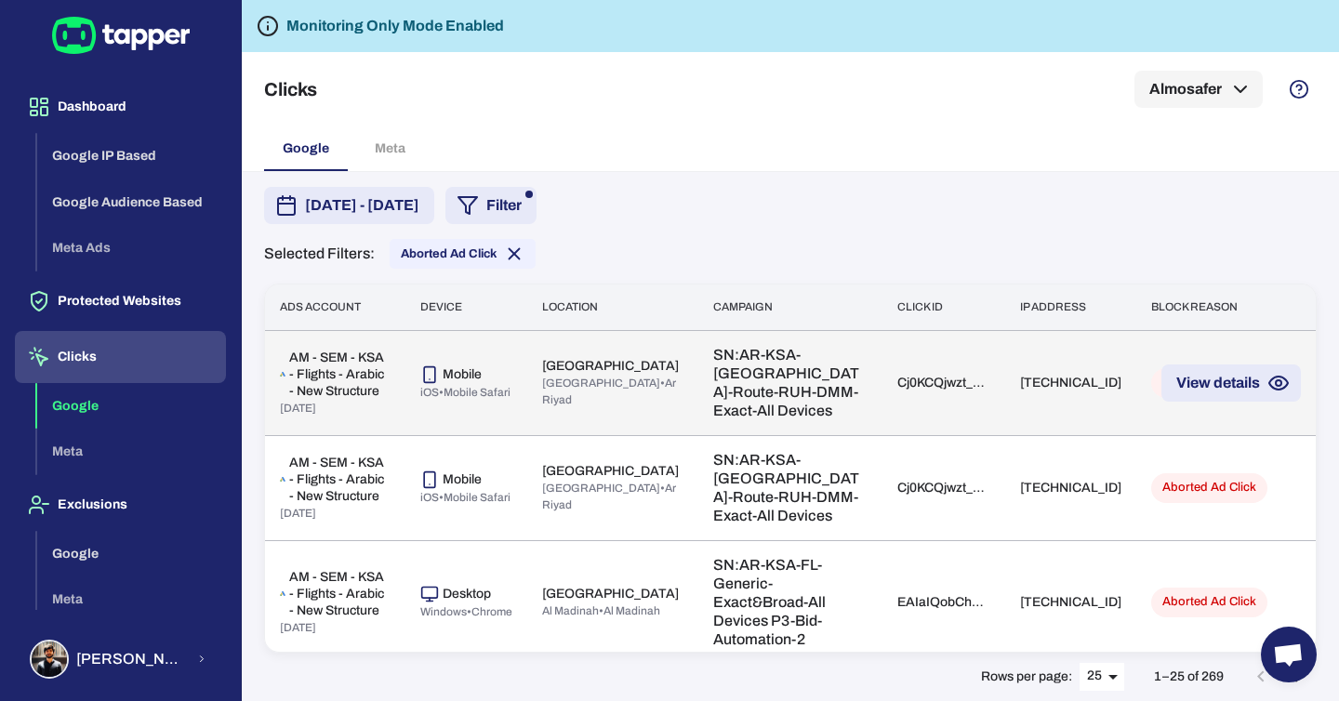
click at [1047, 377] on td "[TECHNICAL_ID]" at bounding box center [1070, 382] width 131 height 105
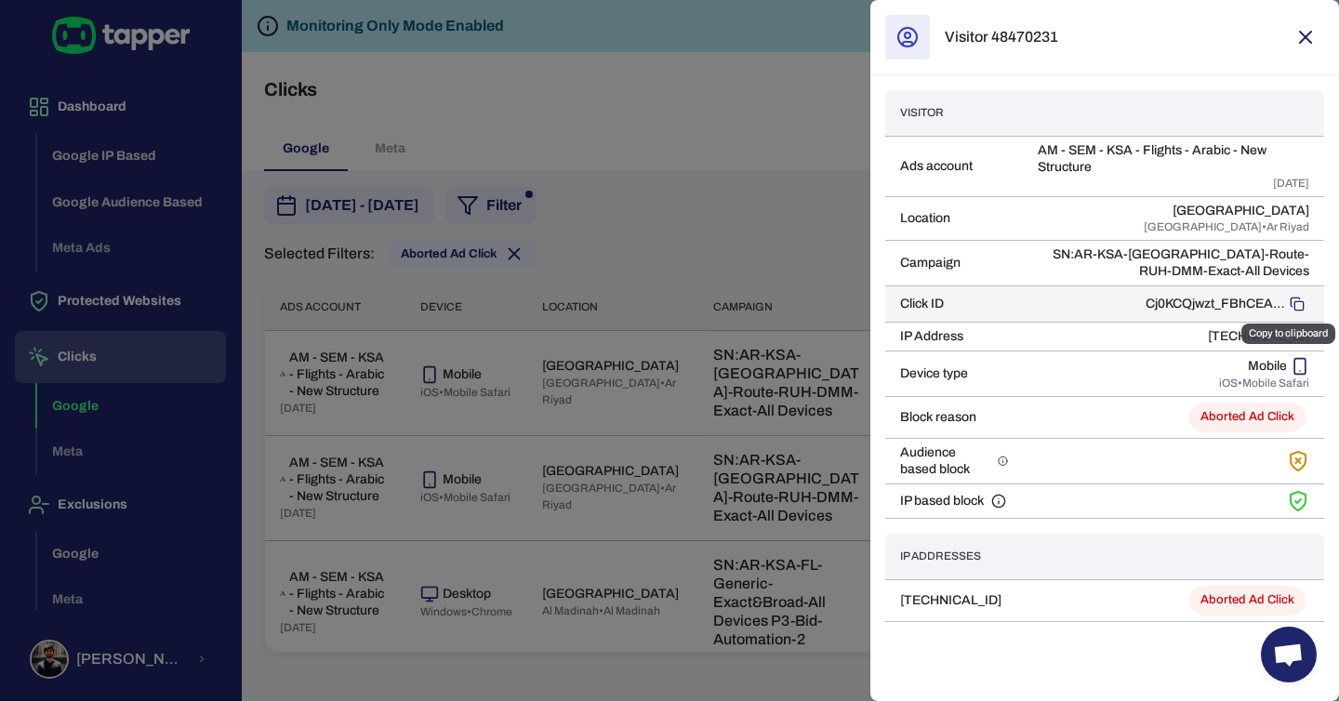
click at [1294, 302] on rect "Copy to clipboard" at bounding box center [1298, 305] width 8 height 8
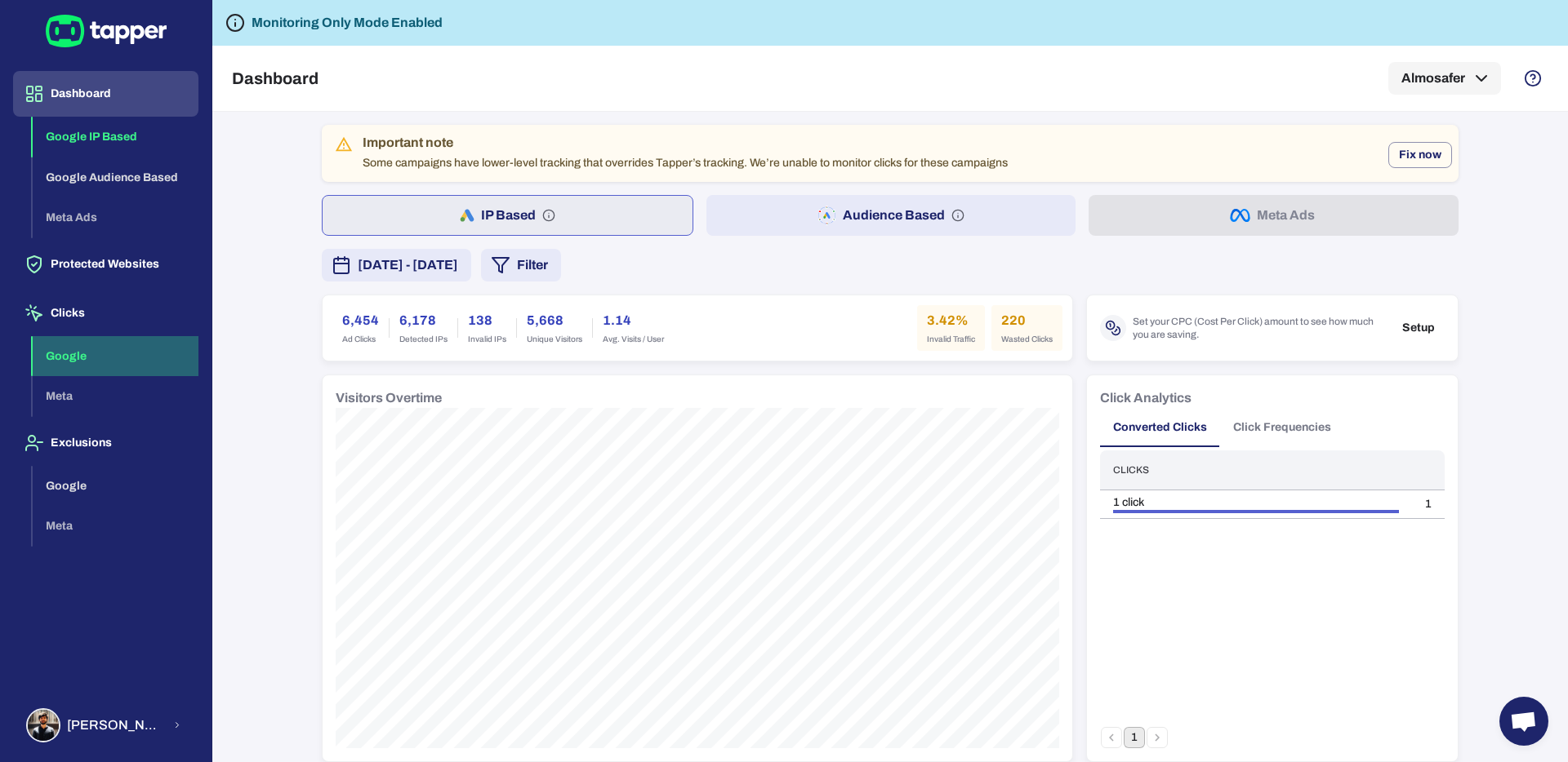
click at [78, 358] on button "Google" at bounding box center [115, 356] width 166 height 40
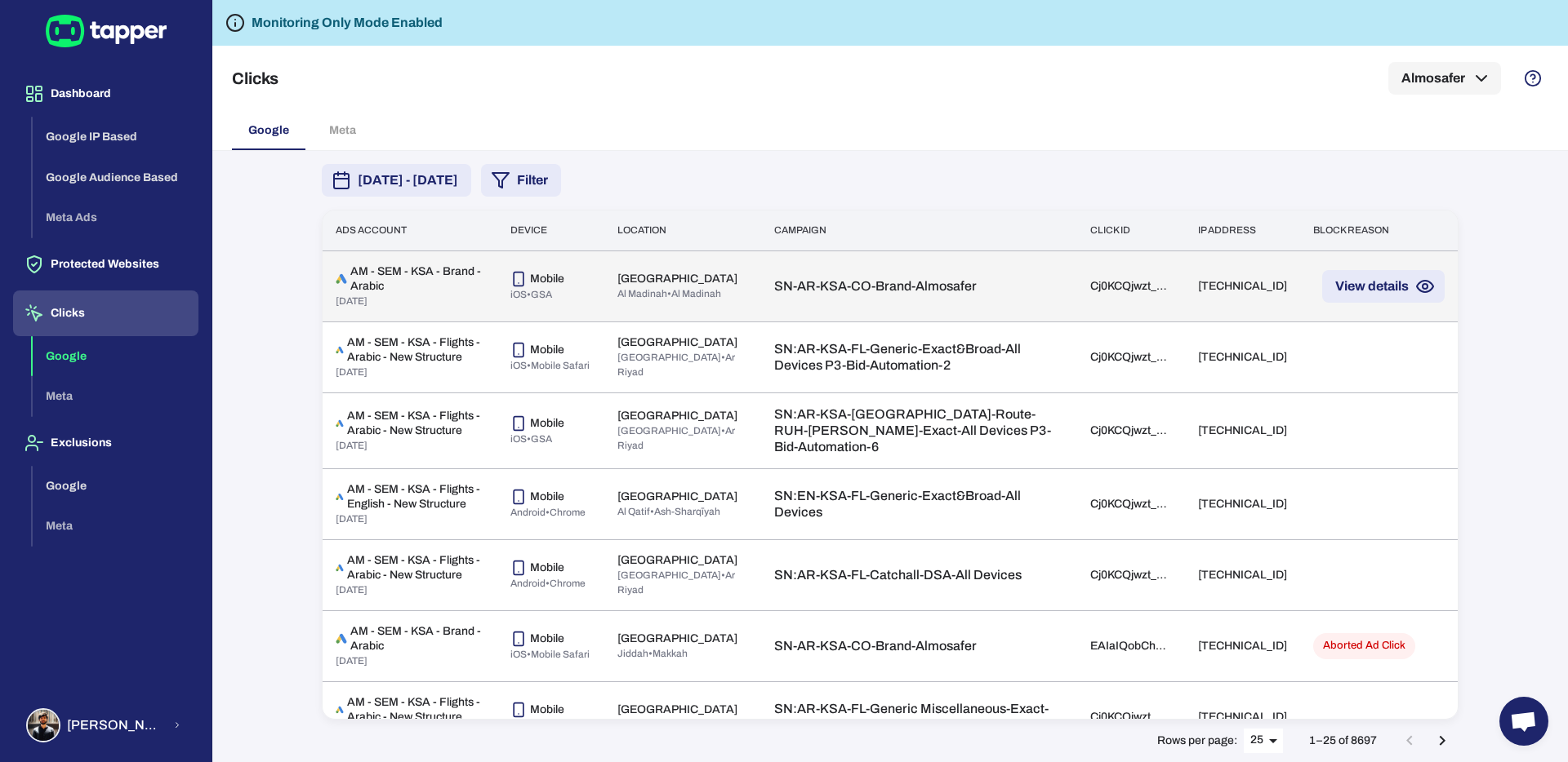
click at [1185, 291] on td "[TECHNICAL_ID]" at bounding box center [1242, 285] width 115 height 71
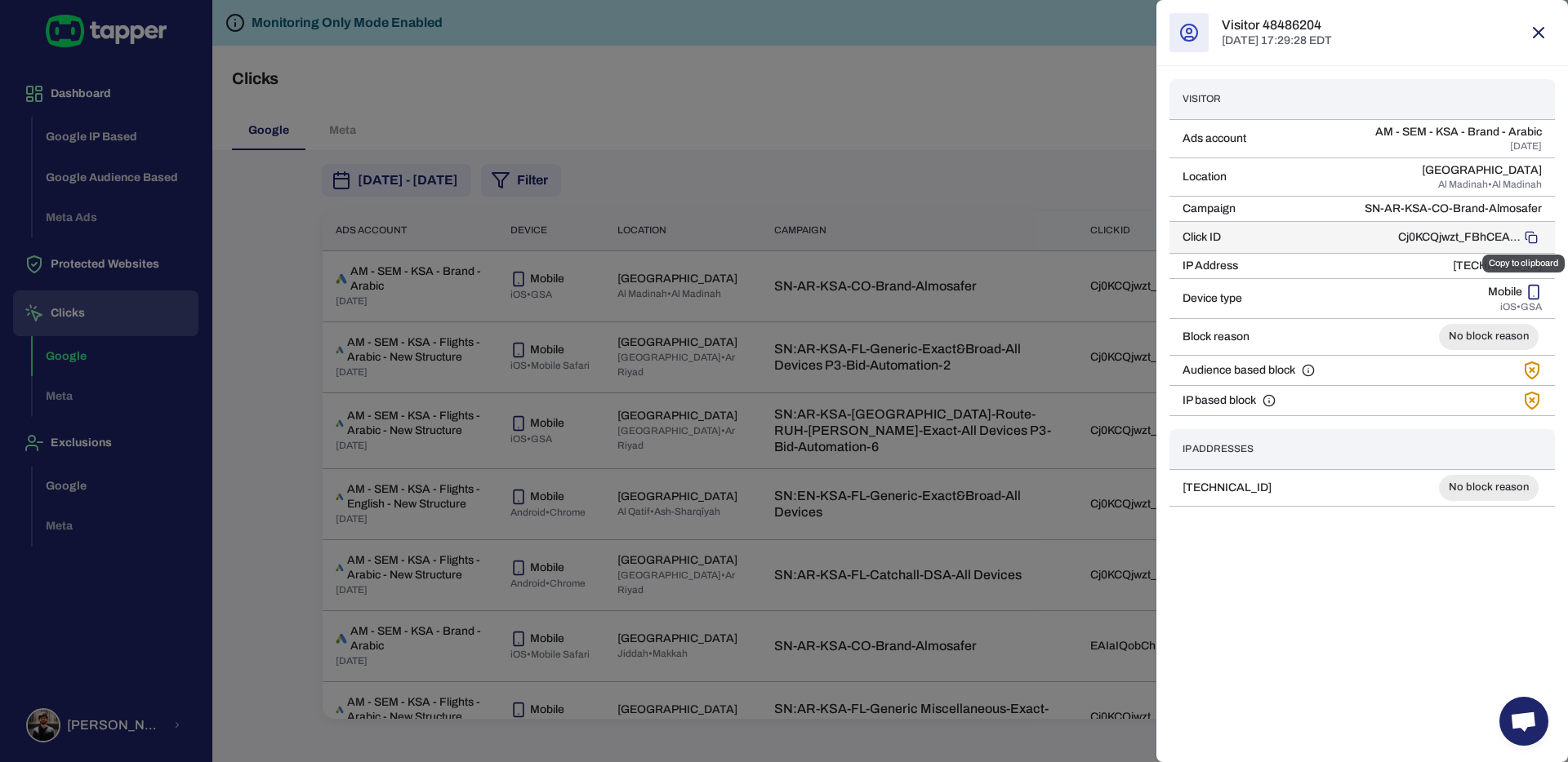
click at [1527, 244] on button "Copy to clipboard" at bounding box center [1531, 237] width 21 height 21
click at [946, 125] on div at bounding box center [784, 381] width 1568 height 762
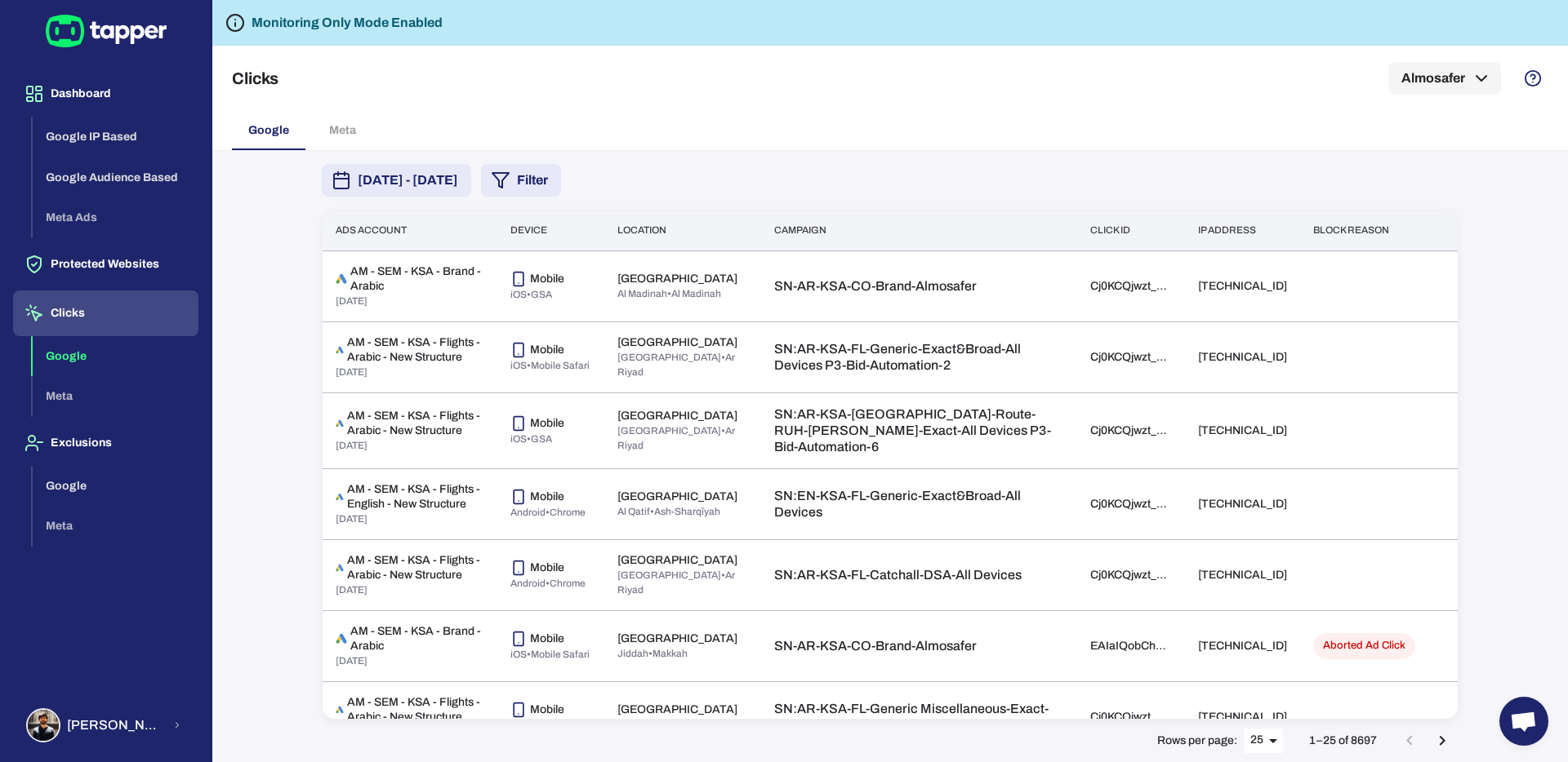
click at [561, 176] on button "Filter" at bounding box center [521, 180] width 80 height 32
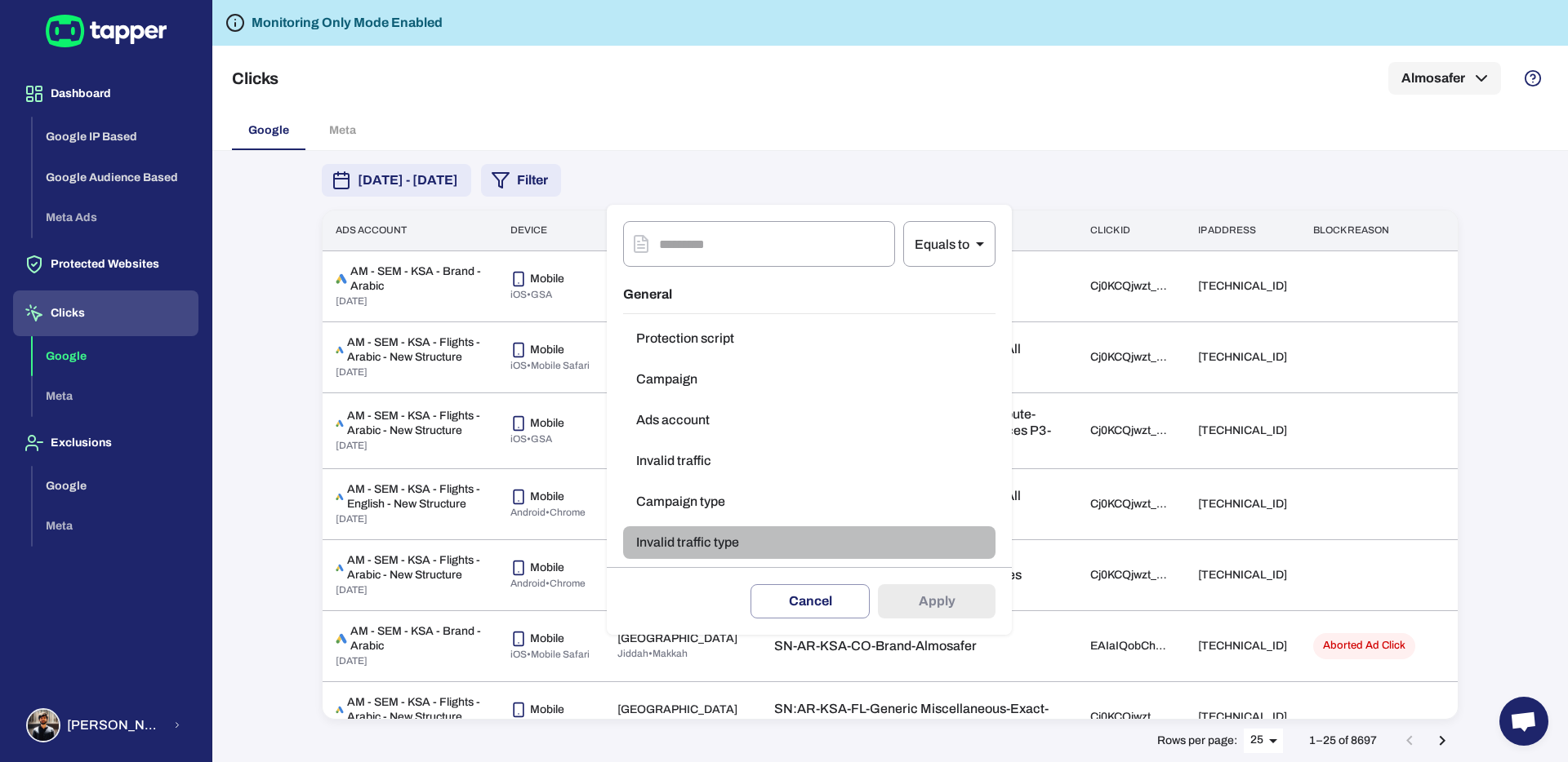
click at [709, 543] on button "Invalid traffic type" at bounding box center [809, 543] width 372 height 32
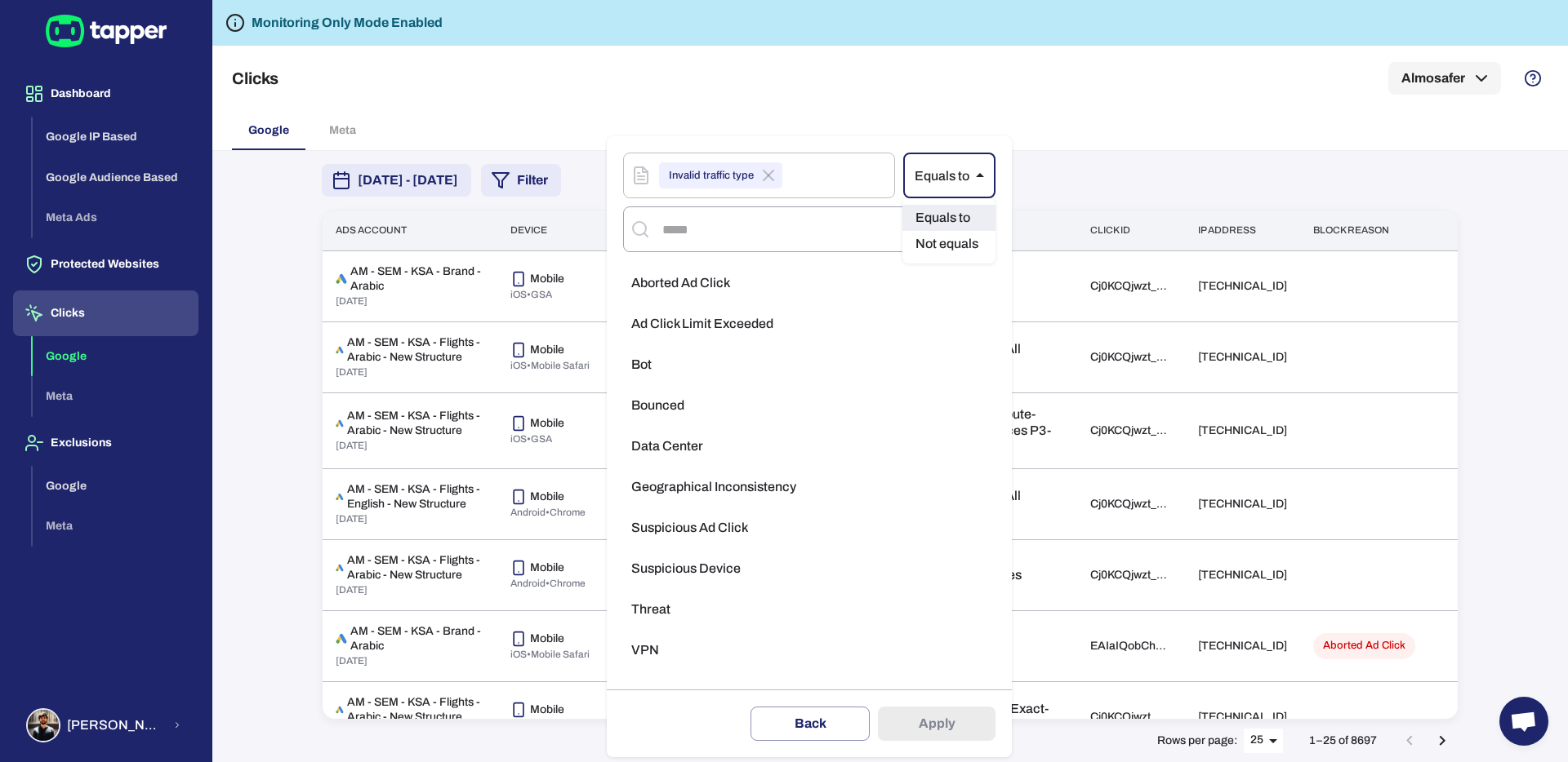
click at [961, 179] on body "Dashboard Google IP Based Google Audience Based Meta Ads Protected Websites Cli…" at bounding box center [784, 381] width 1568 height 762
click at [950, 178] on div at bounding box center [784, 381] width 1568 height 762
click at [749, 284] on li "Aborted Ad Click" at bounding box center [809, 283] width 372 height 32
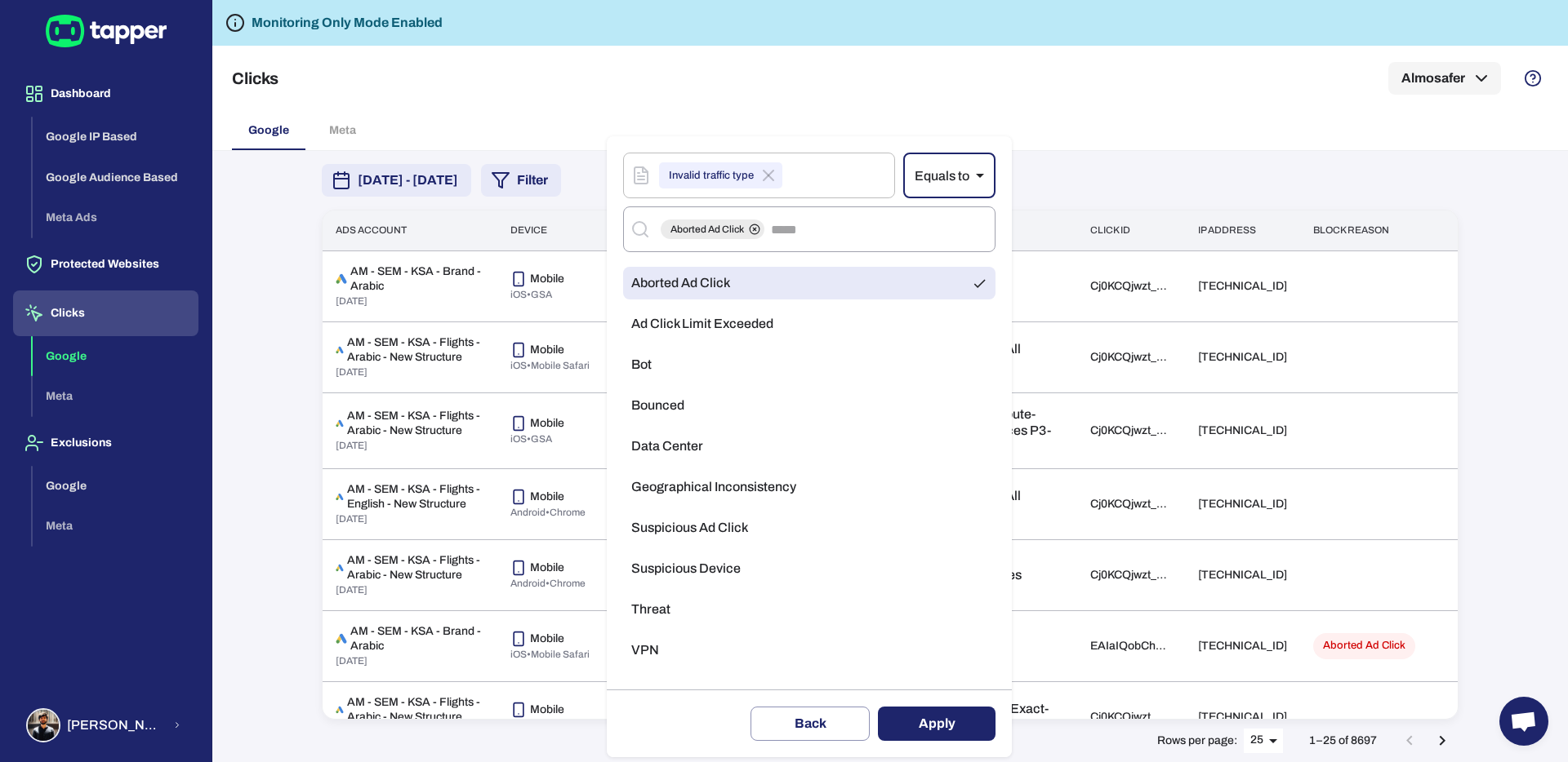
click at [947, 733] on button "Apply" at bounding box center [936, 723] width 118 height 34
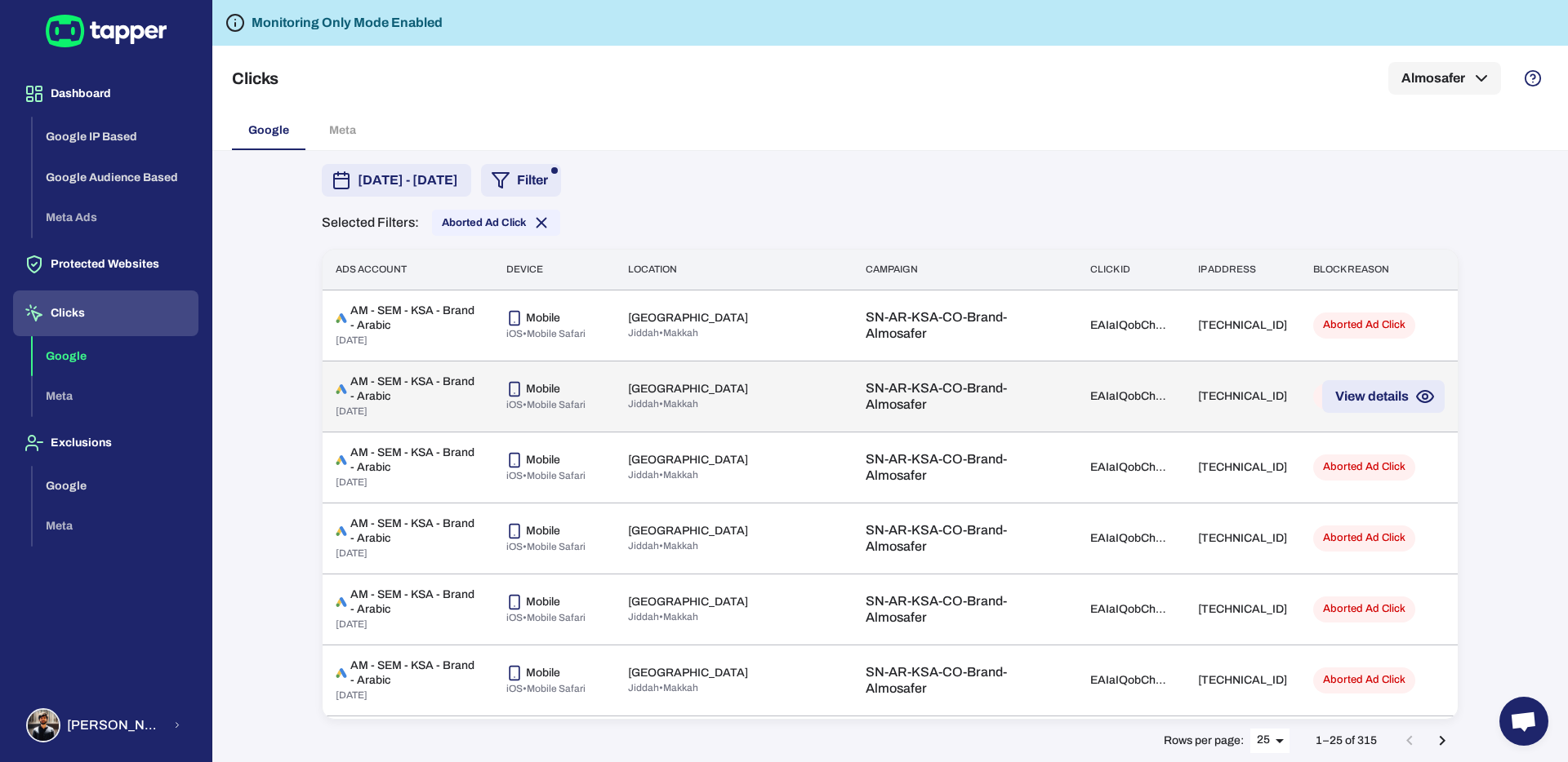
scroll to position [1355, 0]
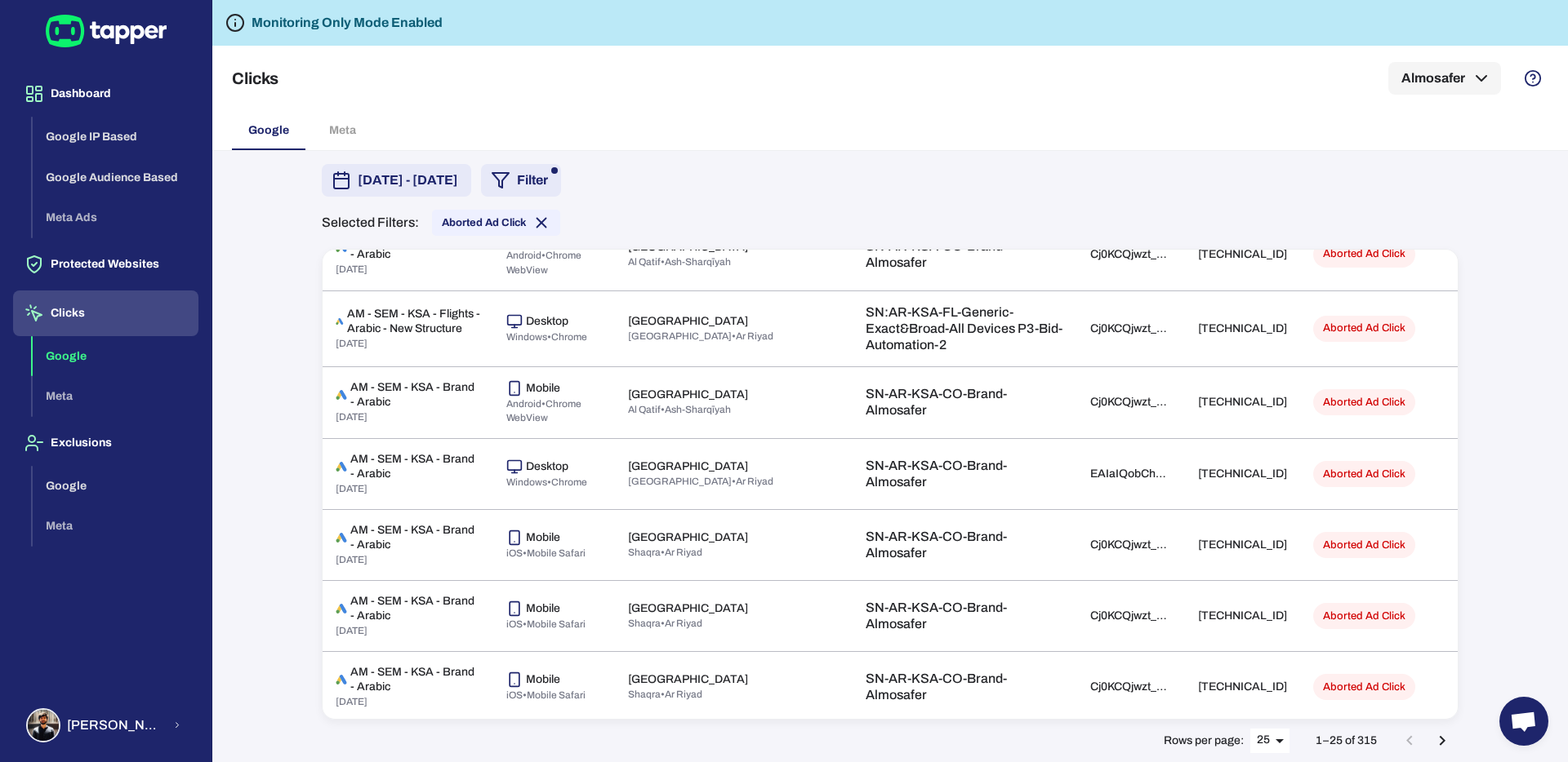
click at [1371, 744] on p "1–25 of 315" at bounding box center [1347, 741] width 61 height 15
click at [68, 133] on button "Google IP Based" at bounding box center [115, 137] width 166 height 40
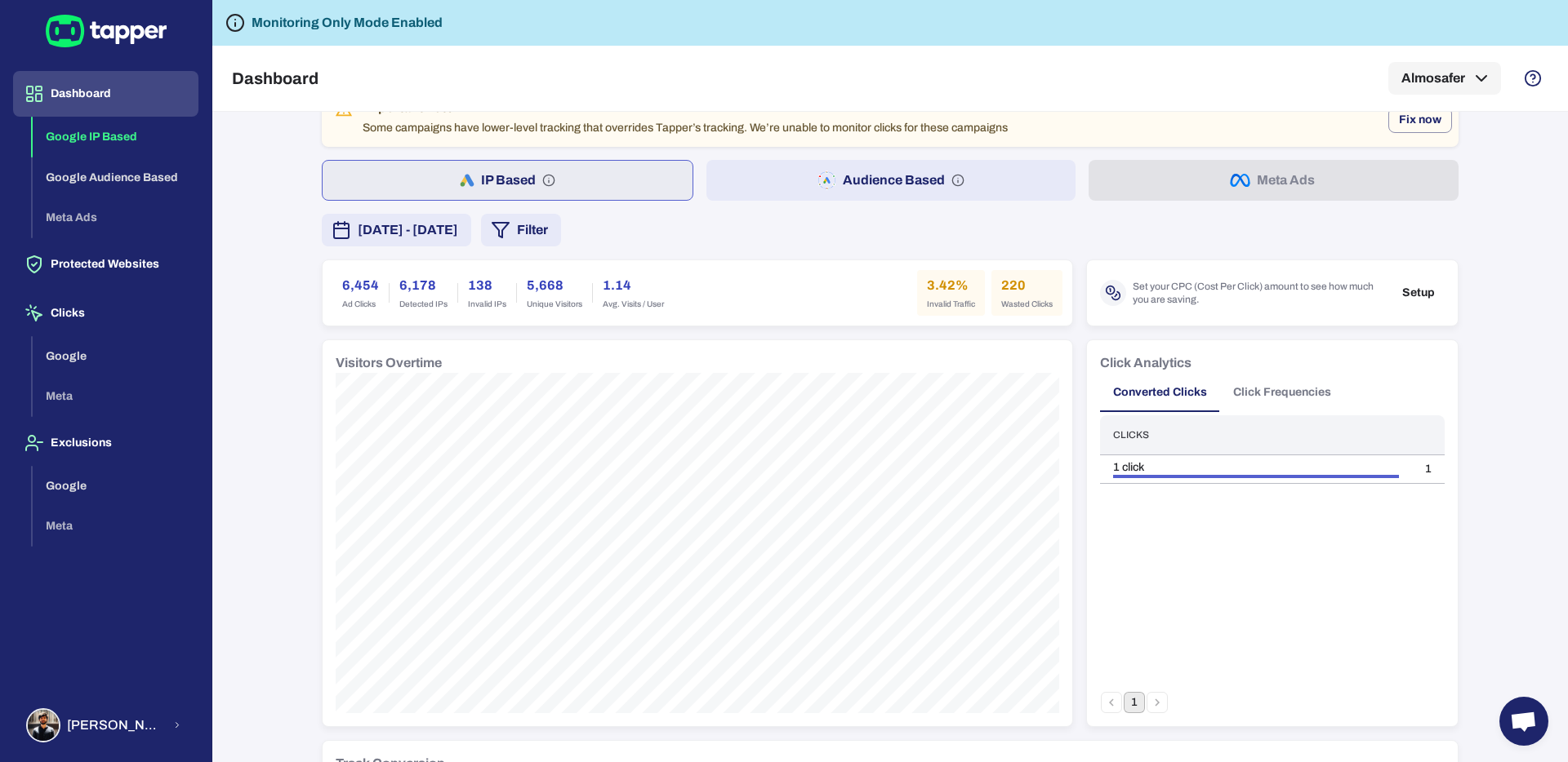
scroll to position [45, 0]
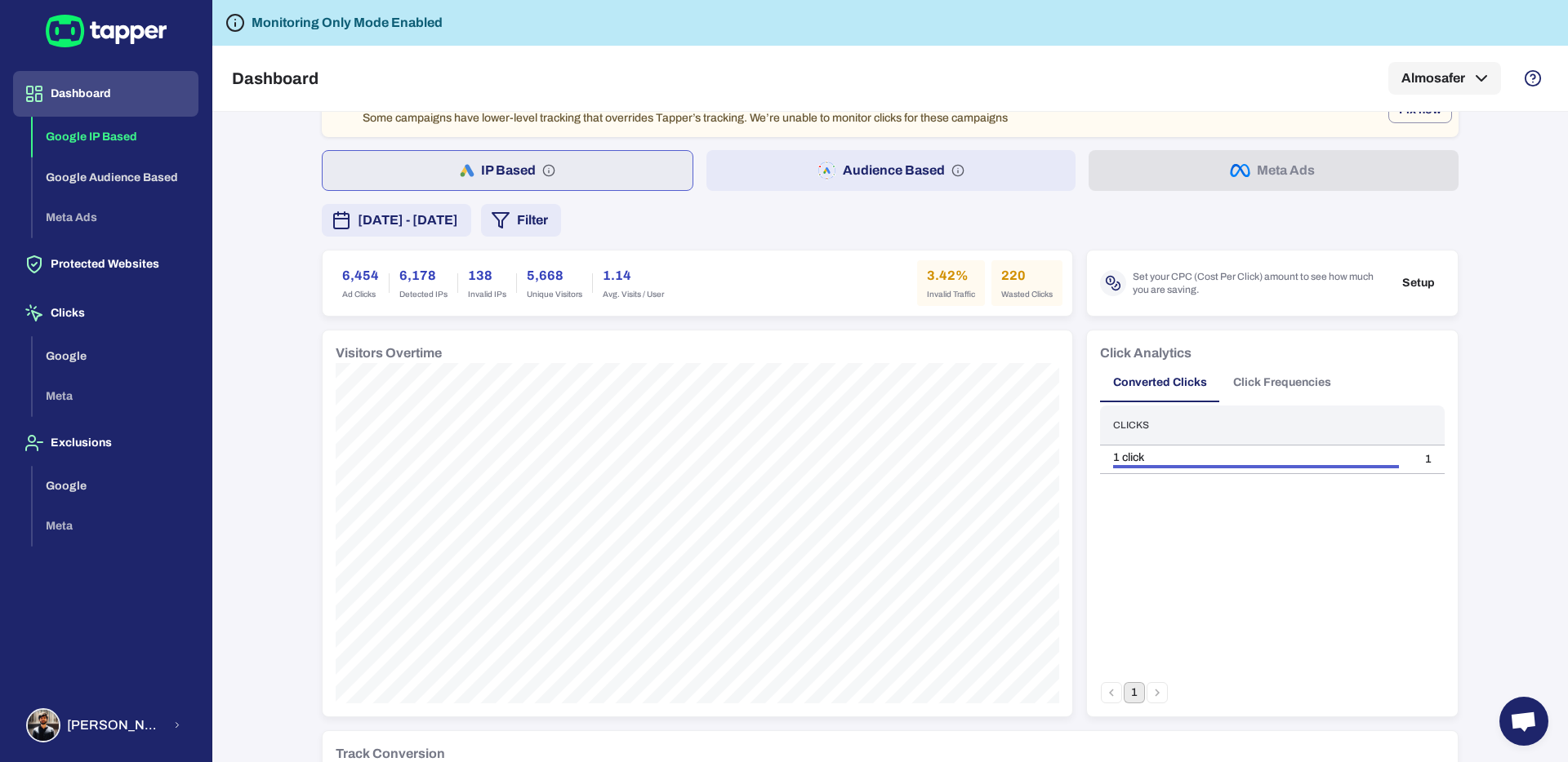
click at [347, 277] on h6 "6,454" at bounding box center [361, 276] width 37 height 19
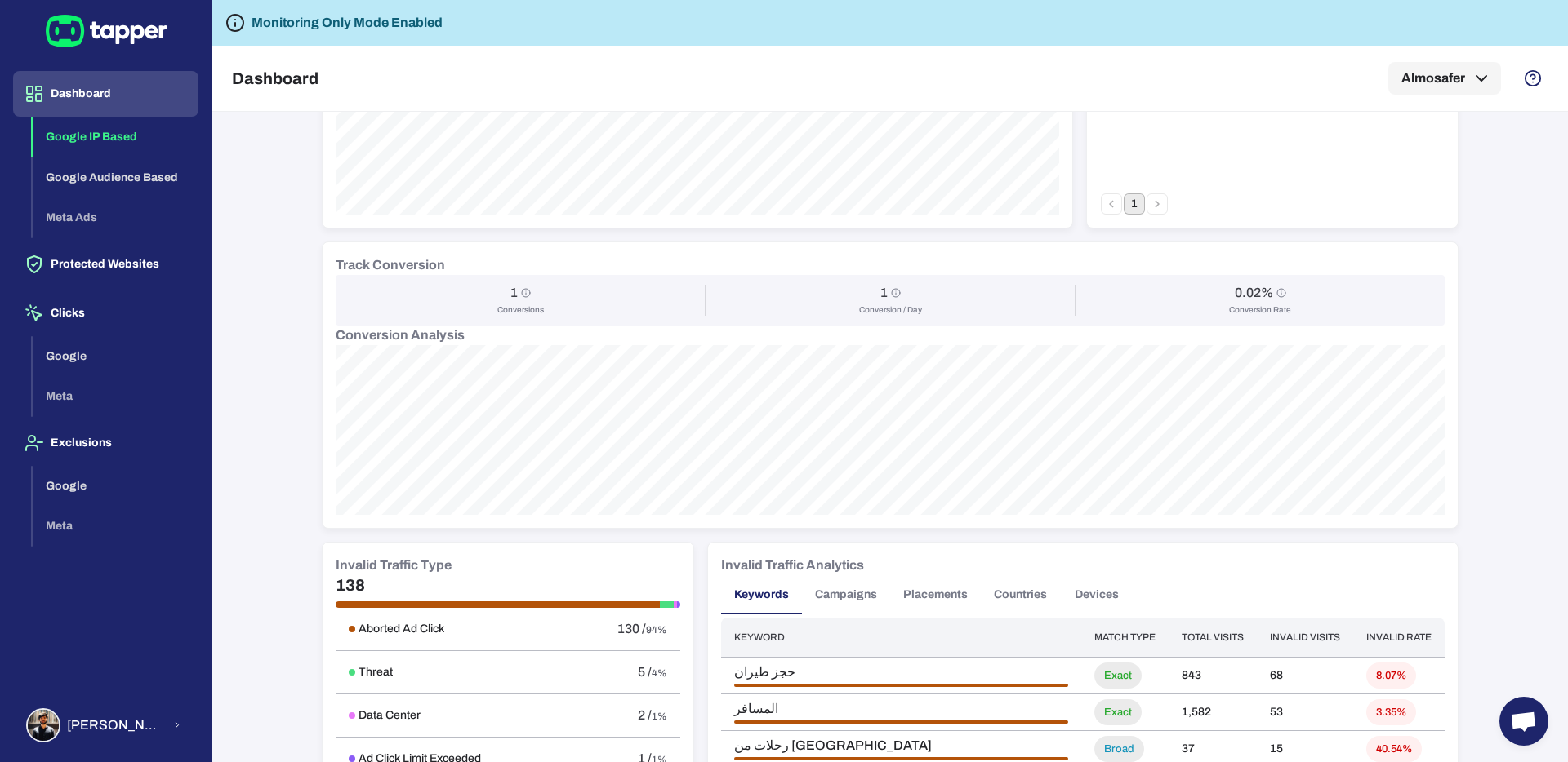
scroll to position [551, 0]
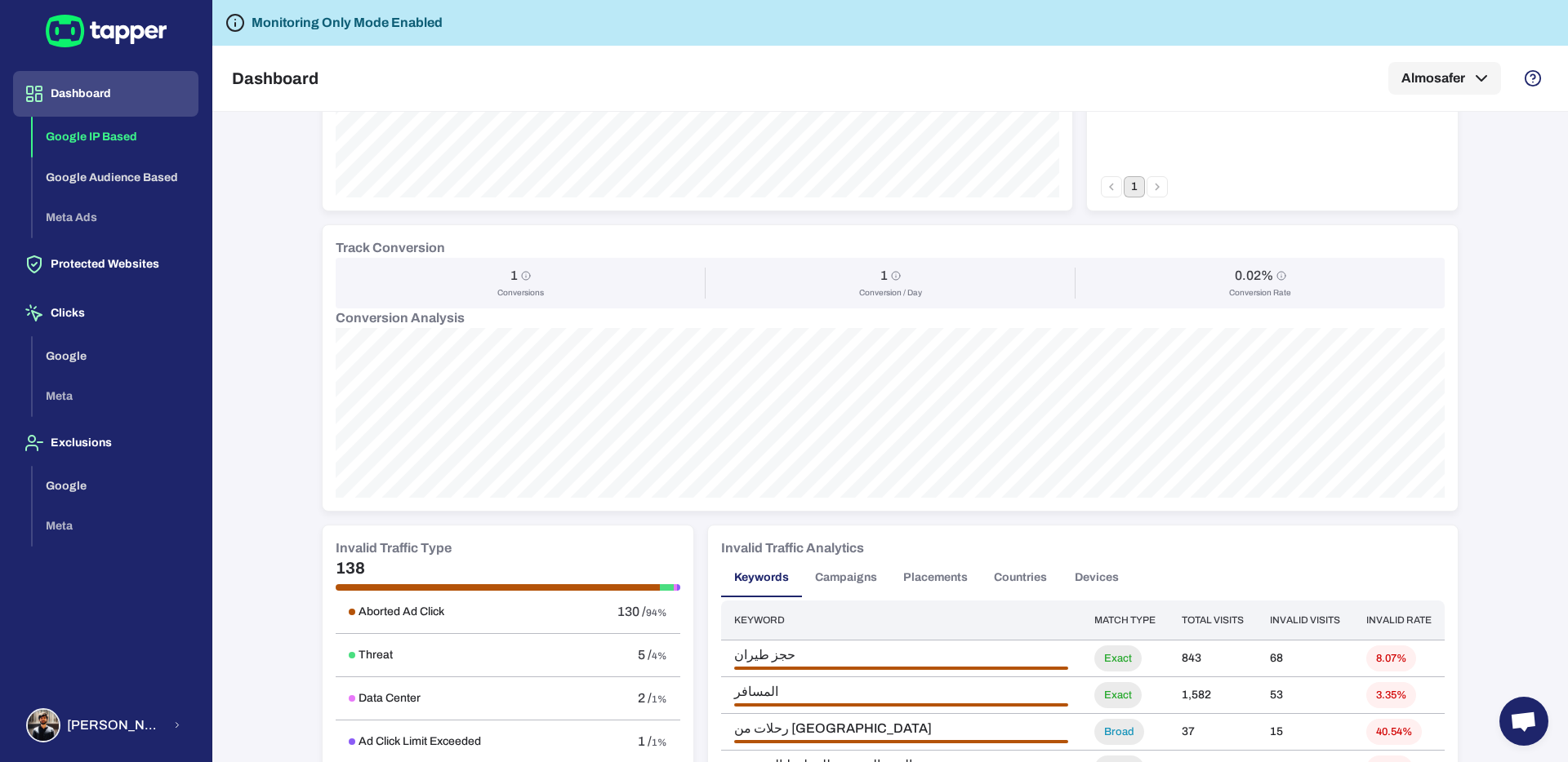
click at [277, 259] on div "Important note Some campaigns have lower-level tracking that overrides Tapper’s…" at bounding box center [890, 436] width 1355 height 651
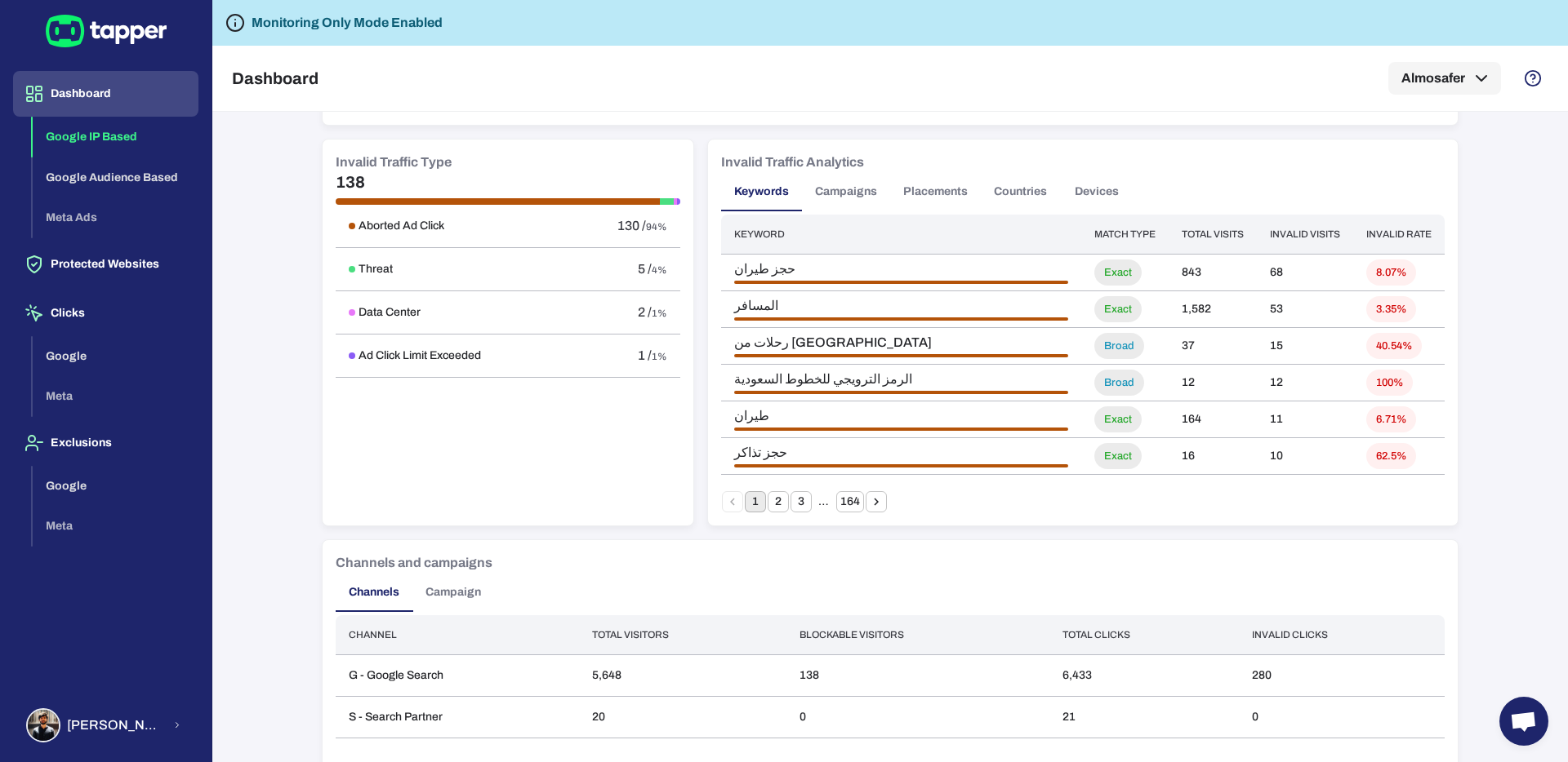
scroll to position [974, 0]
